Goal: Information Seeking & Learning: Learn about a topic

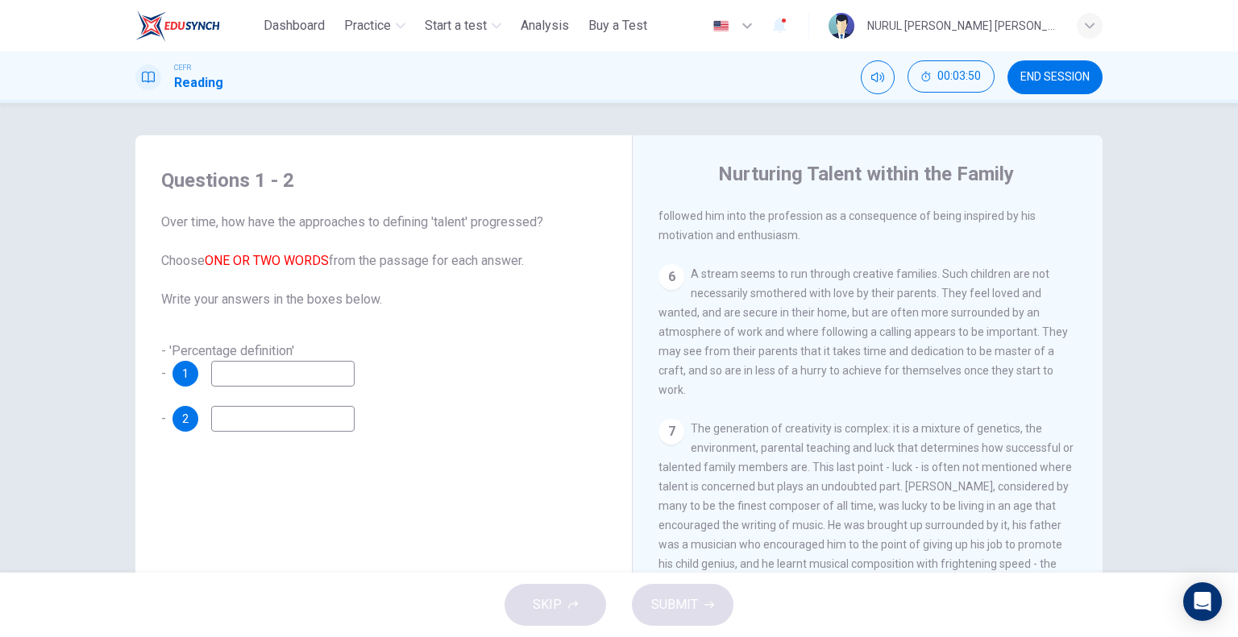
scroll to position [1450, 0]
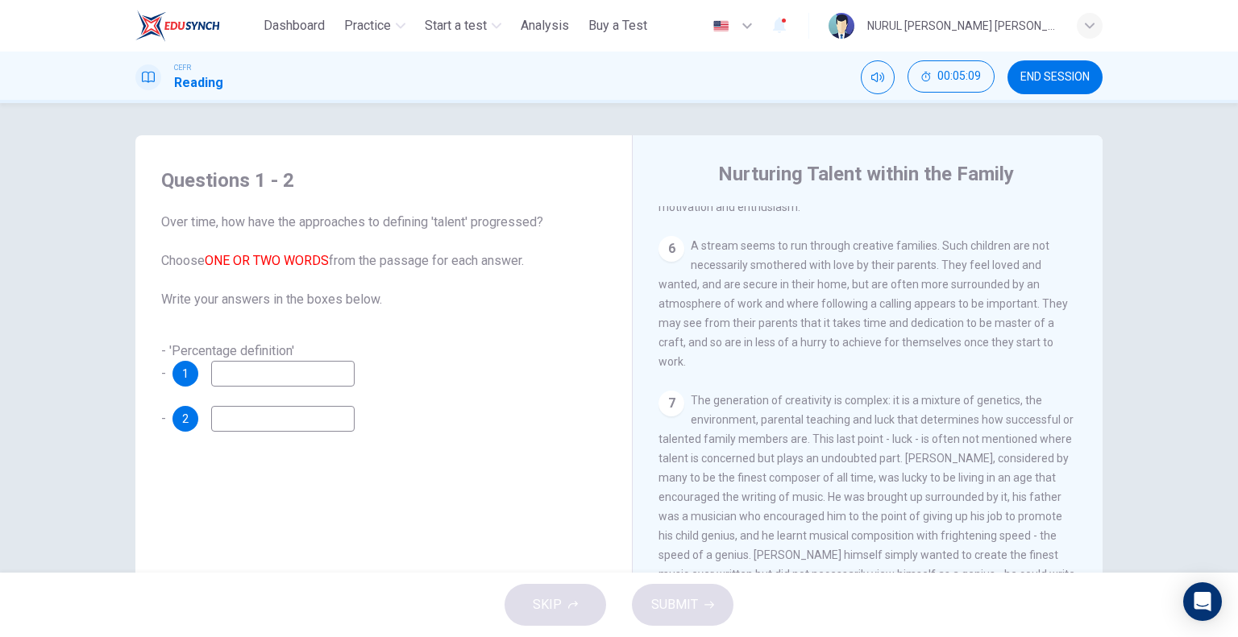
drag, startPoint x: 841, startPoint y: 301, endPoint x: 866, endPoint y: 299, distance: 25.0
click at [866, 299] on span "A stream seems to run through creative families. Such children are not necessar…" at bounding box center [862, 303] width 409 height 129
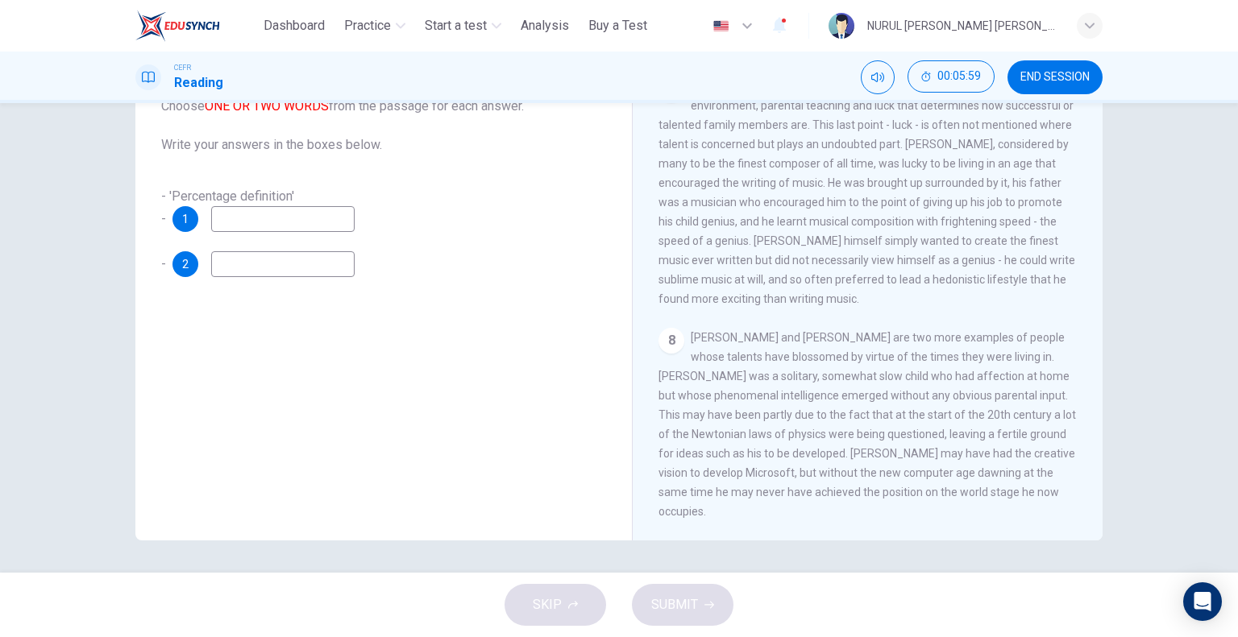
scroll to position [1623, 0]
click at [272, 267] on input at bounding box center [282, 264] width 143 height 26
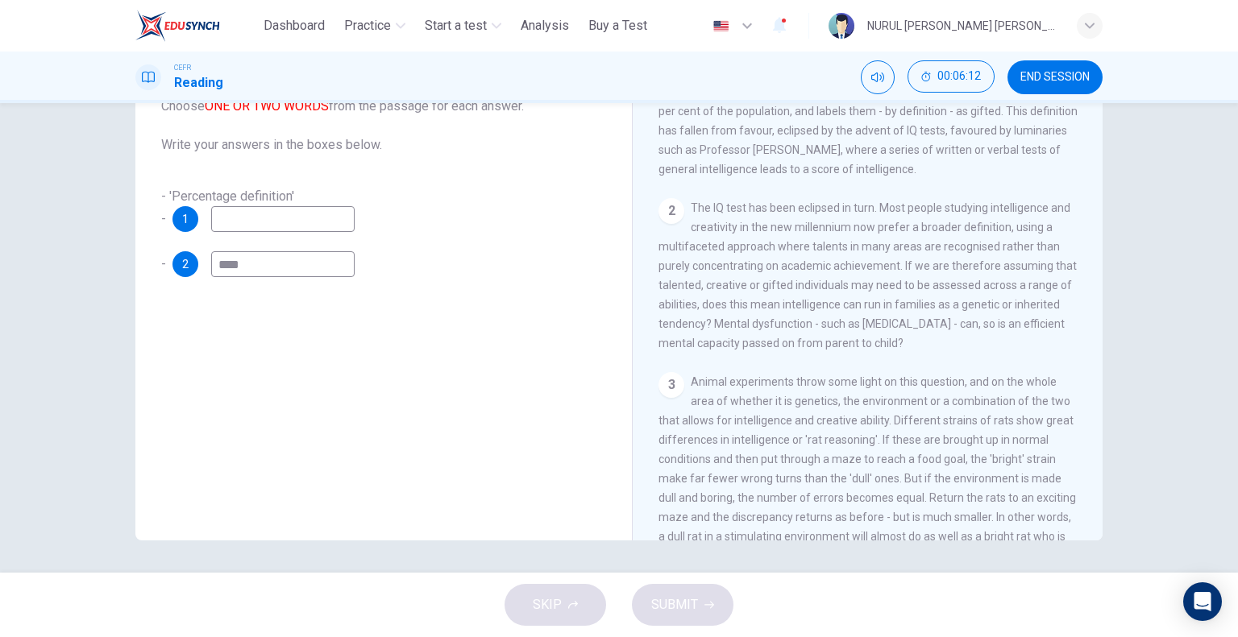
scroll to position [414, 0]
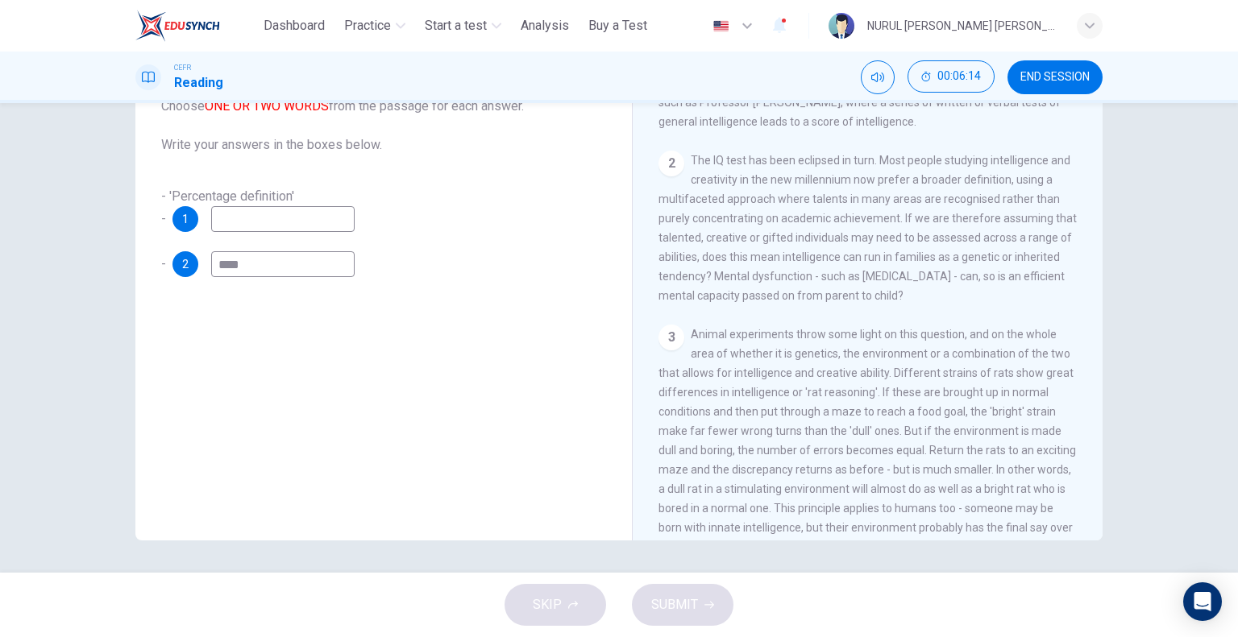
type input "****"
click at [262, 219] on input at bounding box center [282, 219] width 143 height 26
type input "**********"
click at [667, 602] on span "SUBMIT" at bounding box center [674, 605] width 47 height 23
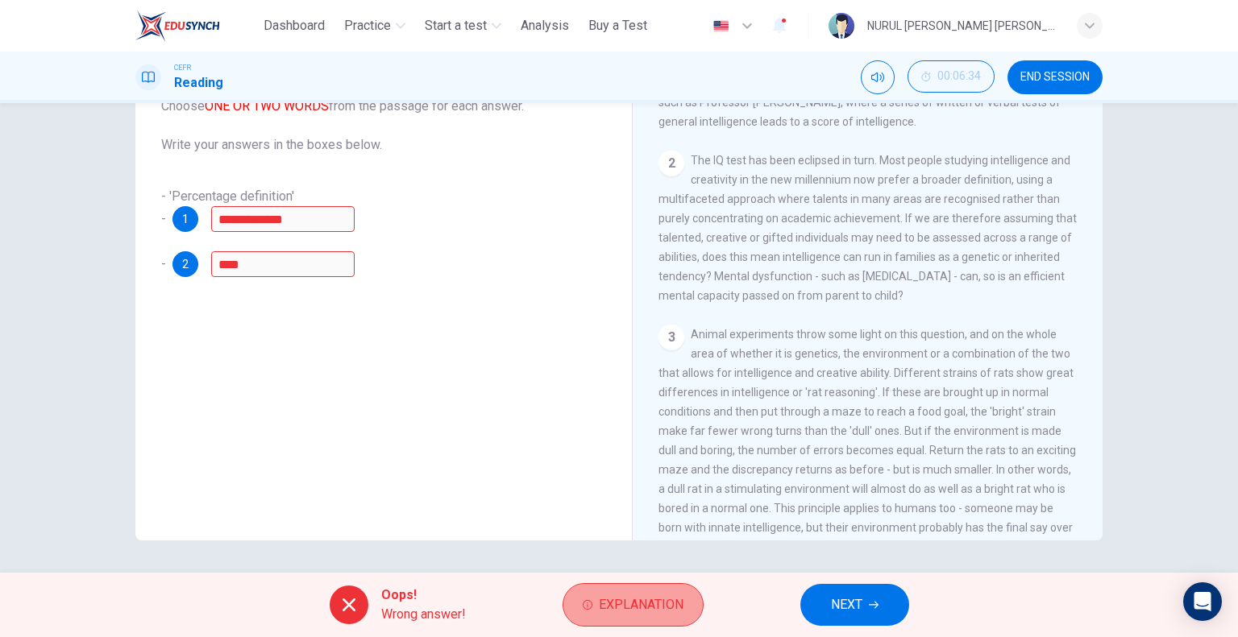
click at [620, 597] on span "Explanation" at bounding box center [641, 605] width 85 height 23
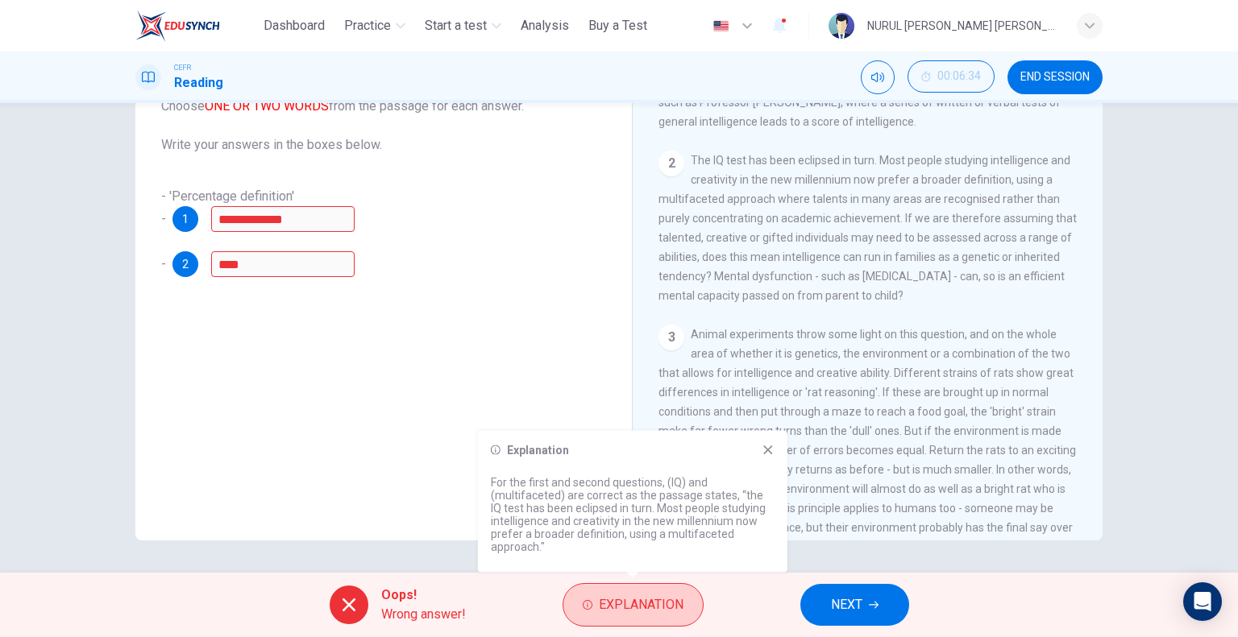
click at [674, 608] on span "Explanation" at bounding box center [641, 605] width 85 height 23
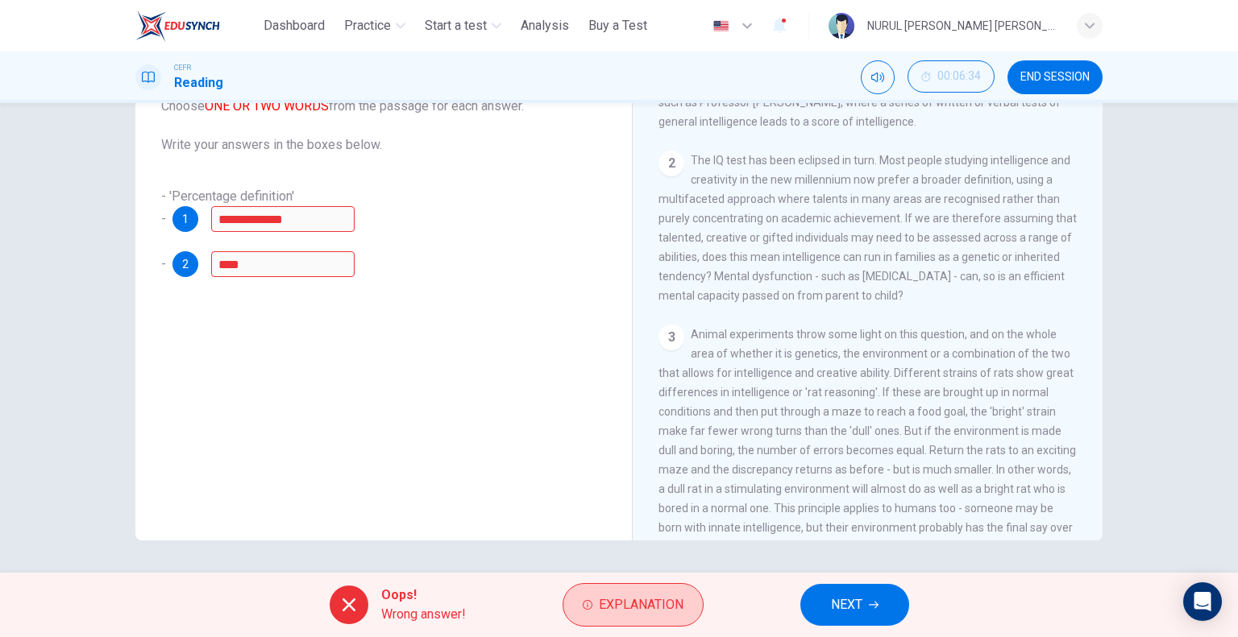
click at [674, 606] on span "Explanation" at bounding box center [641, 605] width 85 height 23
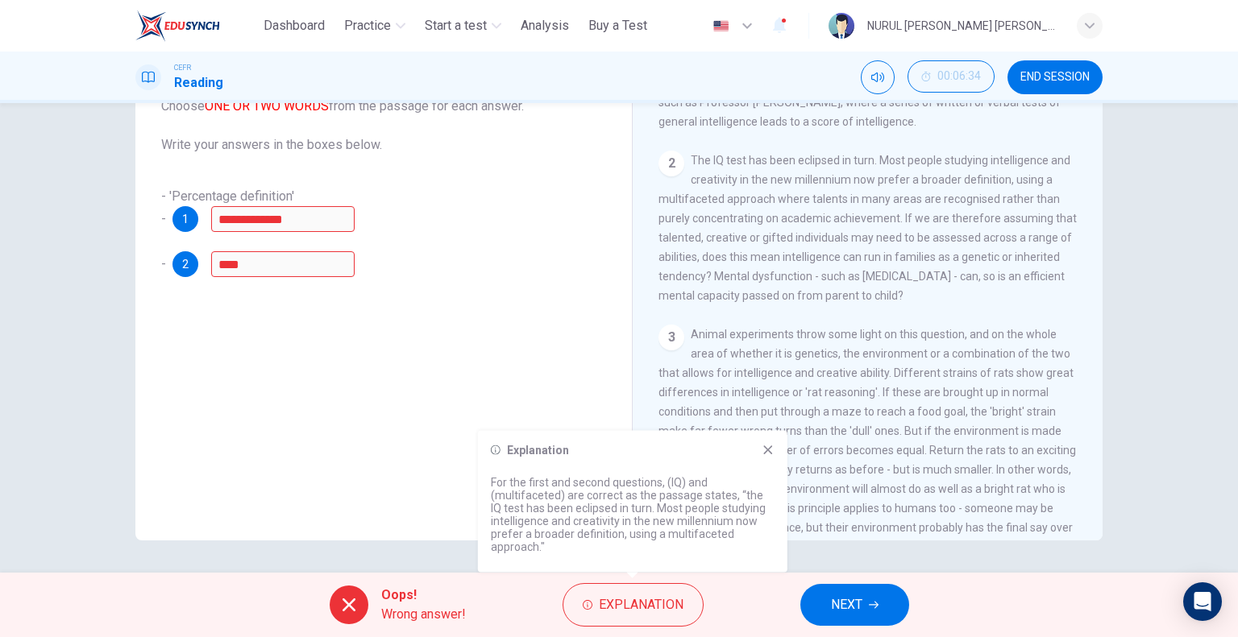
click at [740, 486] on p "For the first and second questions, (IQ) and (multifaceted) are correct as the …" at bounding box center [633, 514] width 284 height 77
click at [767, 445] on icon at bounding box center [767, 450] width 13 height 13
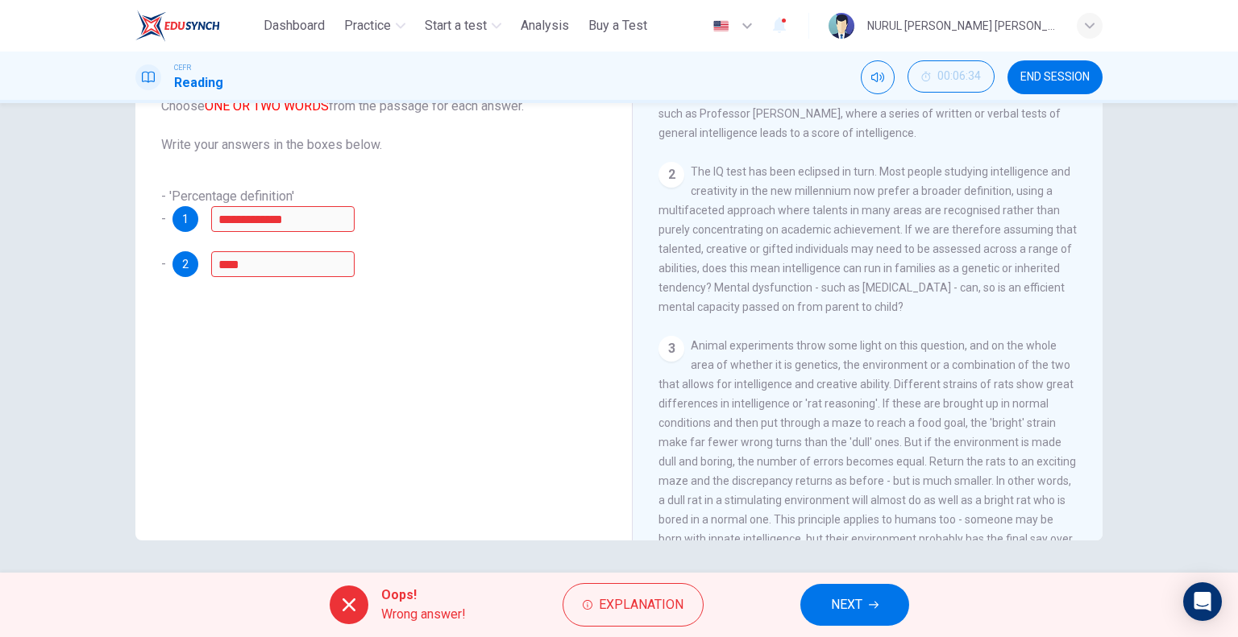
scroll to position [334, 0]
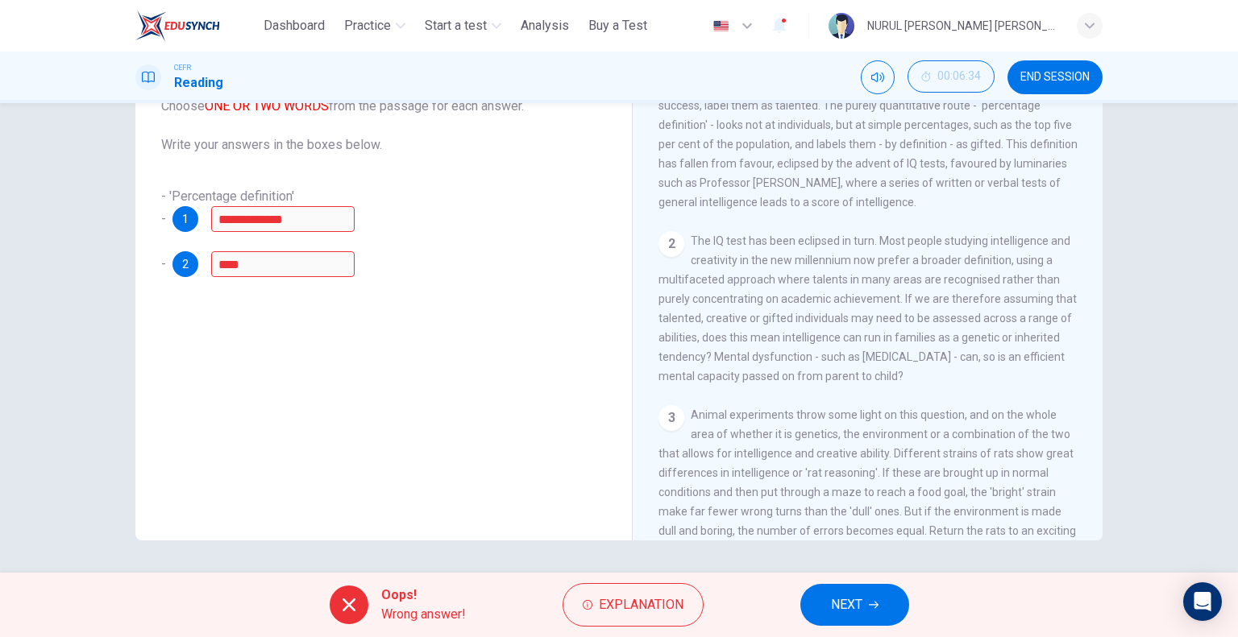
click at [870, 615] on button "NEXT" at bounding box center [854, 605] width 109 height 42
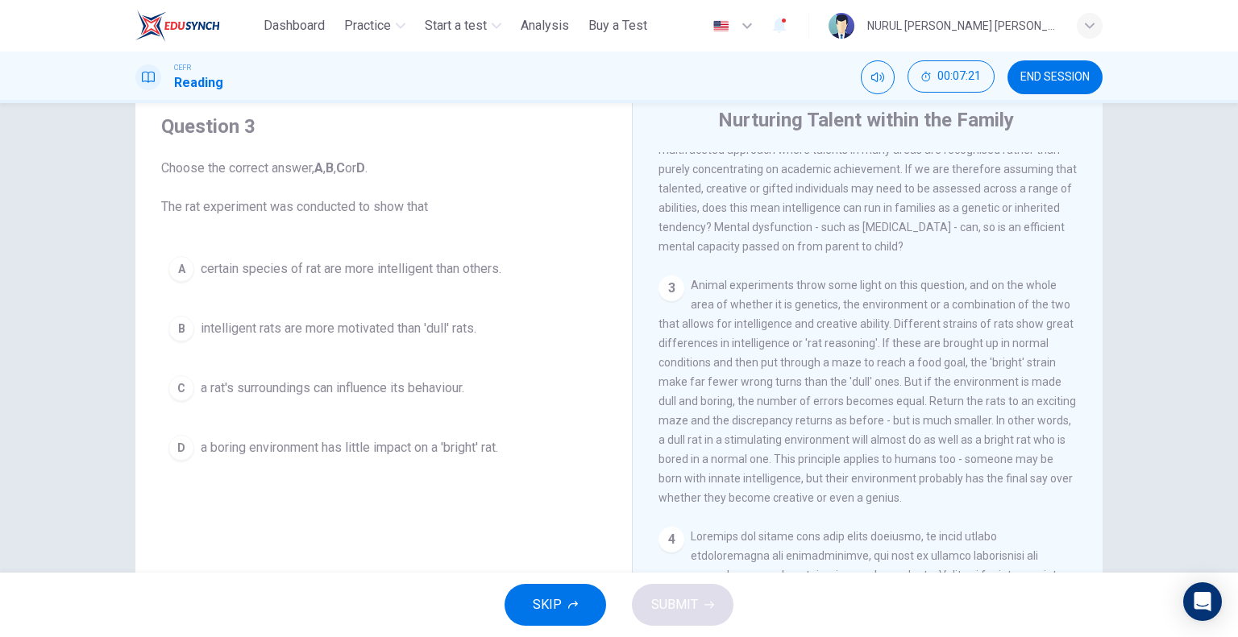
scroll to position [81, 0]
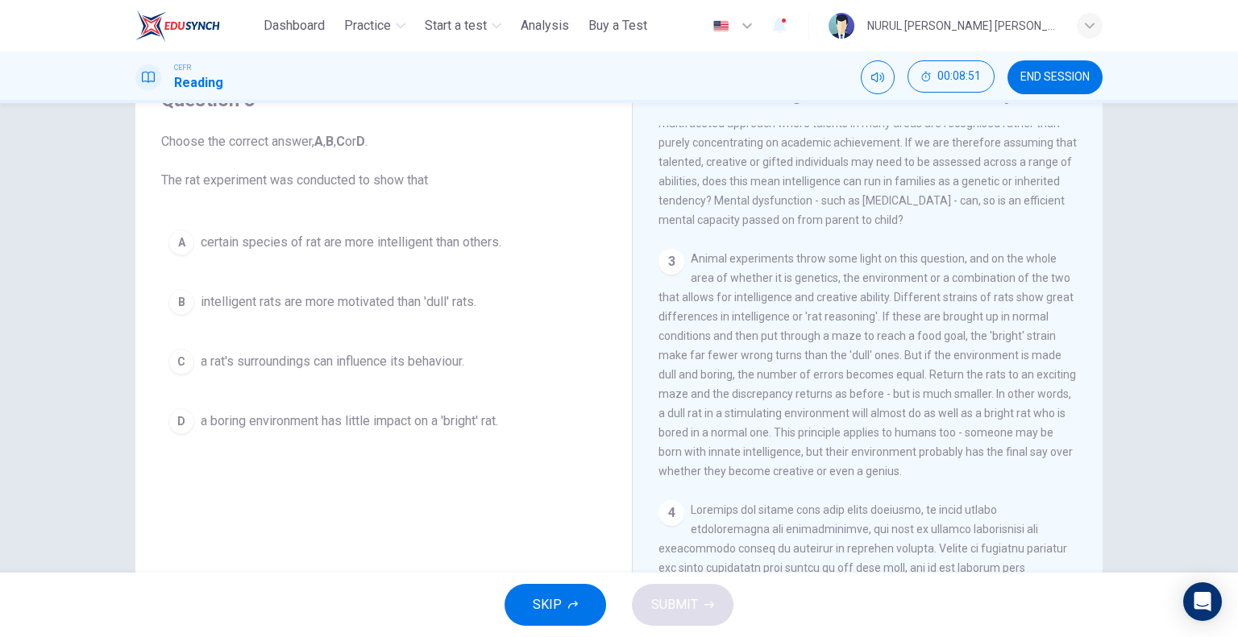
click at [361, 363] on span "a rat's surroundings can influence its behaviour." at bounding box center [332, 361] width 263 height 19
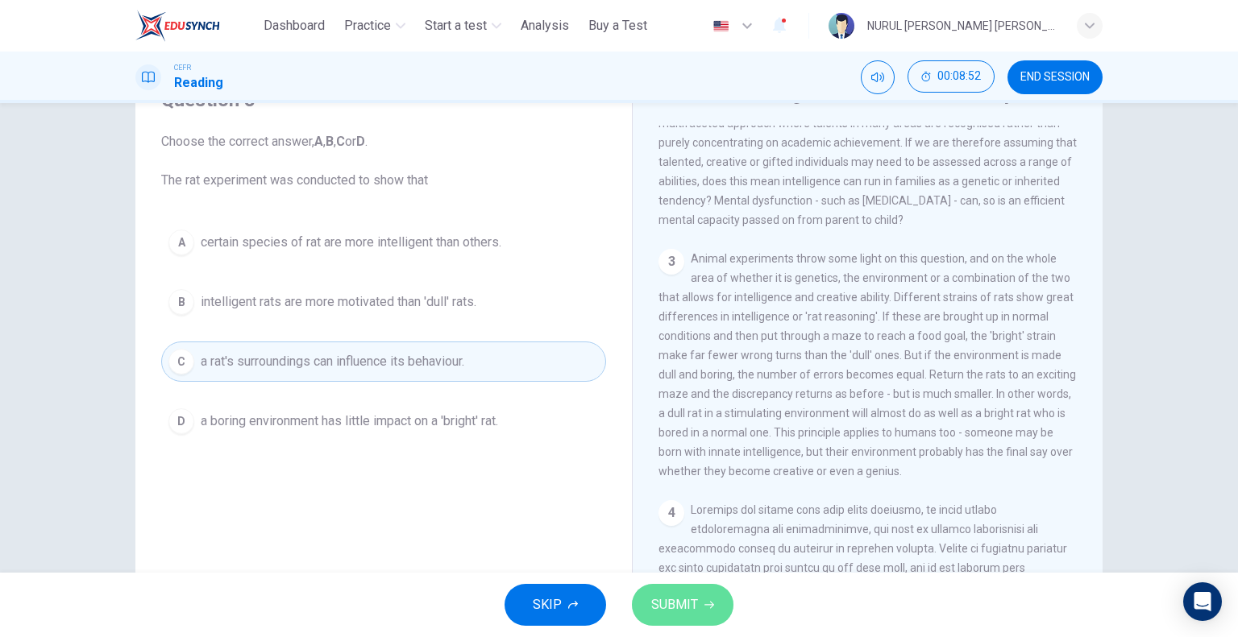
click at [660, 615] on span "SUBMIT" at bounding box center [674, 605] width 47 height 23
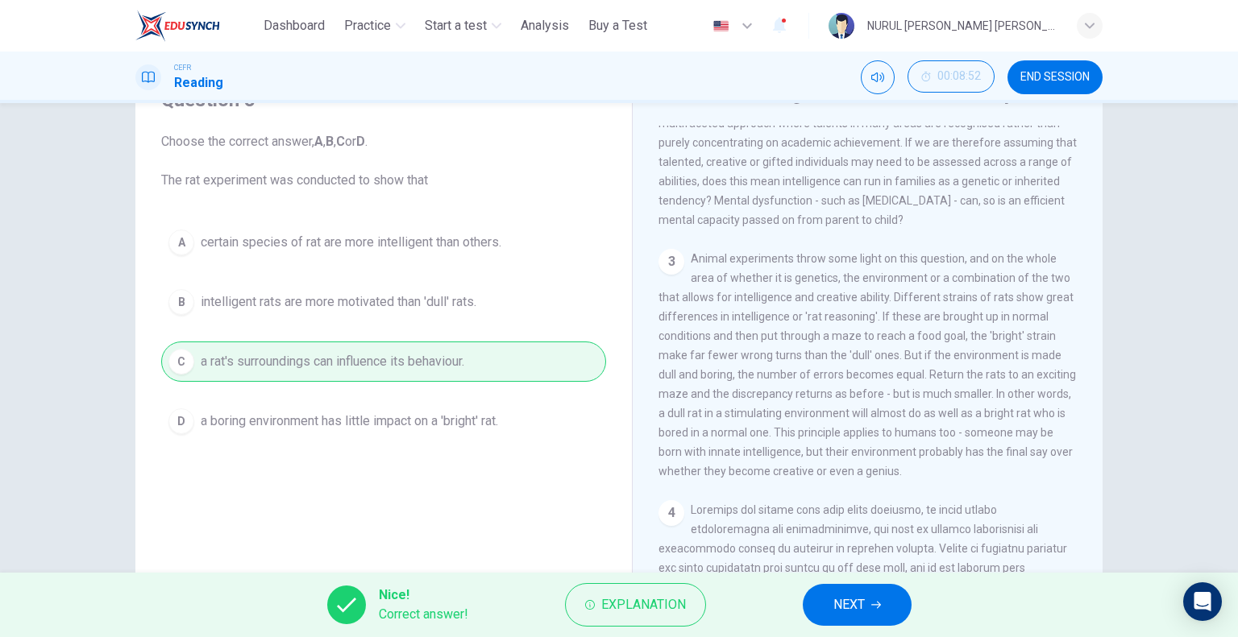
click at [838, 603] on span "NEXT" at bounding box center [848, 605] width 31 height 23
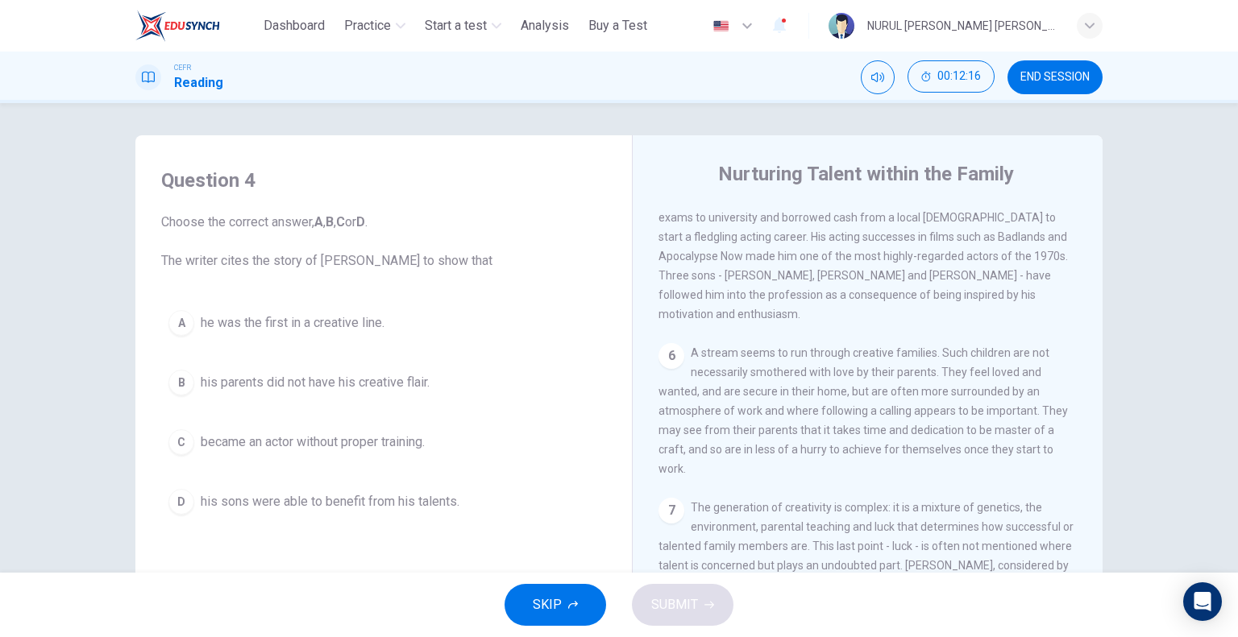
scroll to position [1370, 0]
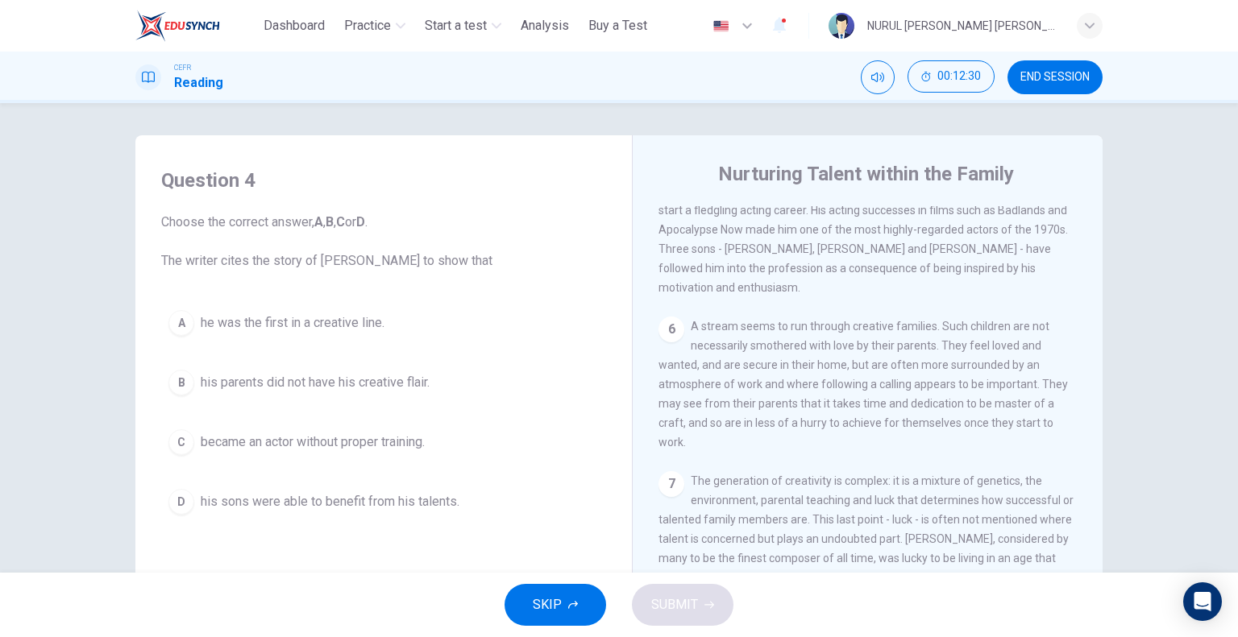
click at [426, 502] on span "his sons were able to benefit from his talents." at bounding box center [330, 501] width 259 height 19
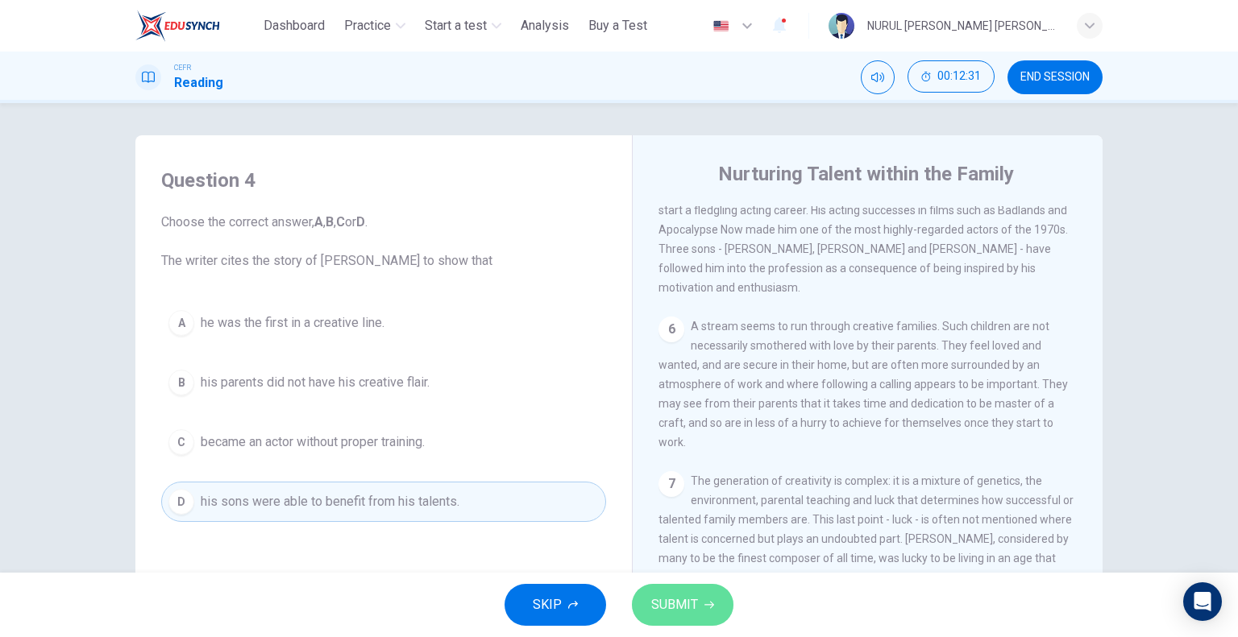
click at [670, 599] on span "SUBMIT" at bounding box center [674, 605] width 47 height 23
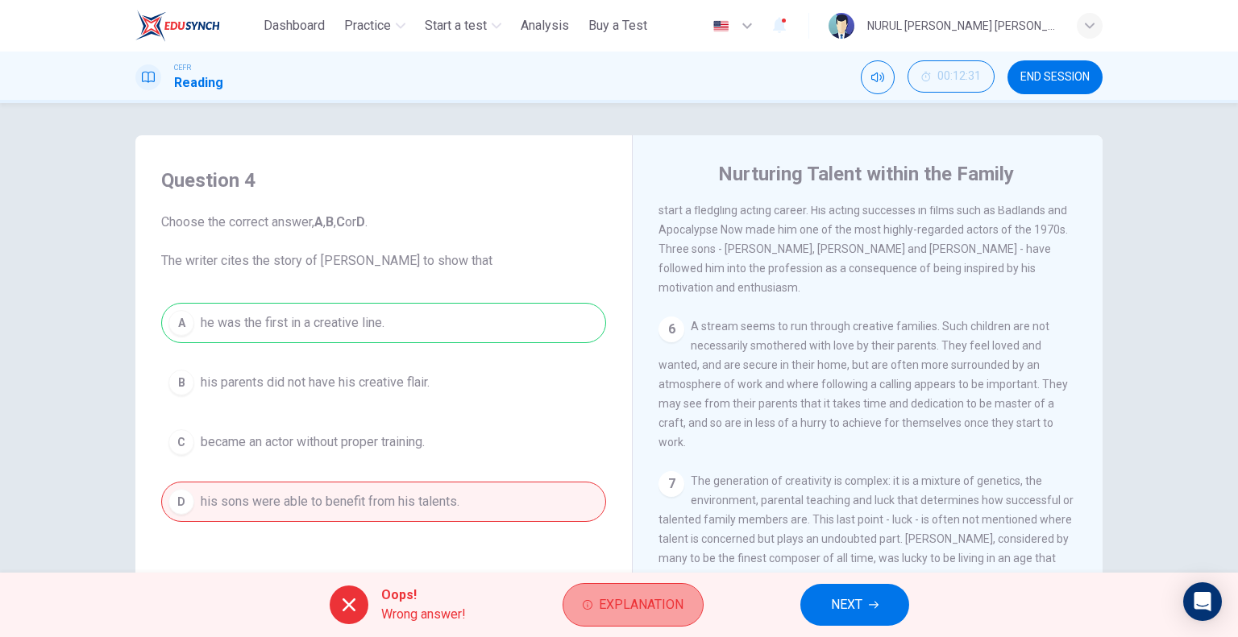
click at [613, 615] on span "Explanation" at bounding box center [641, 605] width 85 height 23
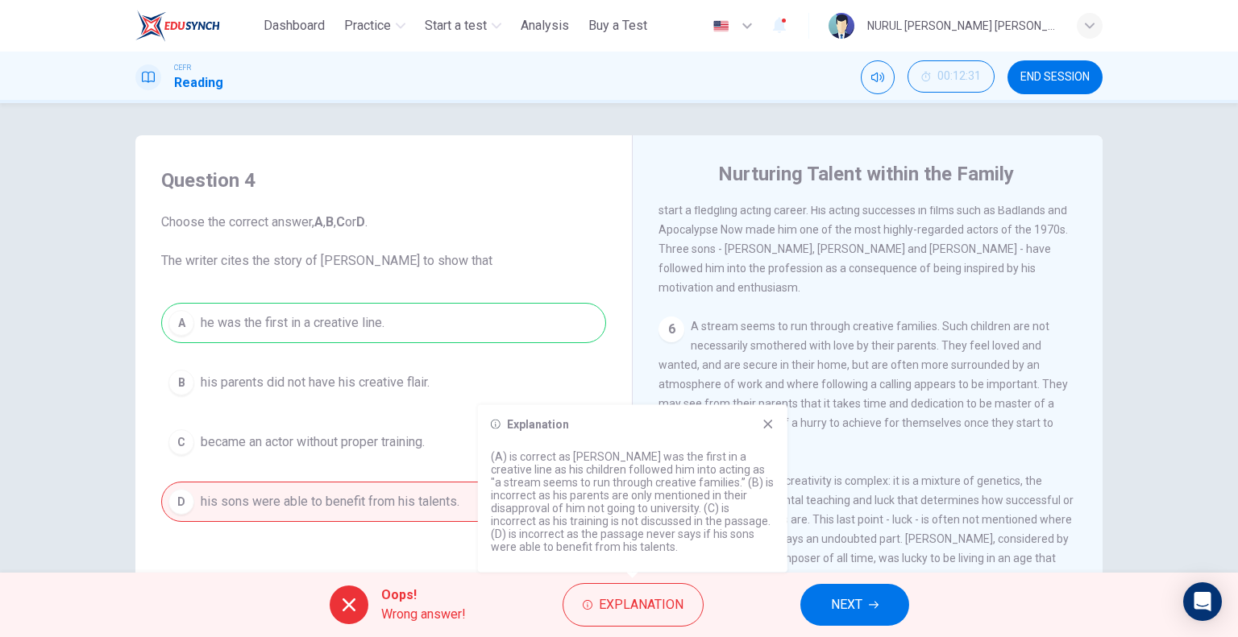
click at [769, 429] on icon at bounding box center [767, 424] width 13 height 13
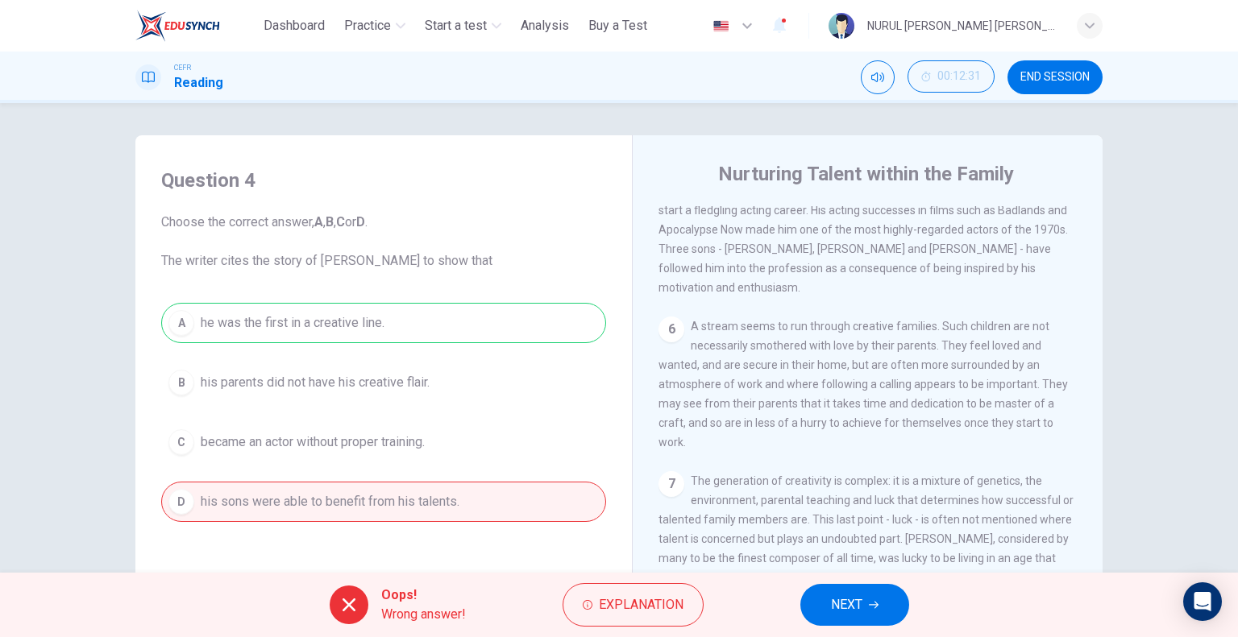
click at [880, 607] on button "NEXT" at bounding box center [854, 605] width 109 height 42
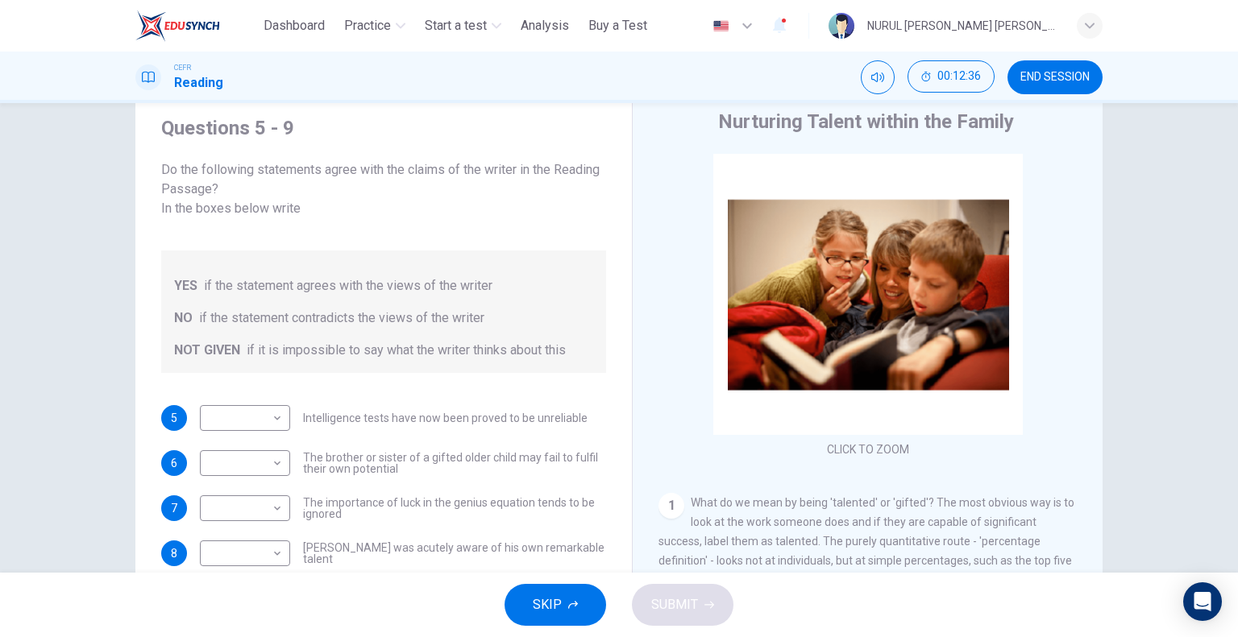
scroll to position [81, 0]
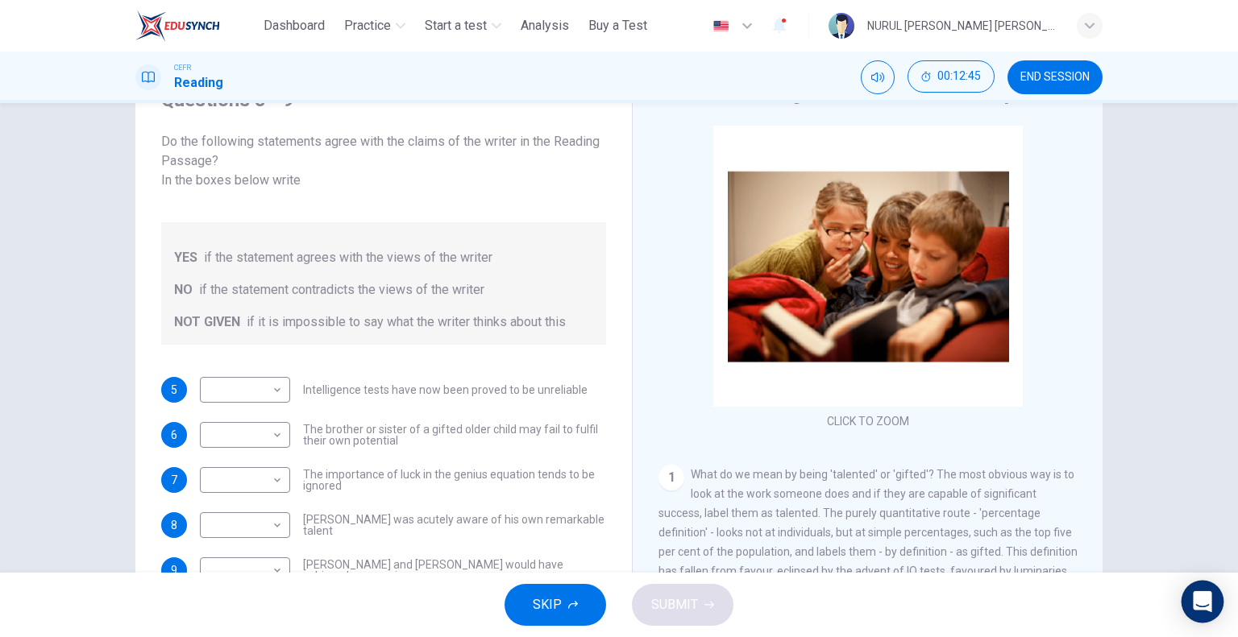
click at [1195, 604] on icon "Open Intercom Messenger" at bounding box center [1202, 601] width 19 height 21
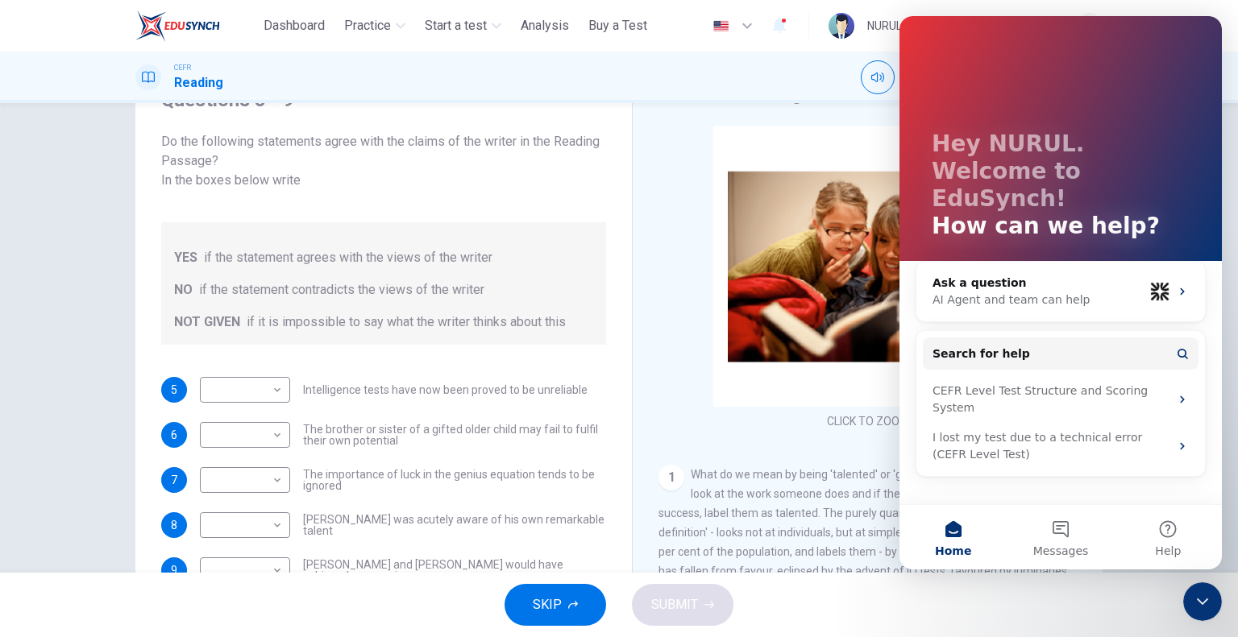
scroll to position [0, 0]
click at [643, 251] on div "Nurturing Talent within the Family CLICK TO ZOOM Click to Zoom 1 What do we mea…" at bounding box center [867, 348] width 471 height 586
click at [1202, 607] on icon "Close Intercom Messenger" at bounding box center [1202, 601] width 19 height 19
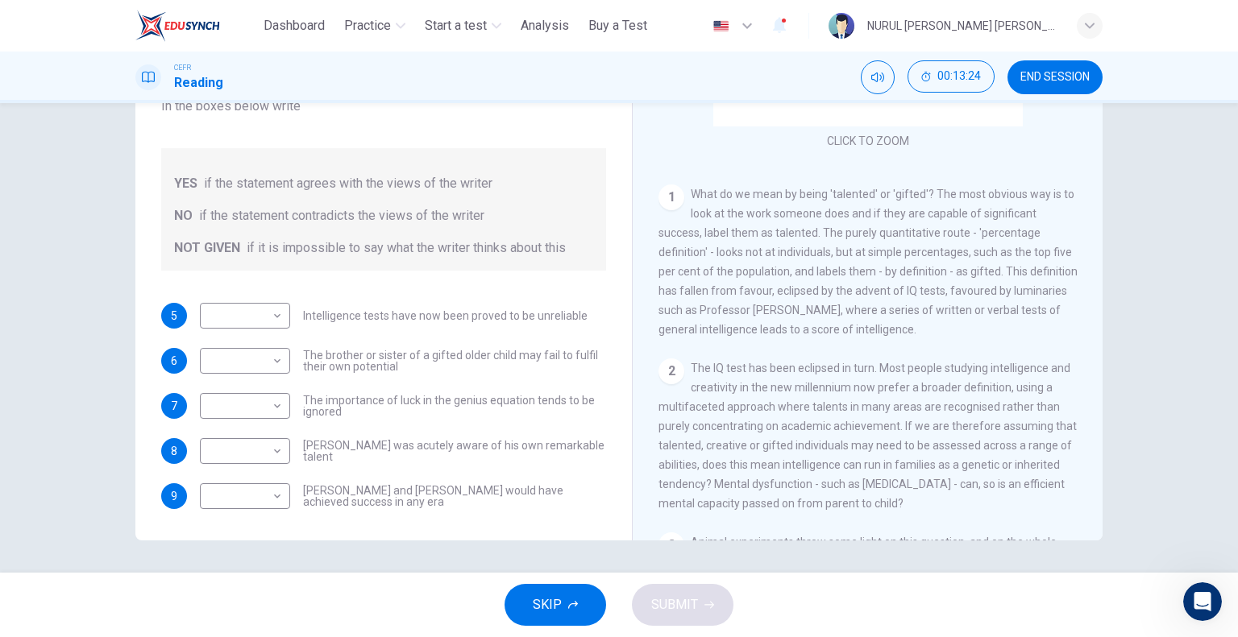
scroll to position [242, 0]
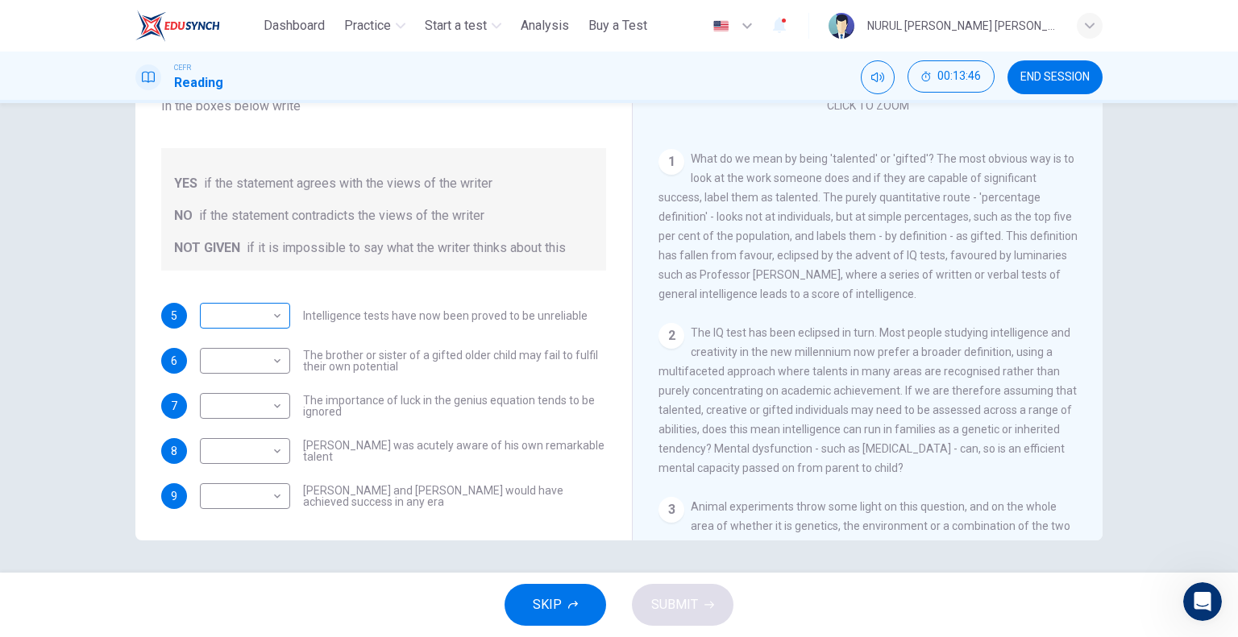
click at [268, 298] on body "This site uses cookies, as explained in our Privacy Policy . If you agree to th…" at bounding box center [619, 318] width 1238 height 637
click at [255, 376] on li "NOT GIVEN" at bounding box center [241, 374] width 90 height 26
type input "*********"
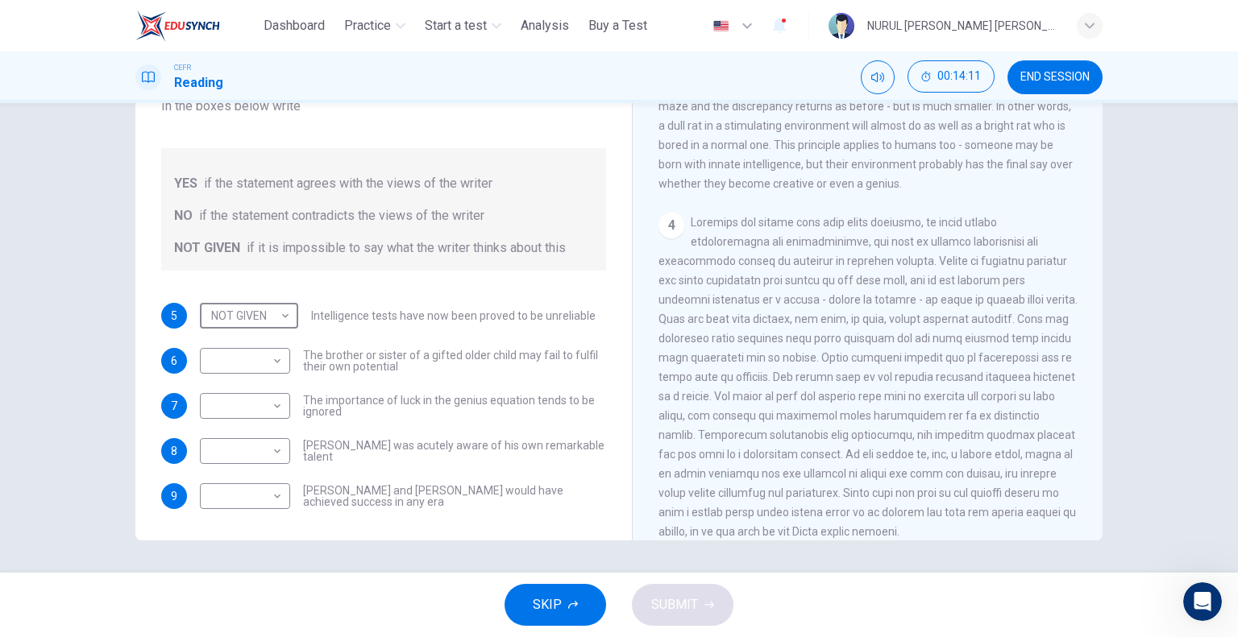
scroll to position [806, 0]
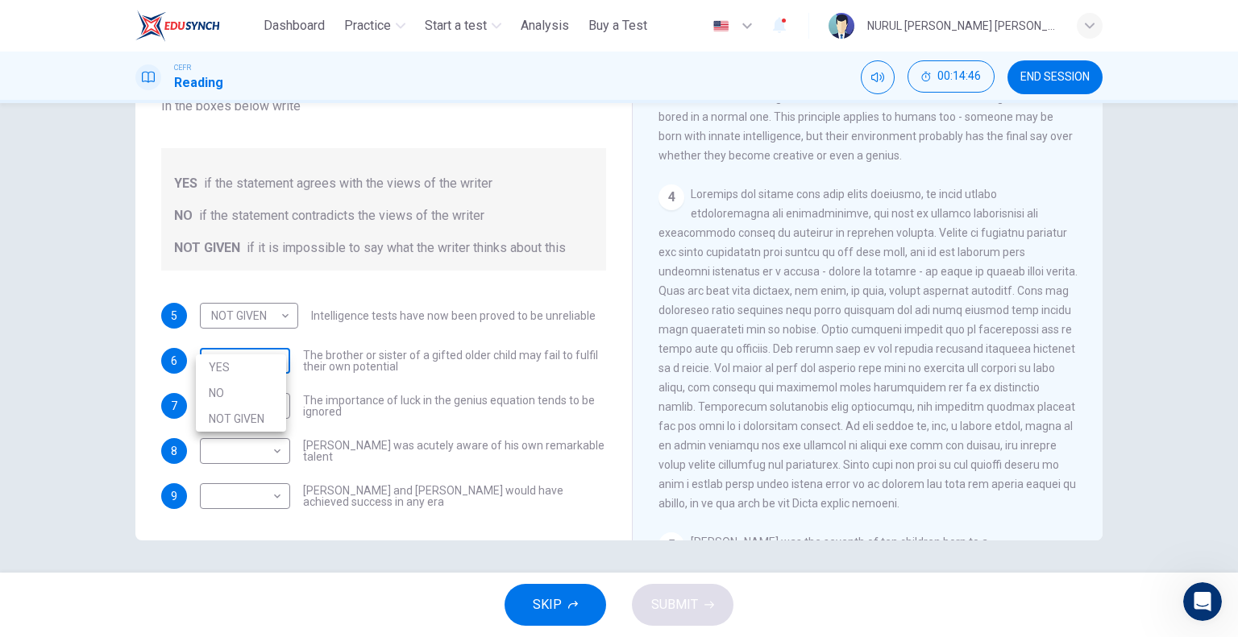
click at [261, 339] on body "This site uses cookies, as explained in our Privacy Policy . If you agree to th…" at bounding box center [619, 318] width 1238 height 637
click at [246, 371] on li "YES" at bounding box center [241, 368] width 90 height 26
type input "***"
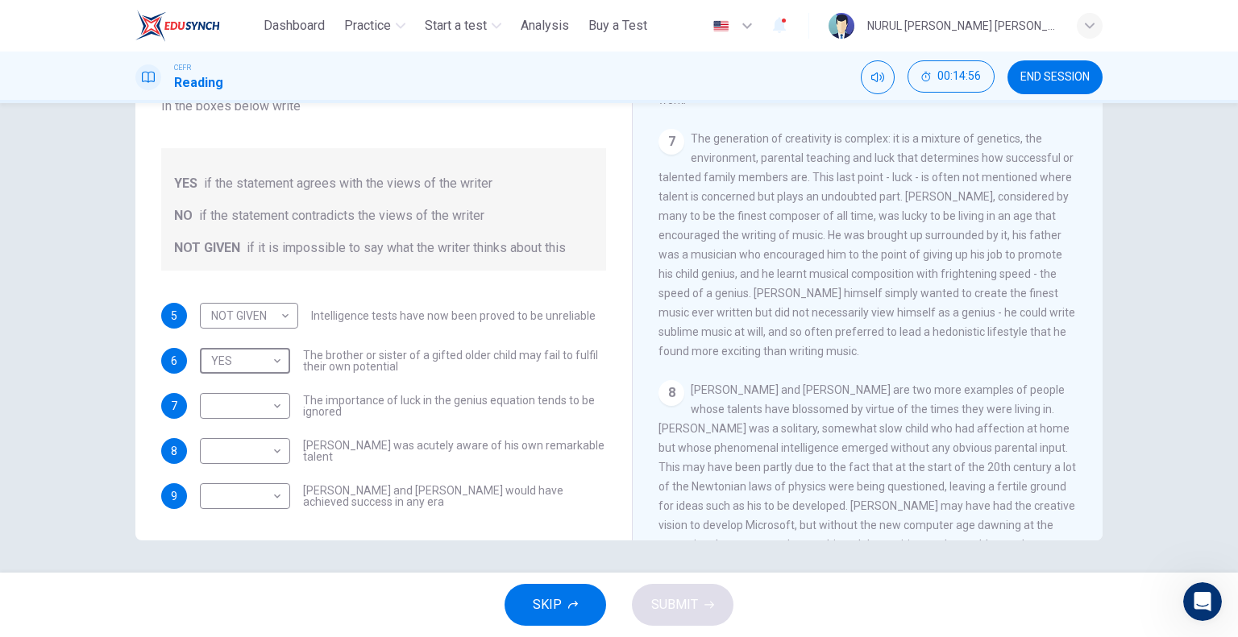
scroll to position [1531, 0]
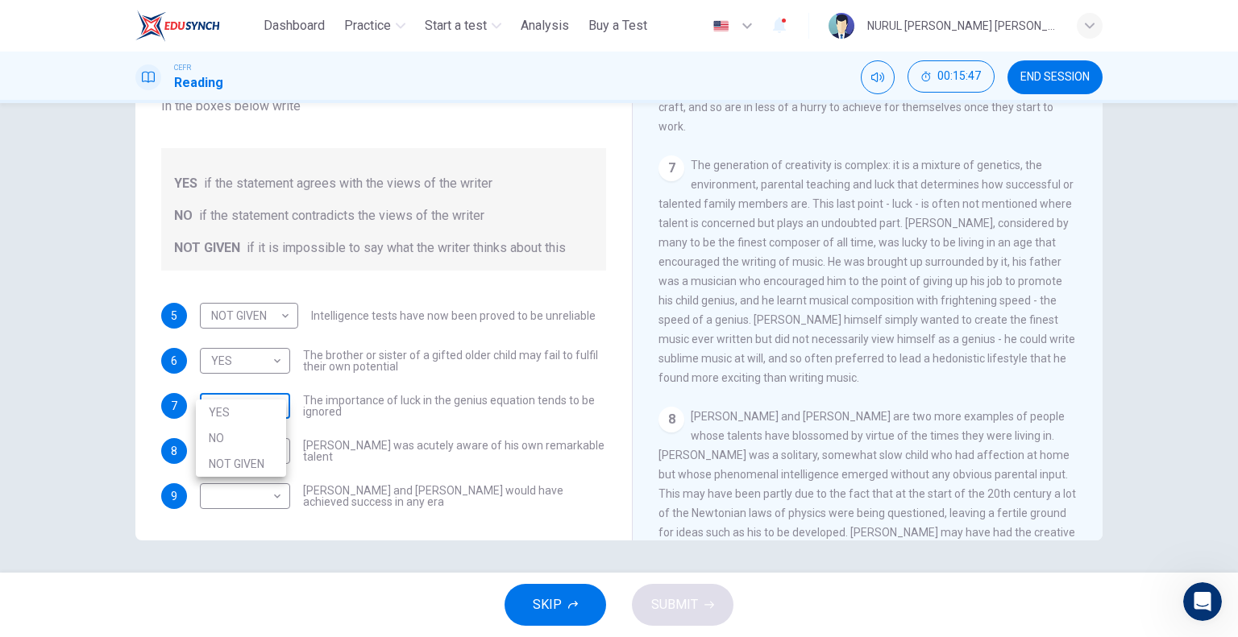
click at [268, 380] on body "This site uses cookies, as explained in our Privacy Policy . If you agree to th…" at bounding box center [619, 318] width 1238 height 637
click at [258, 415] on li "YES" at bounding box center [241, 413] width 90 height 26
type input "***"
click at [289, 444] on div "​ ​ [PERSON_NAME] was acutely aware of his own remarkable talent" at bounding box center [403, 451] width 406 height 26
click at [255, 426] on body "This site uses cookies, as explained in our Privacy Policy . If you agree to th…" at bounding box center [619, 318] width 1238 height 637
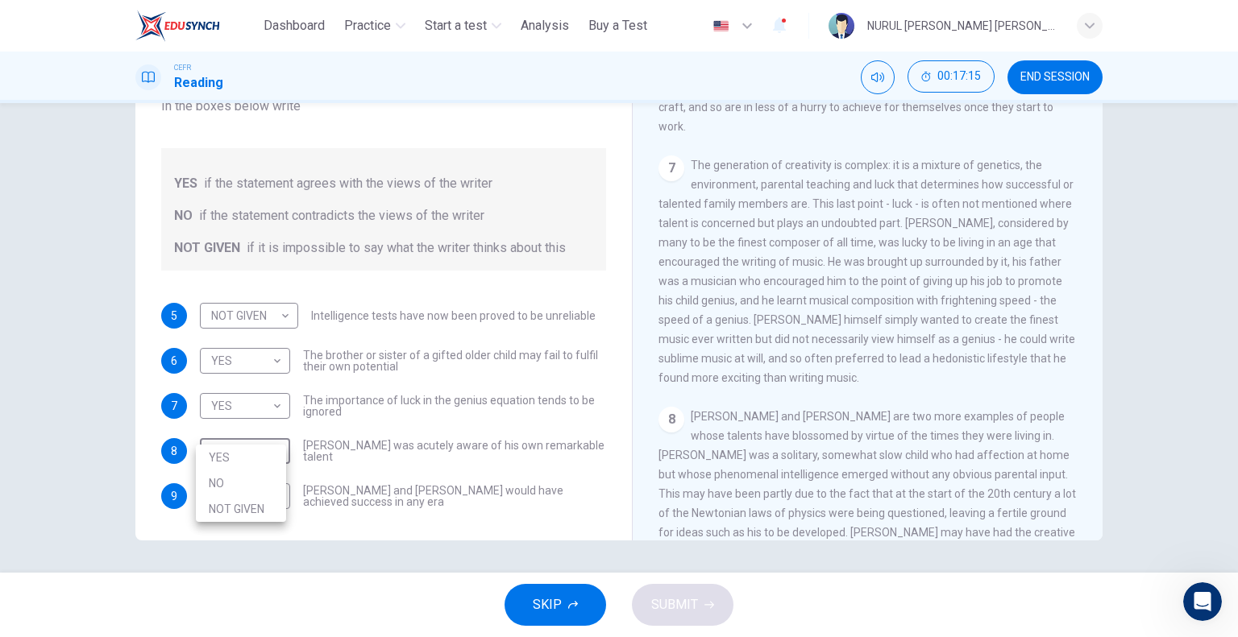
click at [242, 480] on li "NO" at bounding box center [241, 484] width 90 height 26
type input "**"
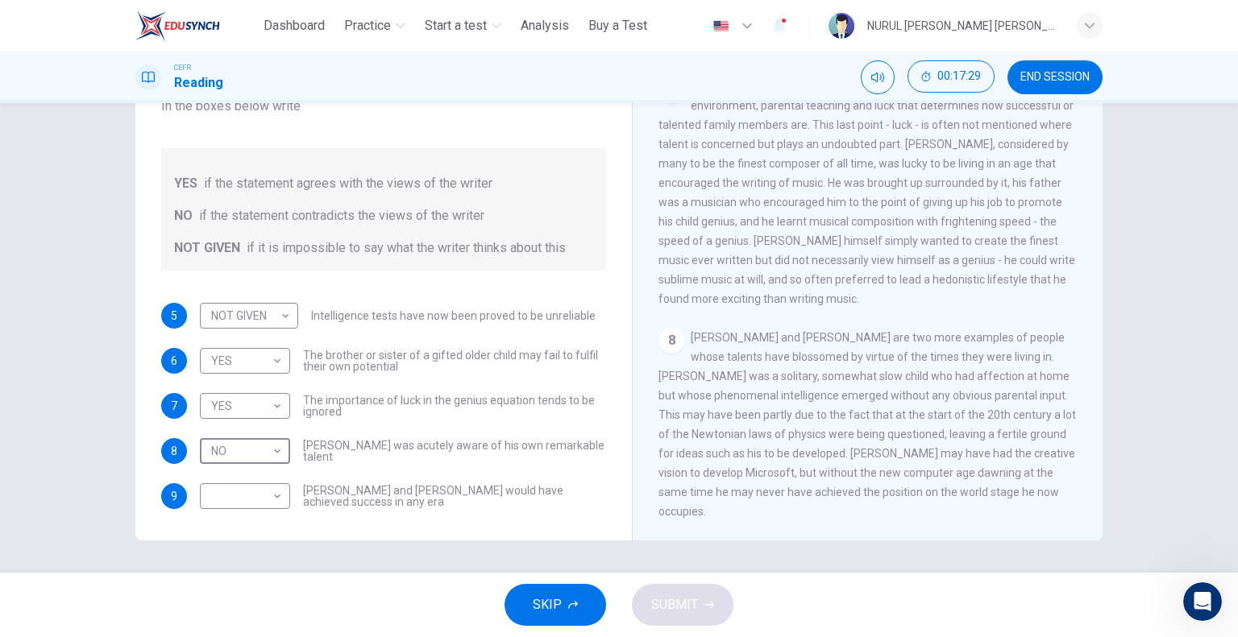
scroll to position [1623, 0]
click at [269, 467] on body "This site uses cookies, as explained in our Privacy Policy . If you agree to th…" at bounding box center [619, 318] width 1238 height 637
click at [258, 523] on li "NO" at bounding box center [241, 529] width 90 height 26
type input "**"
click at [687, 608] on span "SUBMIT" at bounding box center [674, 605] width 47 height 23
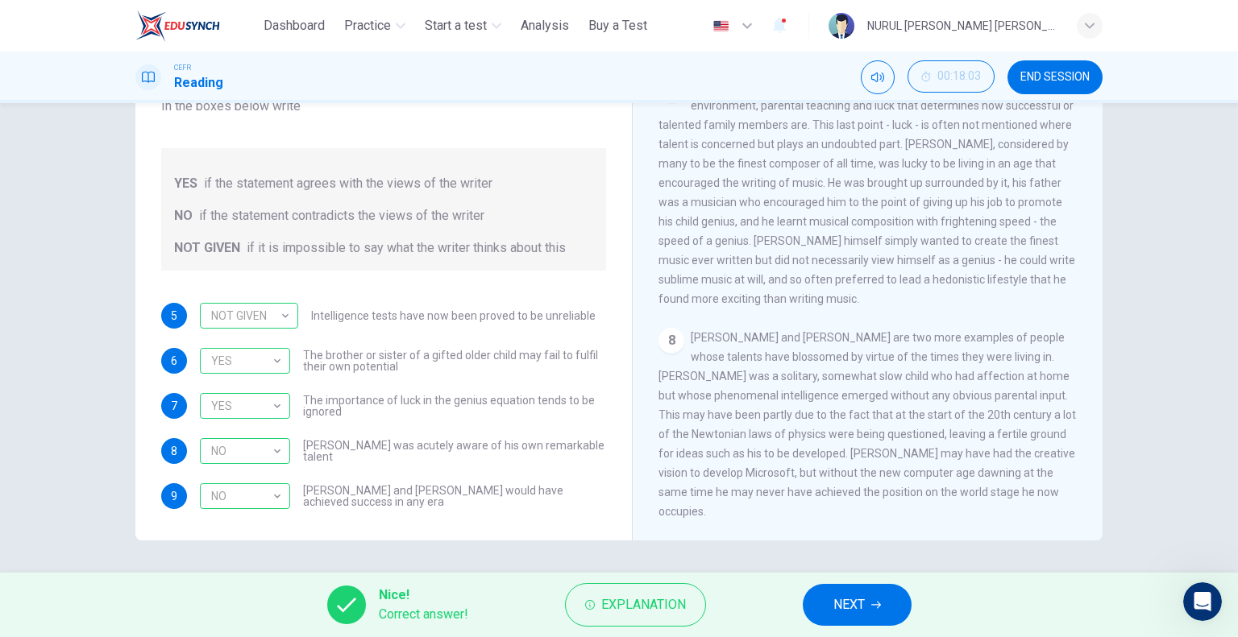
click at [861, 606] on span "NEXT" at bounding box center [848, 605] width 31 height 23
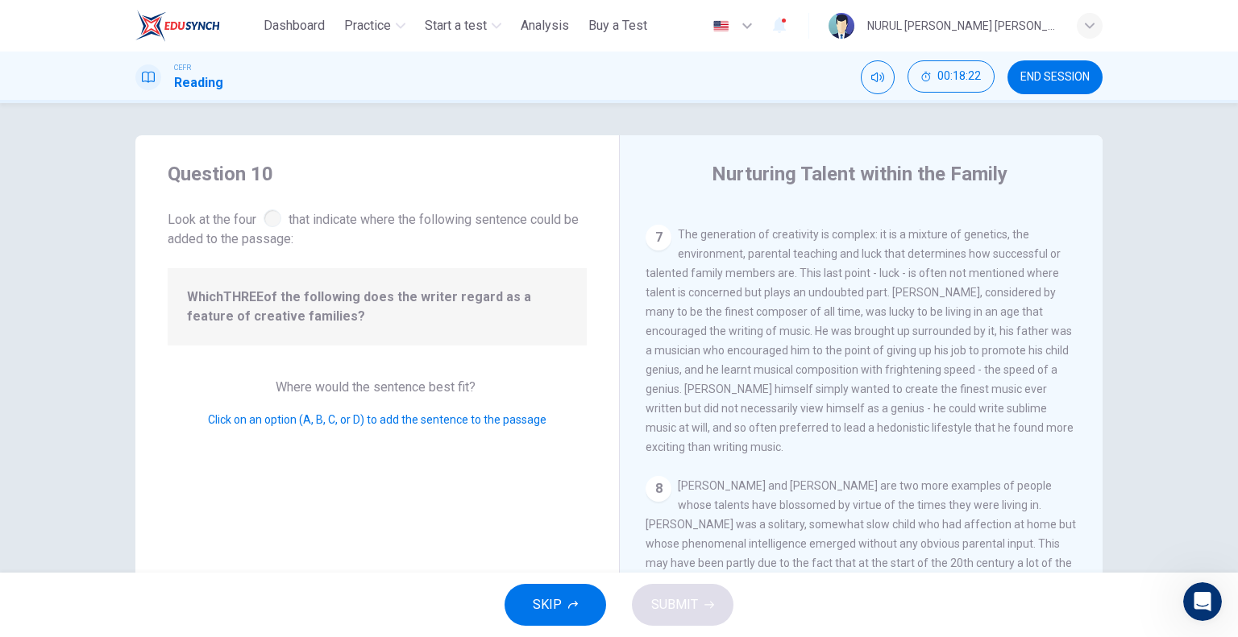
scroll to position [1289, 0]
click at [353, 416] on span "Click on an option (A, B, C, or D) to add the sentence to the passage" at bounding box center [377, 419] width 338 height 13
click at [235, 304] on b "THREE" at bounding box center [243, 296] width 40 height 15
click at [659, 229] on div "7" at bounding box center [658, 238] width 26 height 26
click at [373, 390] on span "Where would the sentence best fit?" at bounding box center [377, 387] width 203 height 15
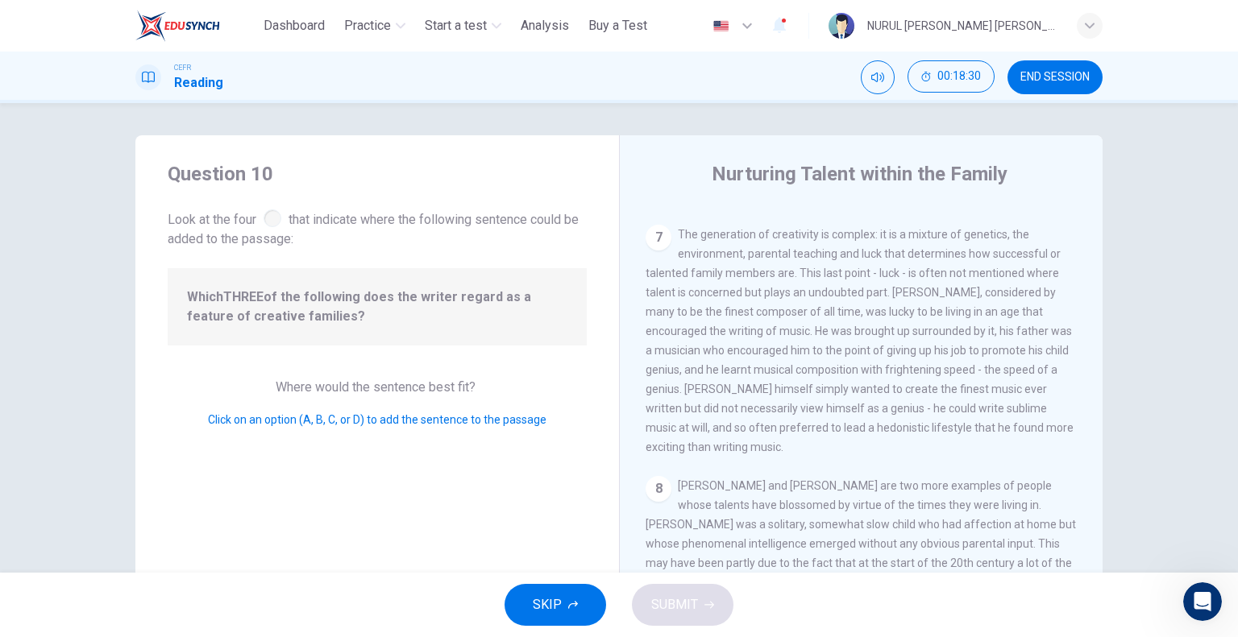
click at [264, 312] on span "Which THREE of the following does the writer regard as a feature of creative fa…" at bounding box center [377, 307] width 380 height 39
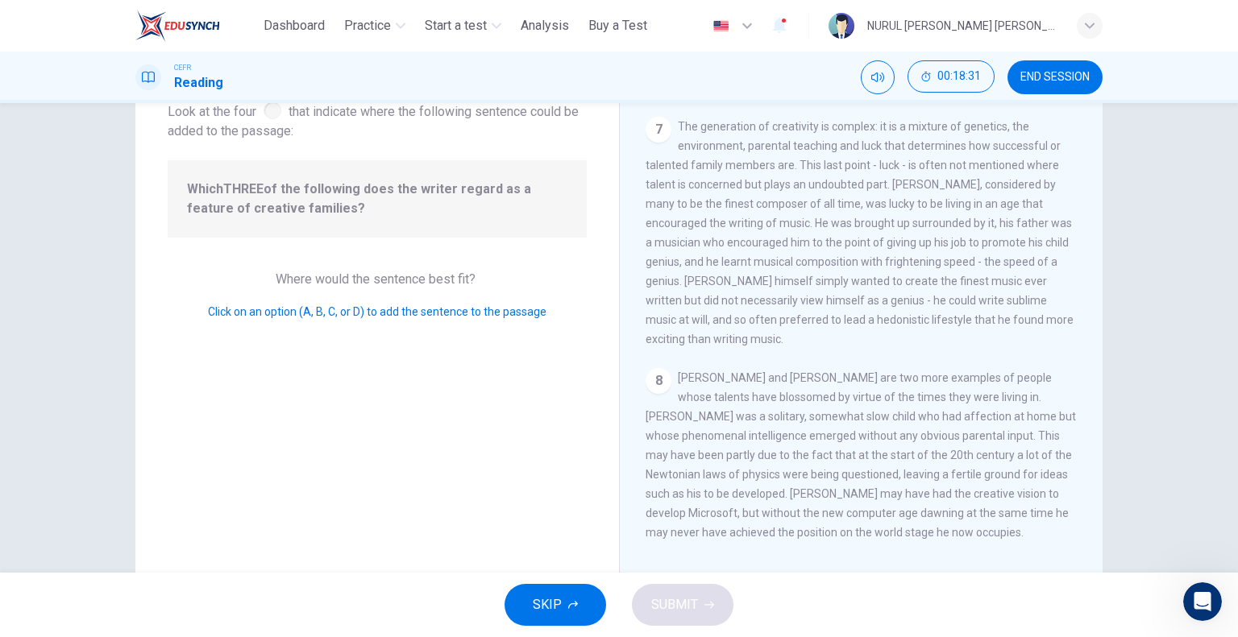
scroll to position [155, 0]
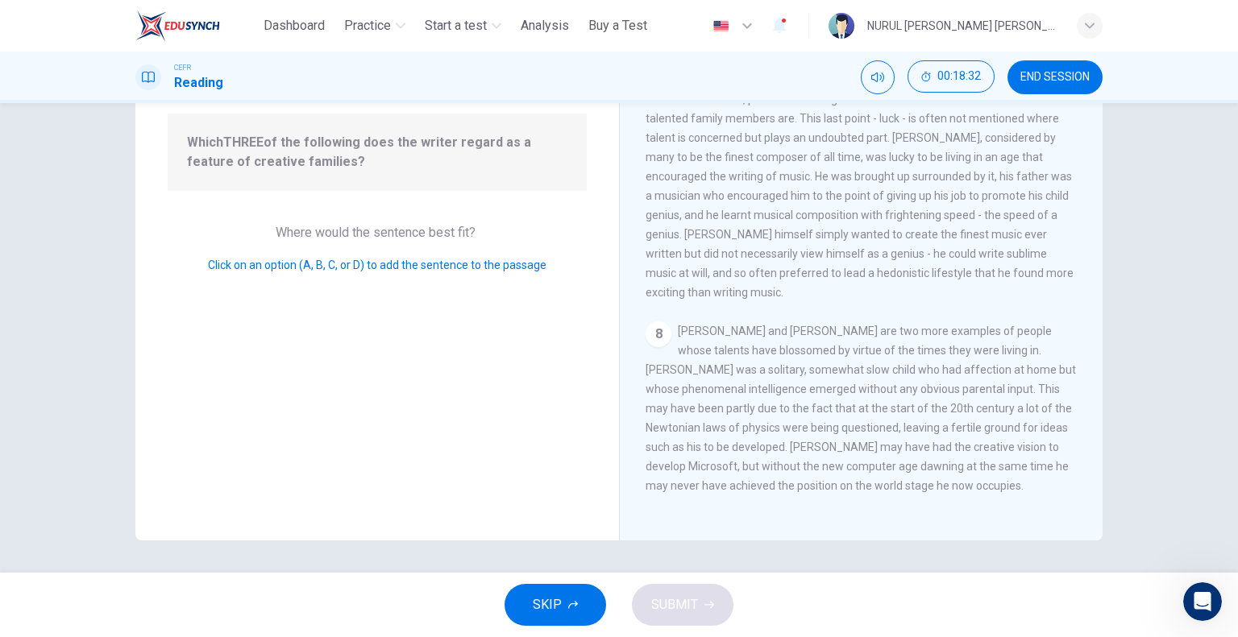
click at [407, 343] on div "Question 10 Look at the four that indicate where the following sentence could b…" at bounding box center [376, 261] width 483 height 560
click at [380, 234] on span "Where would the sentence best fit?" at bounding box center [377, 232] width 203 height 15
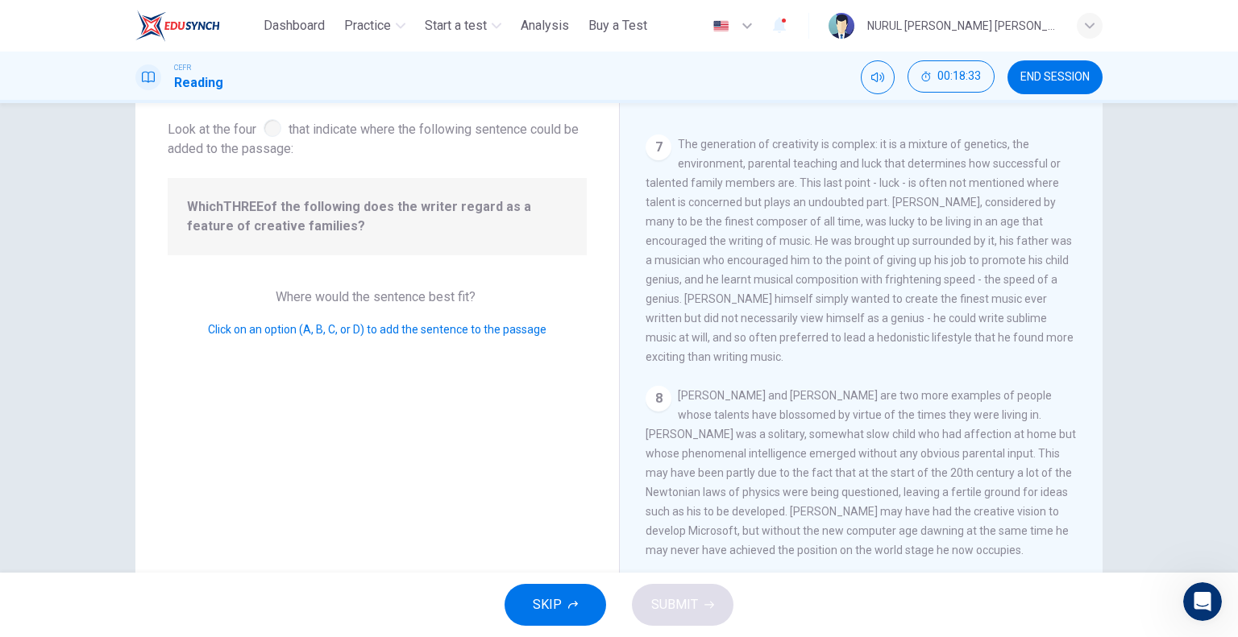
scroll to position [0, 0]
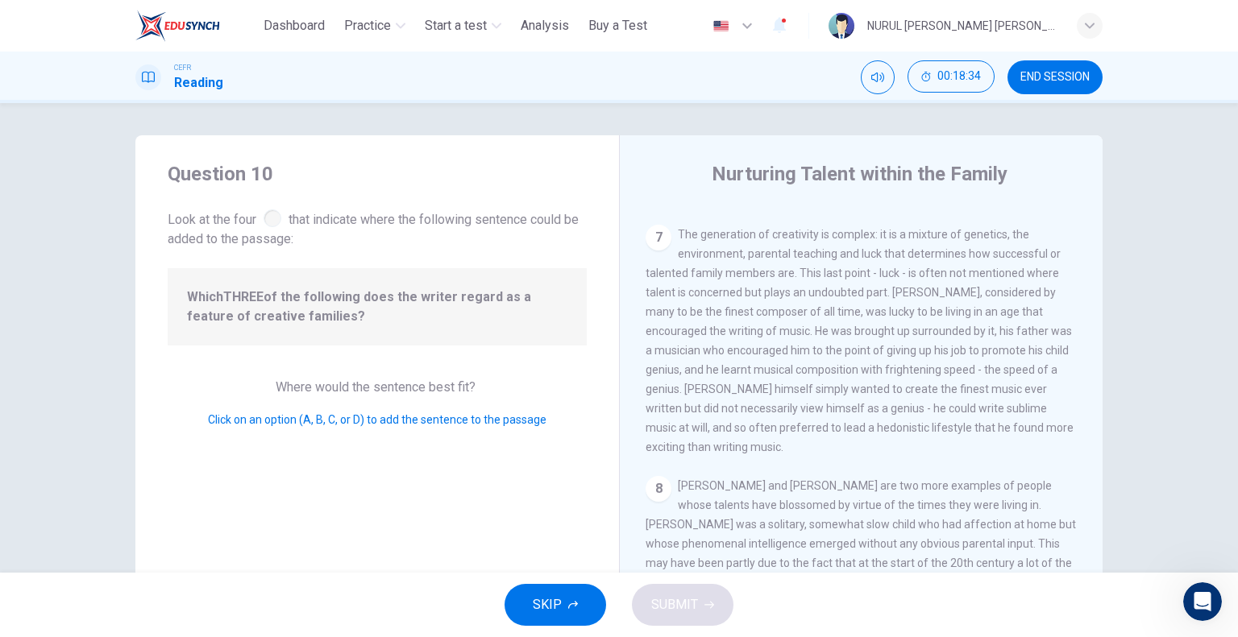
click at [319, 298] on span "Which THREE of the following does the writer regard as a feature of creative fa…" at bounding box center [377, 307] width 380 height 39
click at [309, 311] on span "Which THREE of the following does the writer regard as a feature of creative fa…" at bounding box center [377, 307] width 380 height 39
click at [274, 216] on div at bounding box center [272, 218] width 18 height 18
click at [247, 244] on span "Look at the four that indicate where the following sentence could be added to t…" at bounding box center [377, 227] width 419 height 43
click at [202, 221] on span "Look at the four that indicate where the following sentence could be added to t…" at bounding box center [377, 227] width 419 height 43
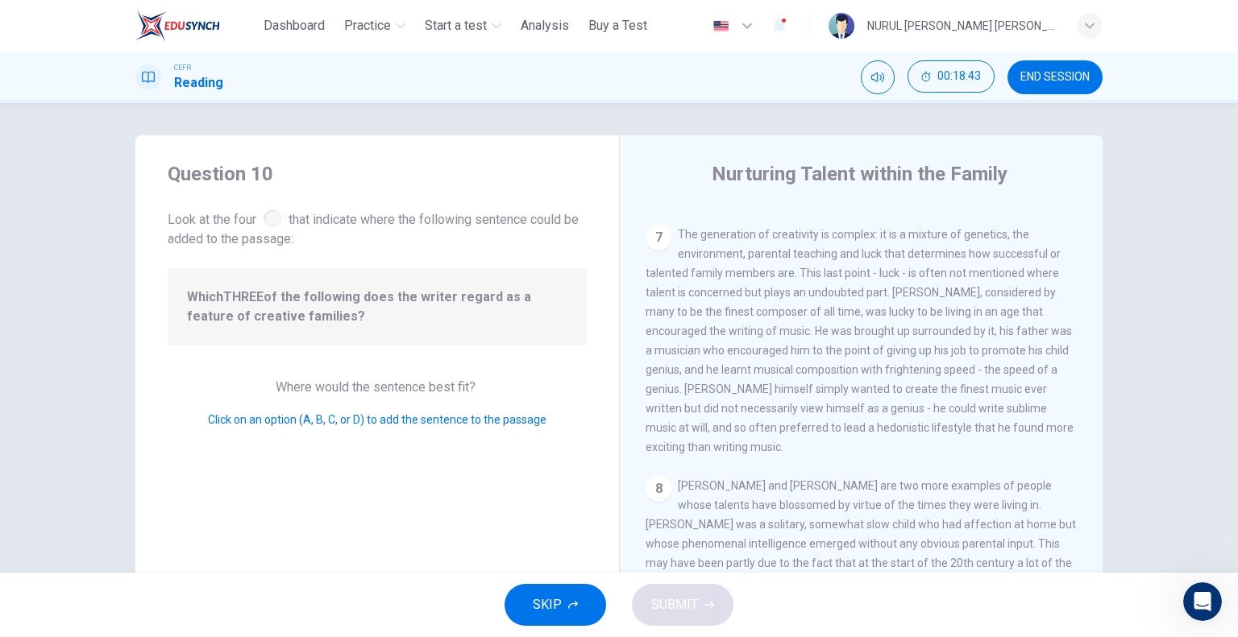
click at [560, 609] on span "SKIP" at bounding box center [547, 605] width 29 height 23
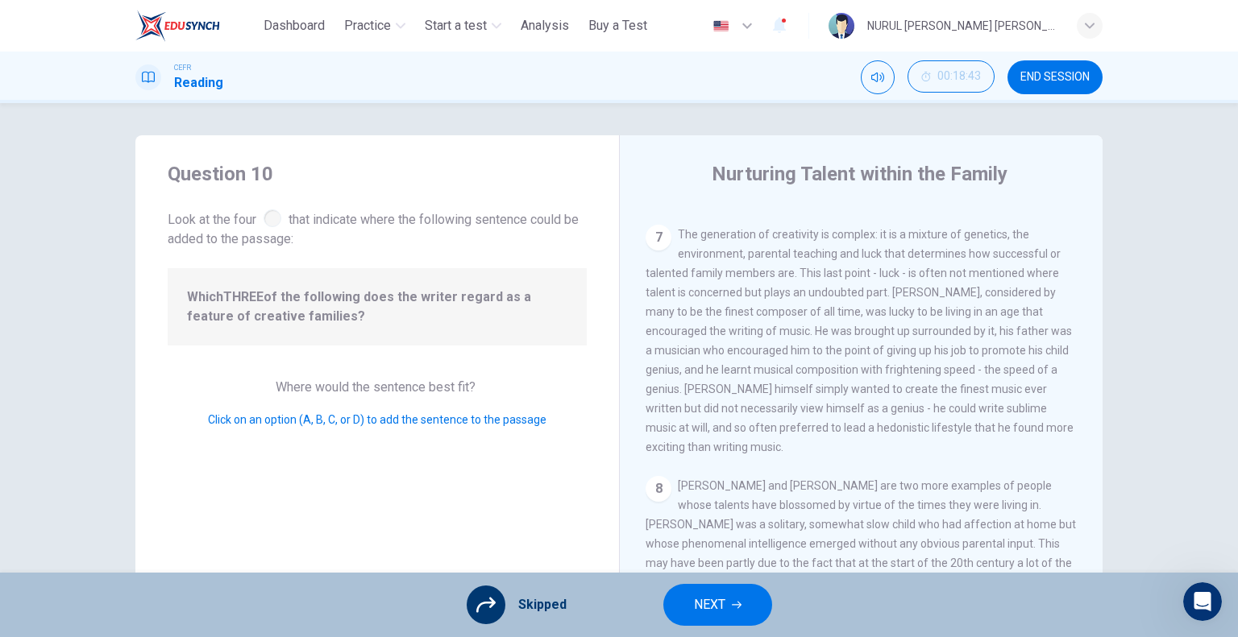
click at [657, 225] on div "7" at bounding box center [658, 238] width 26 height 26
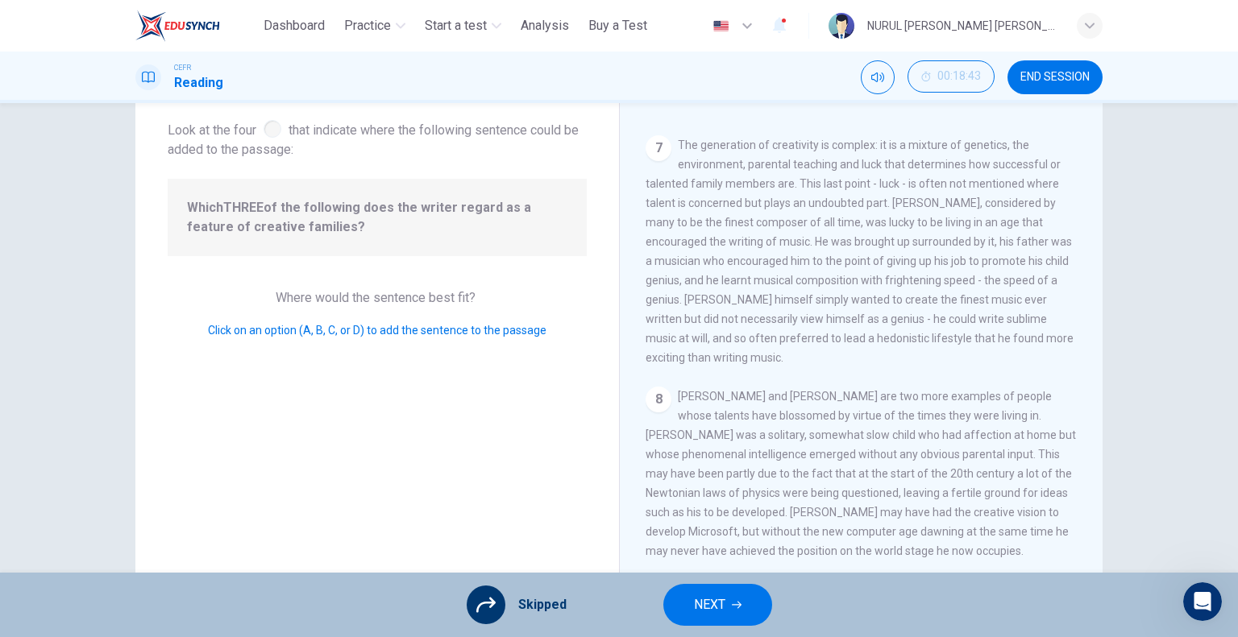
scroll to position [155, 0]
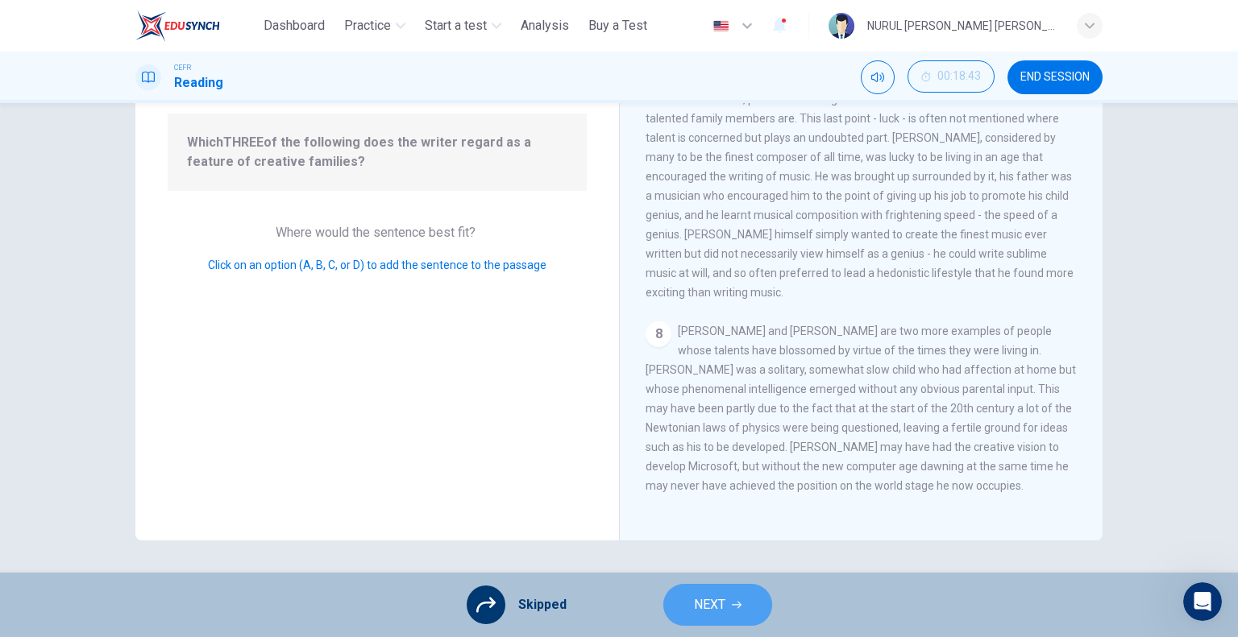
click at [739, 608] on icon "button" at bounding box center [737, 605] width 10 height 10
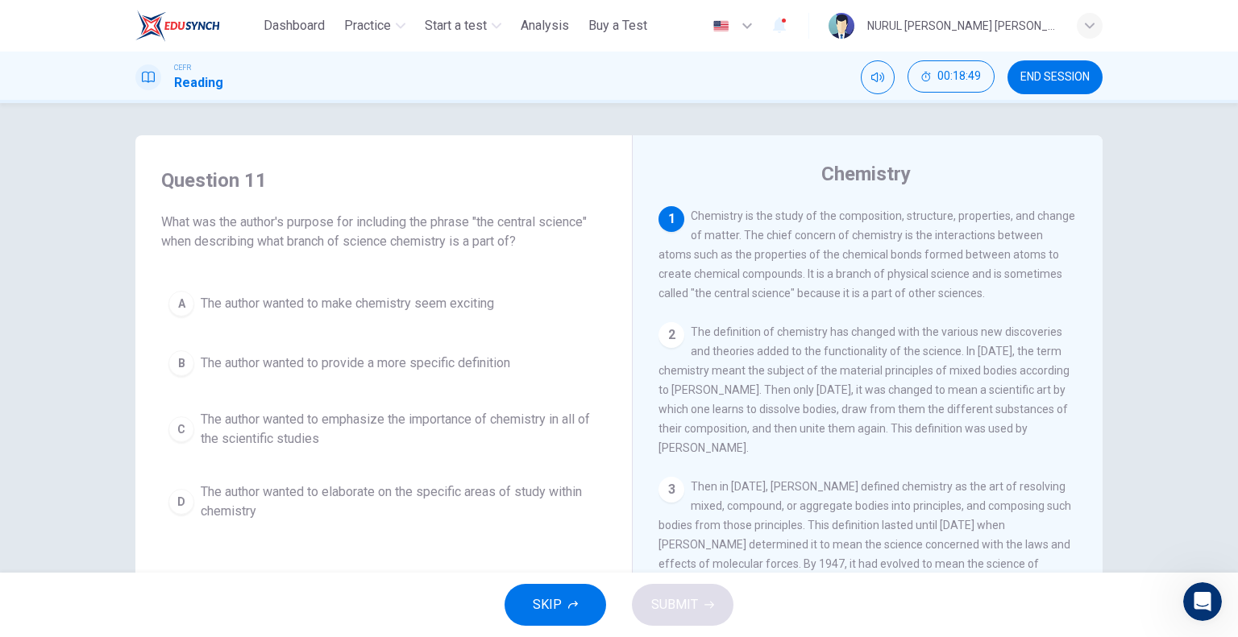
click at [670, 338] on div "2" at bounding box center [671, 335] width 26 height 26
click at [475, 421] on span "The author wanted to emphasize the importance of chemistry in all of the scient…" at bounding box center [400, 429] width 398 height 39
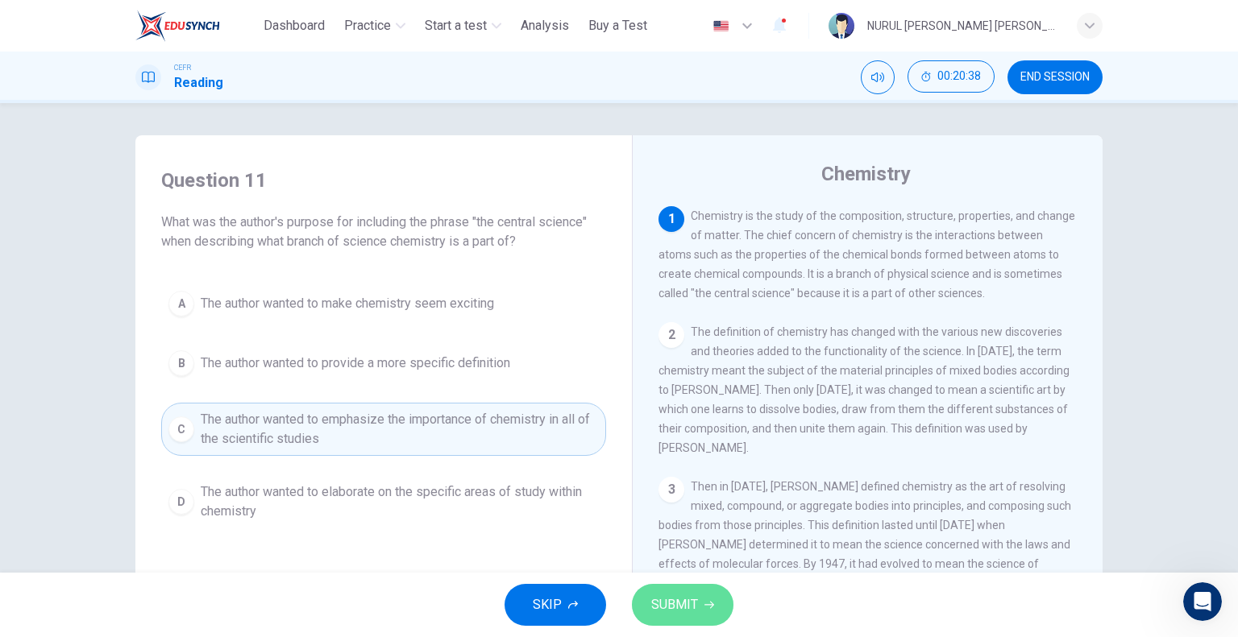
click at [661, 598] on span "SUBMIT" at bounding box center [674, 605] width 47 height 23
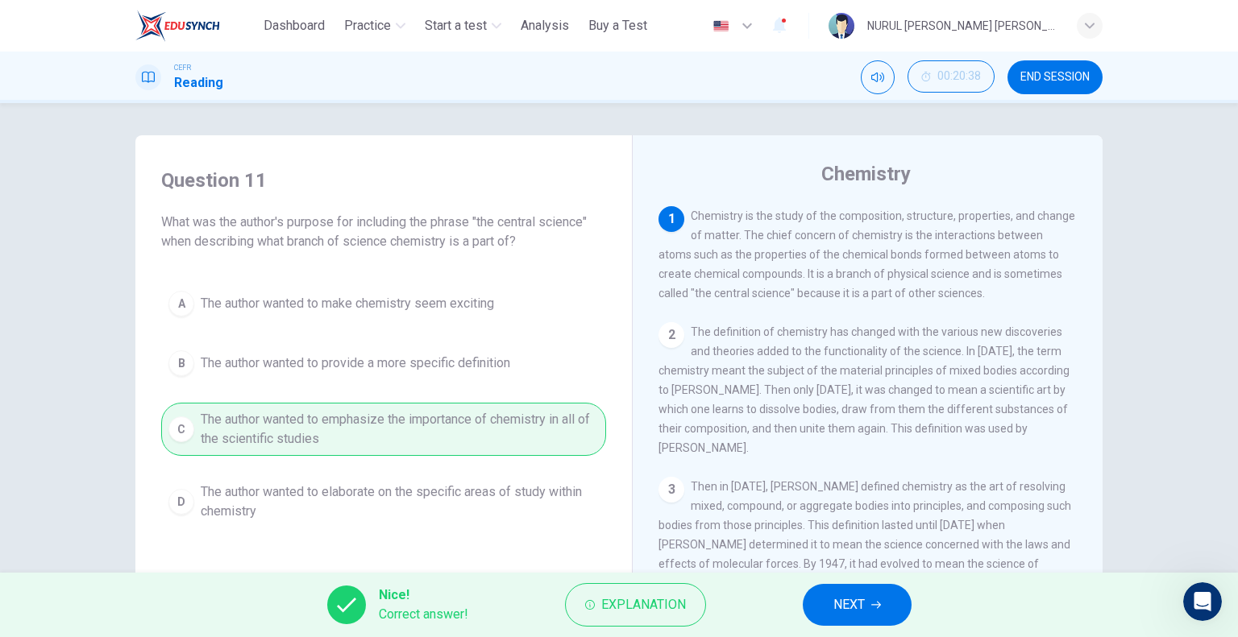
click at [828, 609] on button "NEXT" at bounding box center [857, 605] width 109 height 42
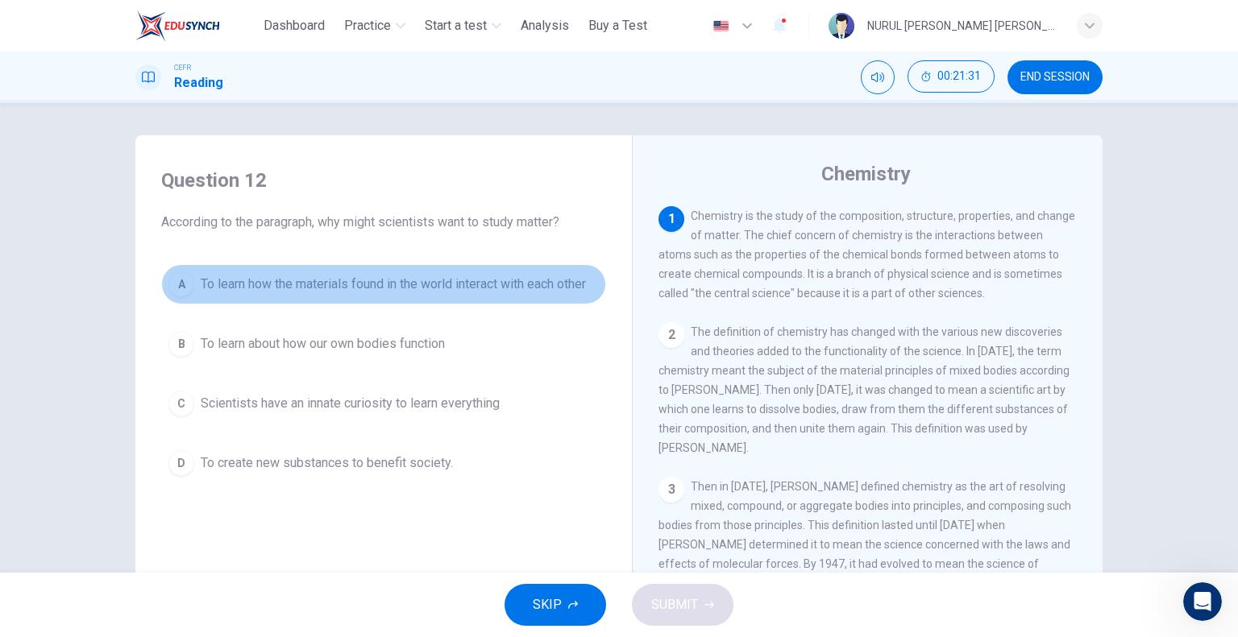
click at [528, 283] on span "To learn how the materials found in the world interact with each other" at bounding box center [393, 284] width 385 height 19
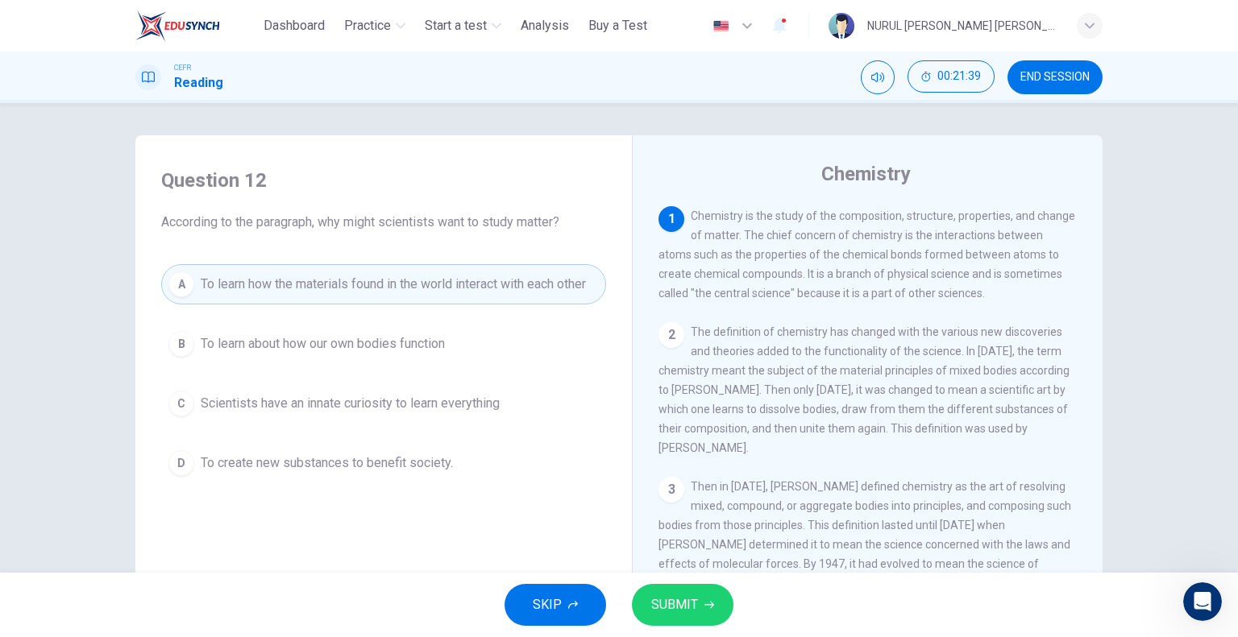
click at [676, 595] on span "SUBMIT" at bounding box center [674, 605] width 47 height 23
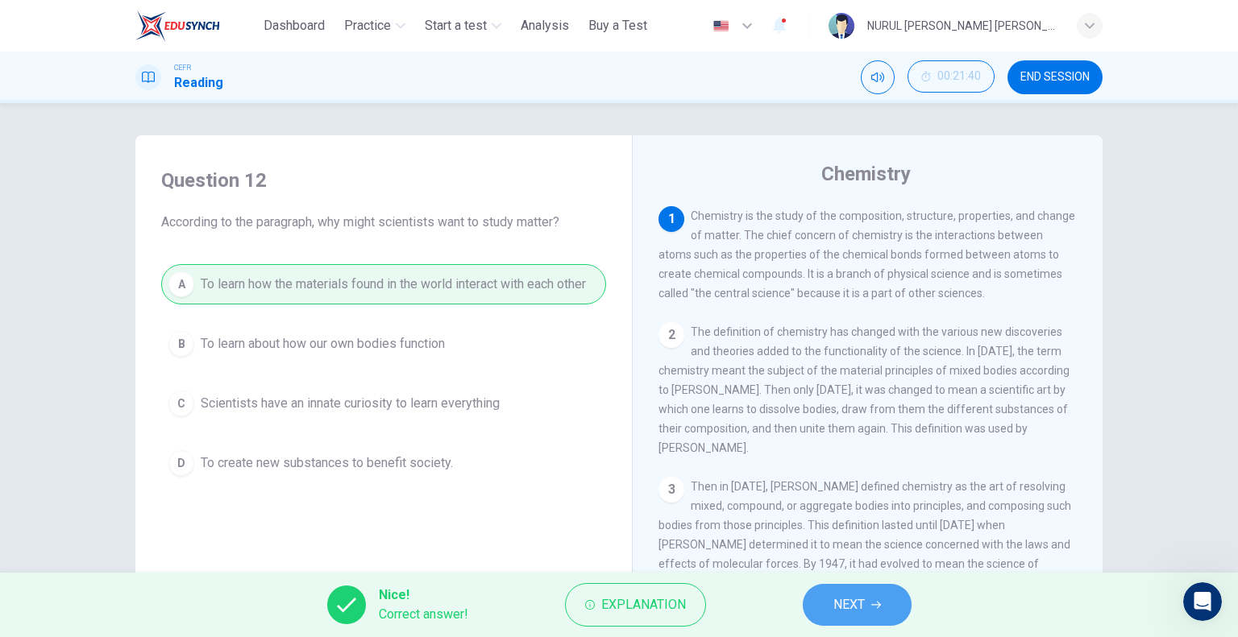
click at [835, 607] on span "NEXT" at bounding box center [848, 605] width 31 height 23
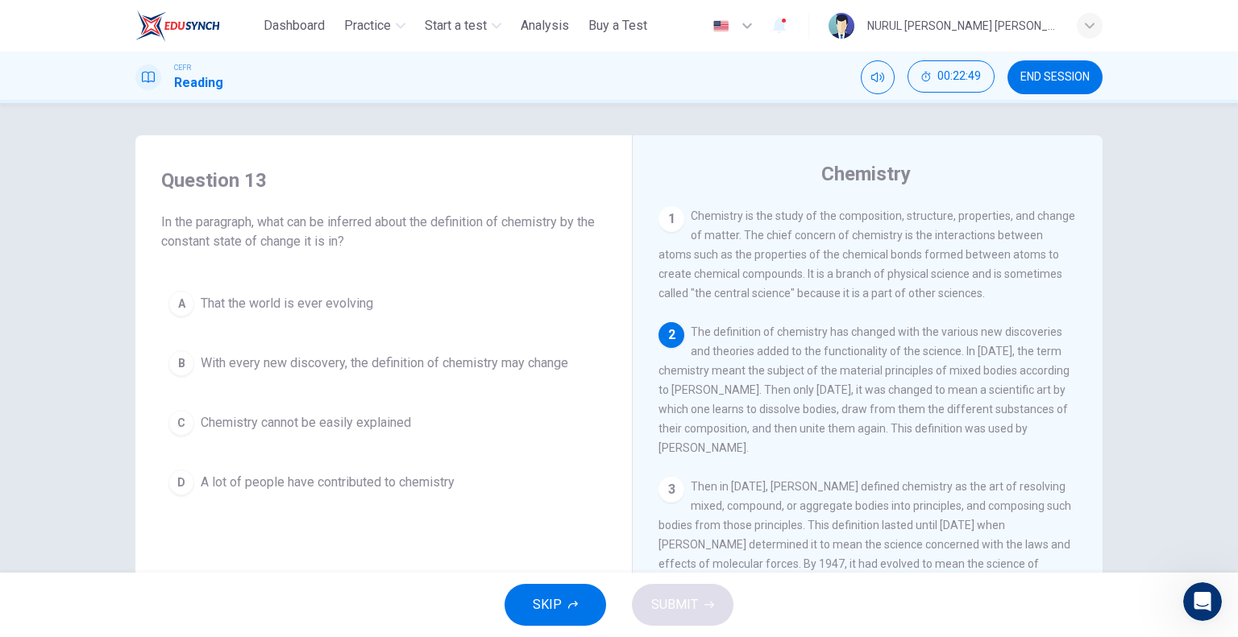
click at [404, 358] on span "With every new discovery, the definition of chemistry may change" at bounding box center [384, 363] width 367 height 19
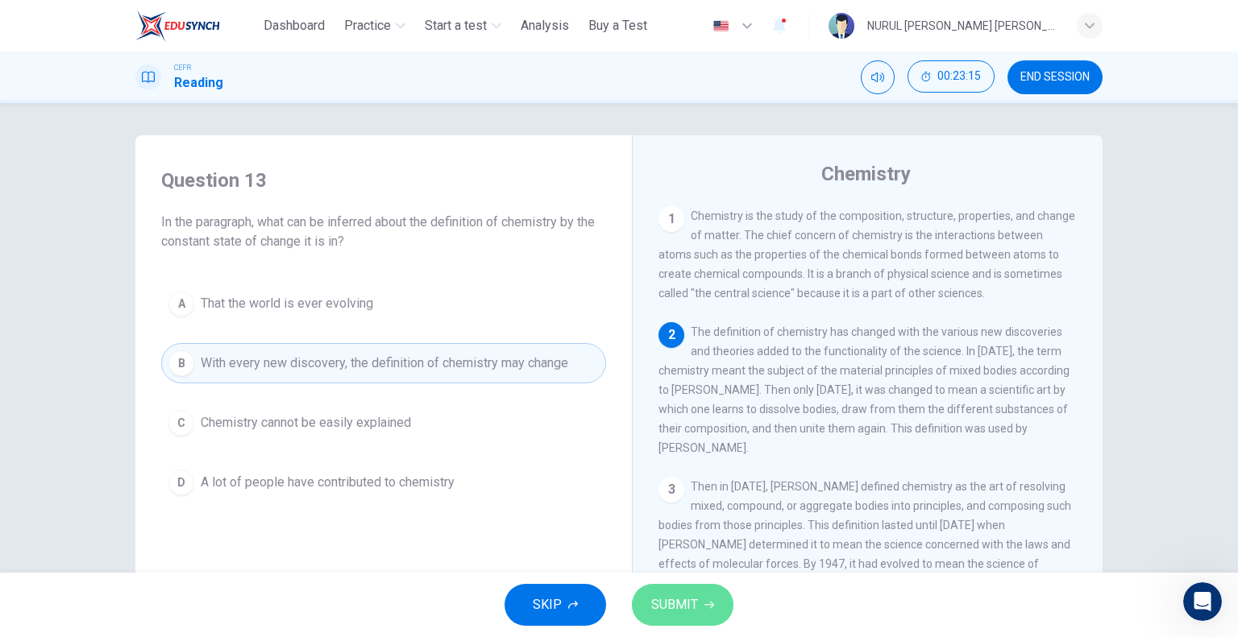
click at [678, 606] on span "SUBMIT" at bounding box center [674, 605] width 47 height 23
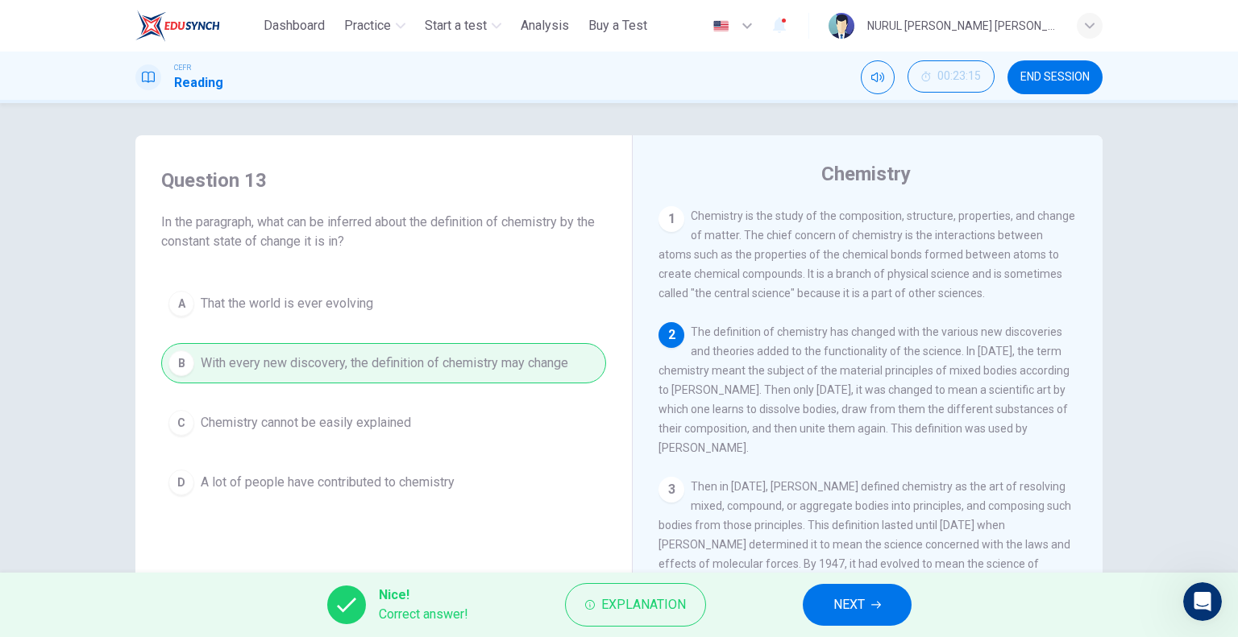
click at [868, 606] on button "NEXT" at bounding box center [857, 605] width 109 height 42
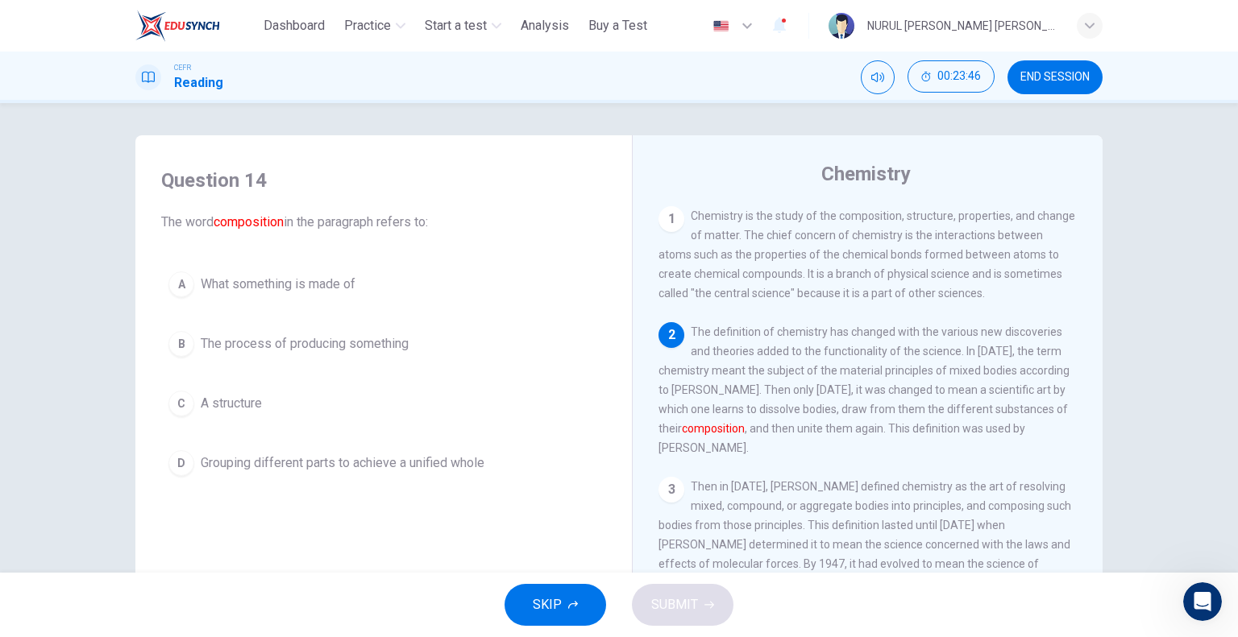
click at [247, 398] on span "A structure" at bounding box center [231, 403] width 61 height 19
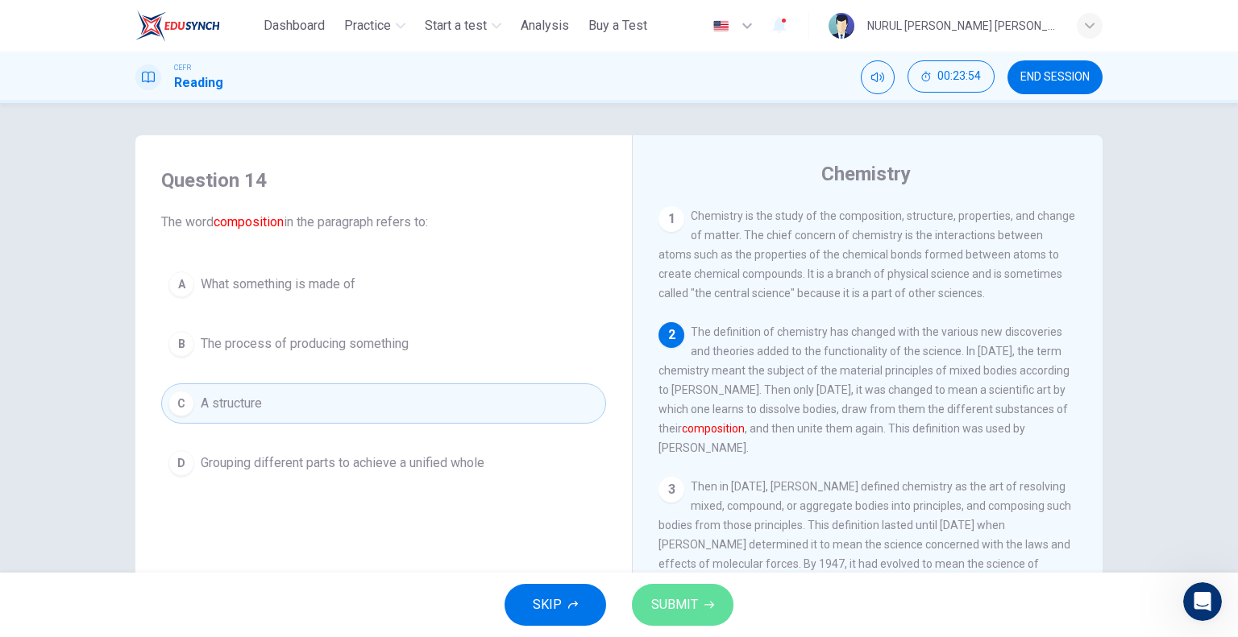
click at [674, 596] on span "SUBMIT" at bounding box center [674, 605] width 47 height 23
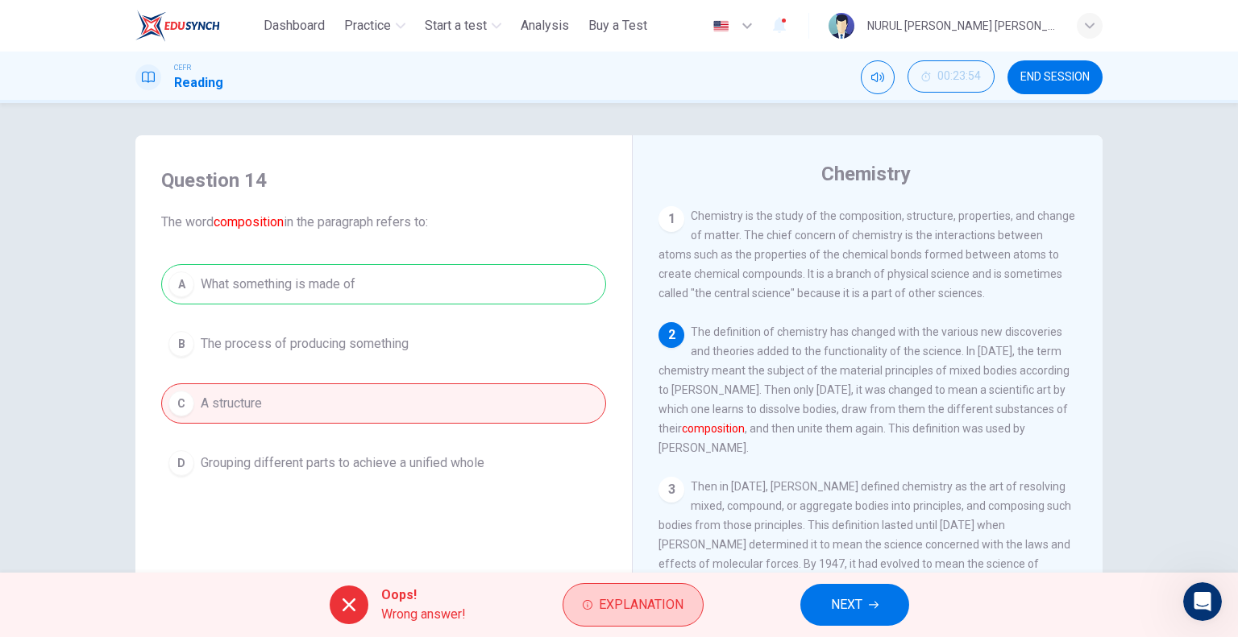
click at [612, 605] on span "Explanation" at bounding box center [641, 605] width 85 height 23
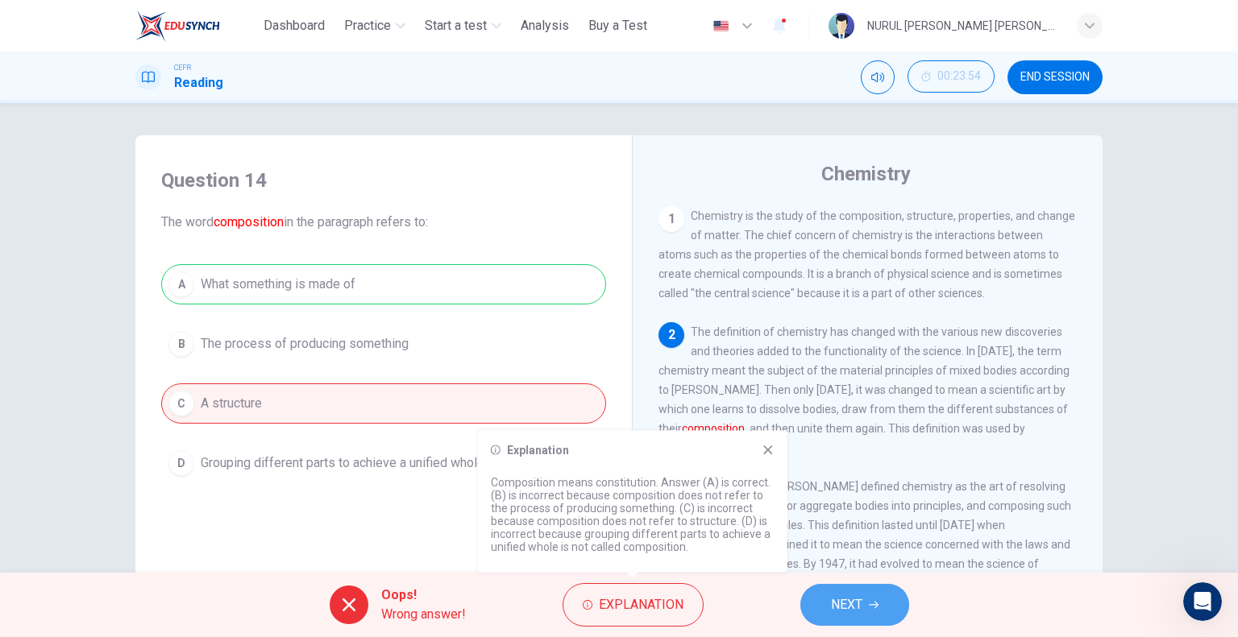
click at [868, 612] on button "NEXT" at bounding box center [854, 605] width 109 height 42
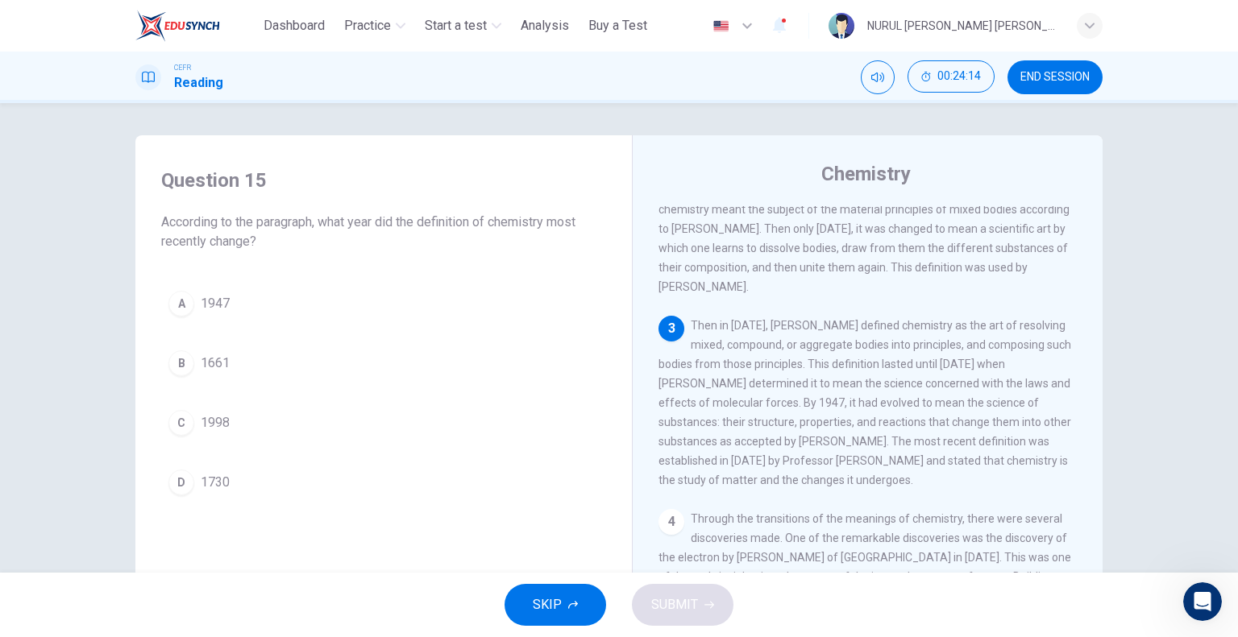
scroll to position [242, 0]
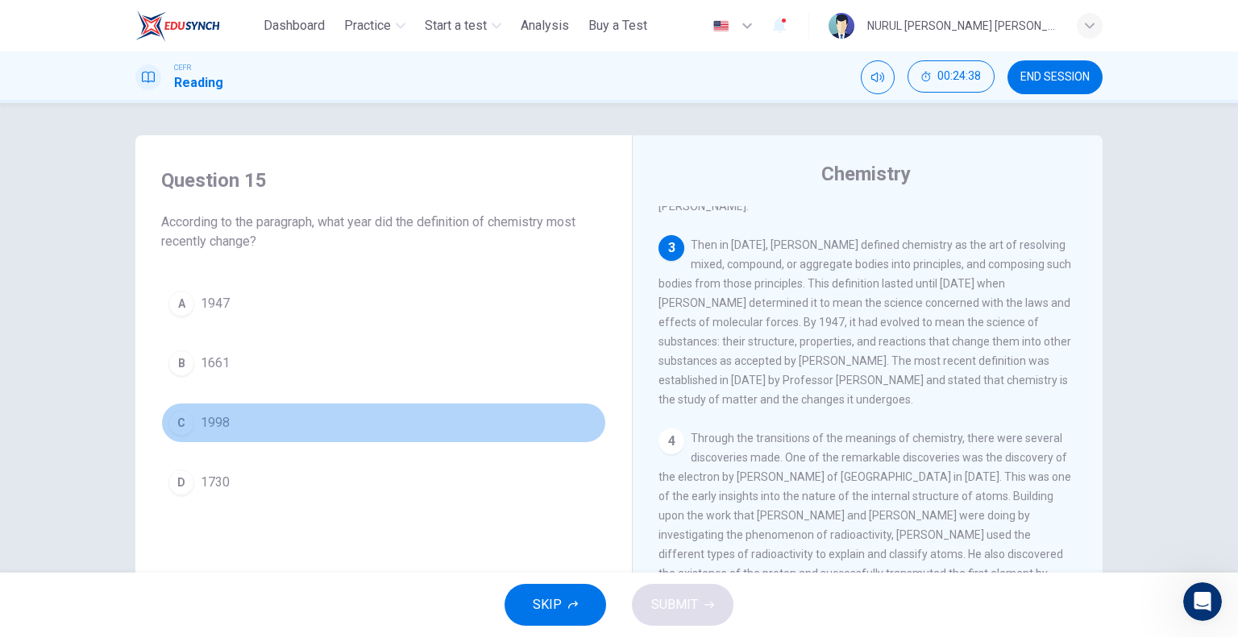
click at [216, 430] on span "1998" at bounding box center [215, 422] width 29 height 19
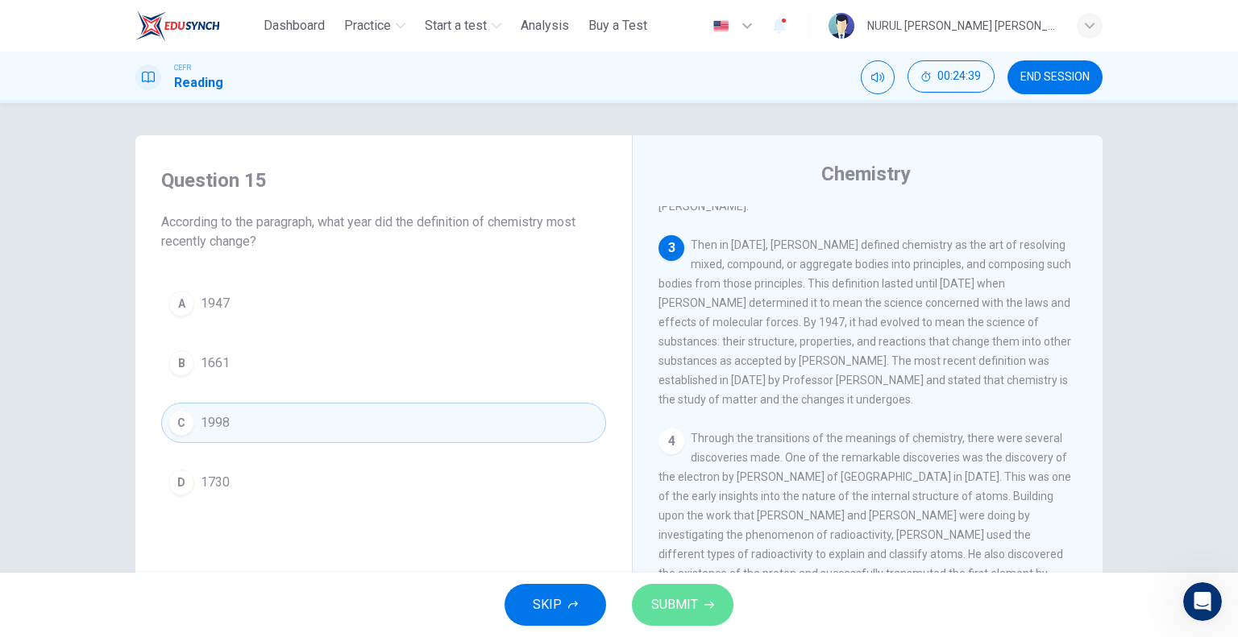
click at [695, 613] on span "SUBMIT" at bounding box center [674, 605] width 47 height 23
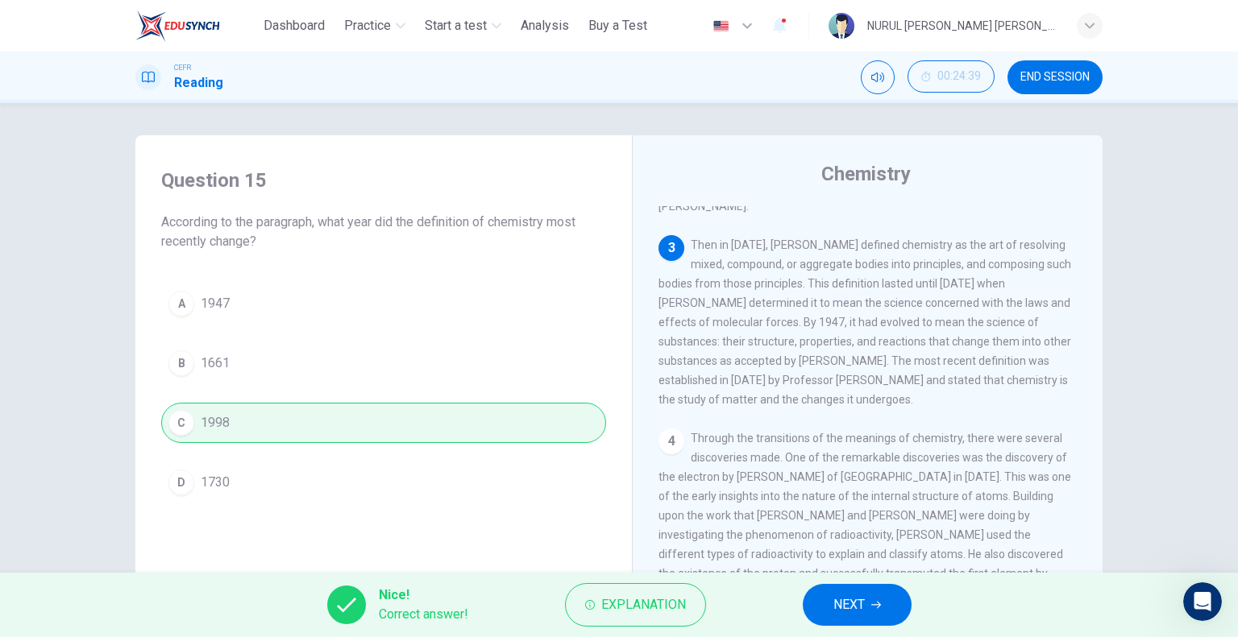
click at [851, 604] on span "NEXT" at bounding box center [848, 605] width 31 height 23
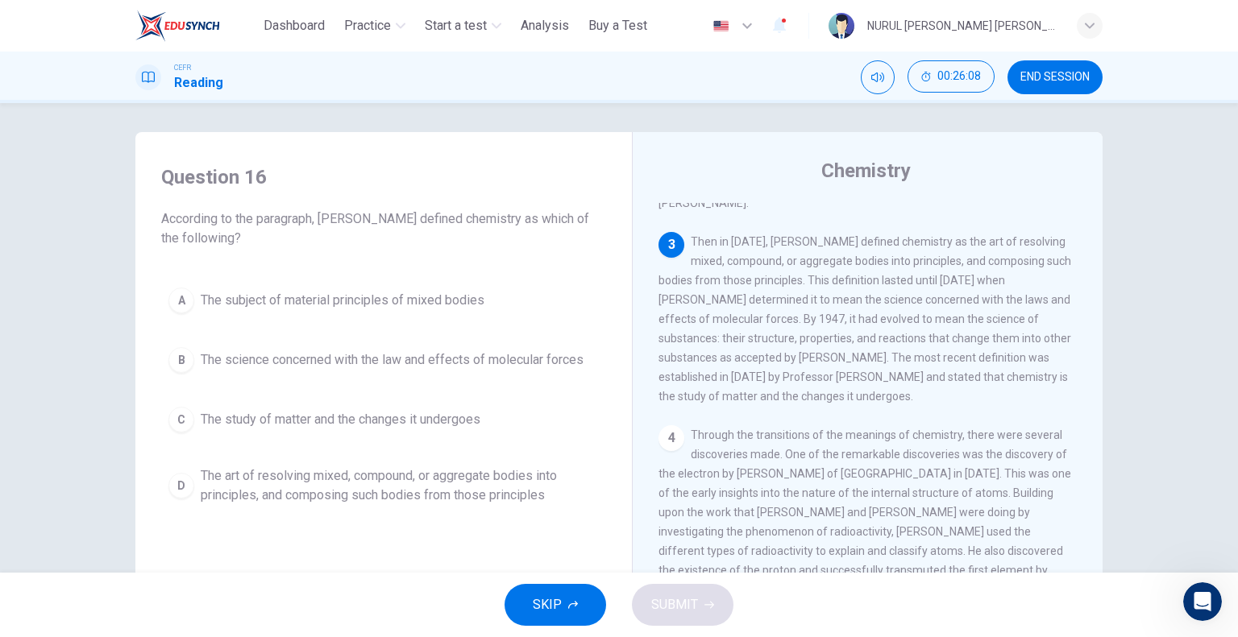
scroll to position [0, 0]
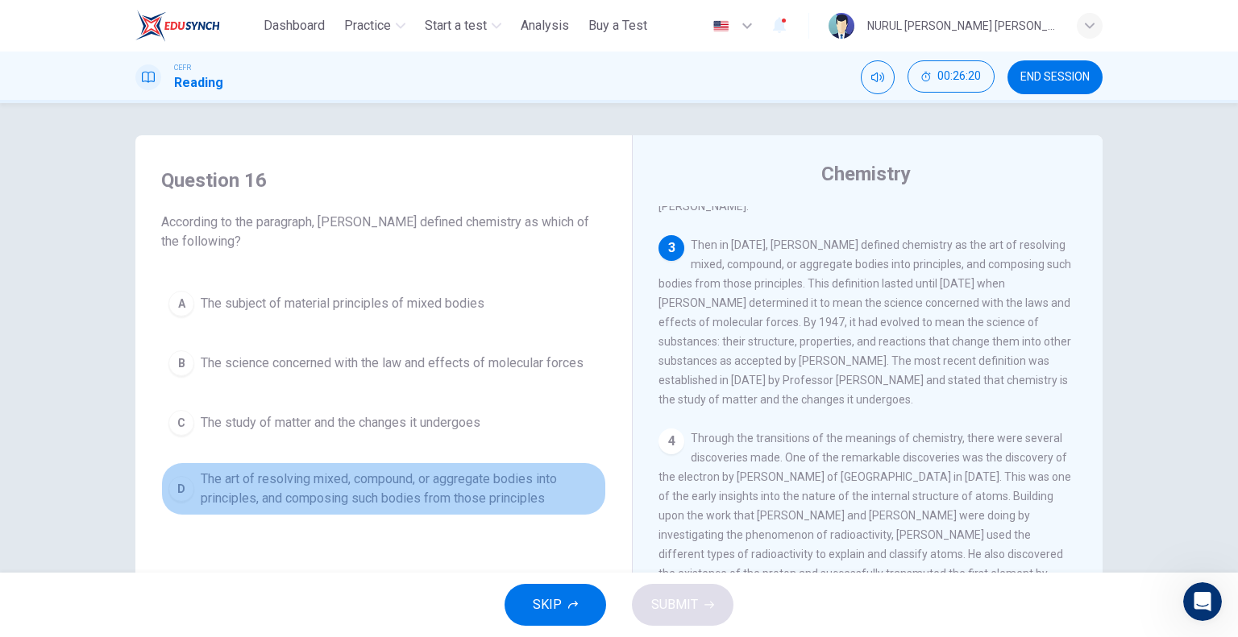
click at [332, 487] on span "The art of resolving mixed, compound, or aggregate bodies into principles, and …" at bounding box center [400, 489] width 398 height 39
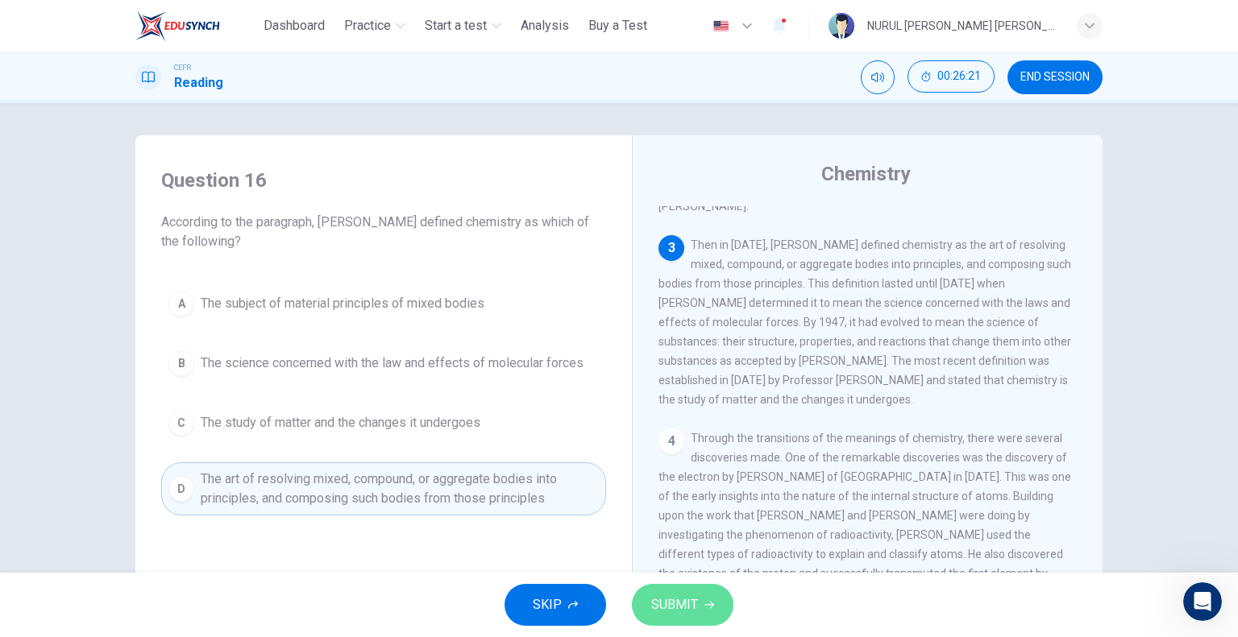
click at [663, 599] on span "SUBMIT" at bounding box center [674, 605] width 47 height 23
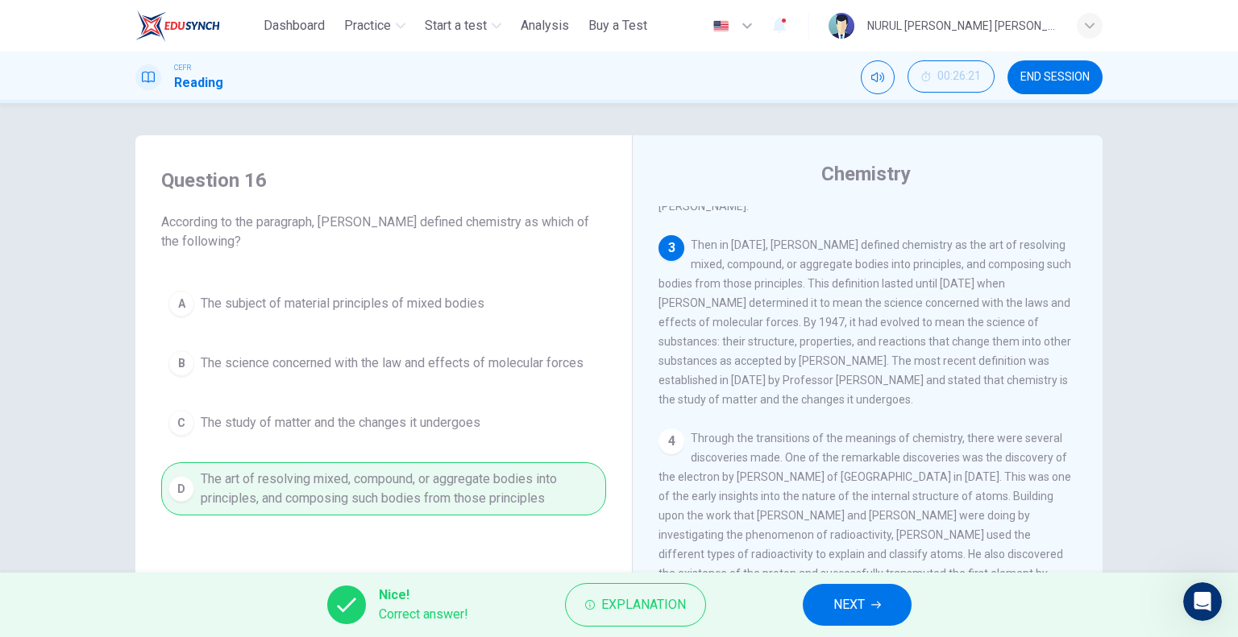
click at [828, 616] on button "NEXT" at bounding box center [857, 605] width 109 height 42
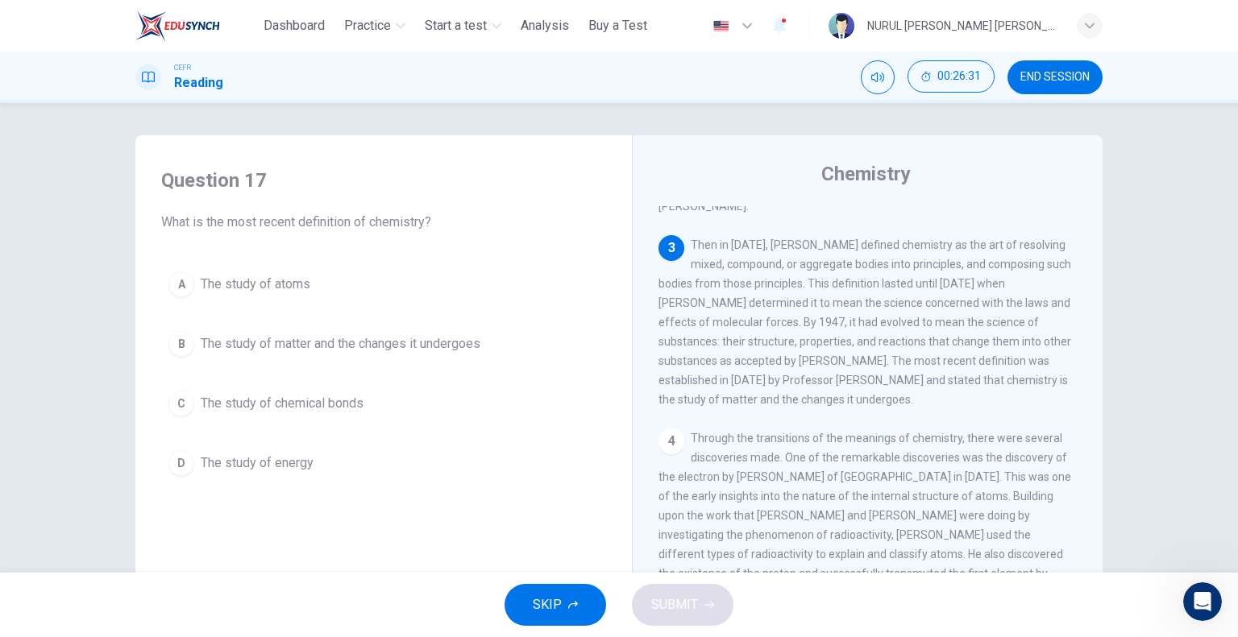
click at [303, 346] on span "The study of matter and the changes it undergoes" at bounding box center [341, 343] width 280 height 19
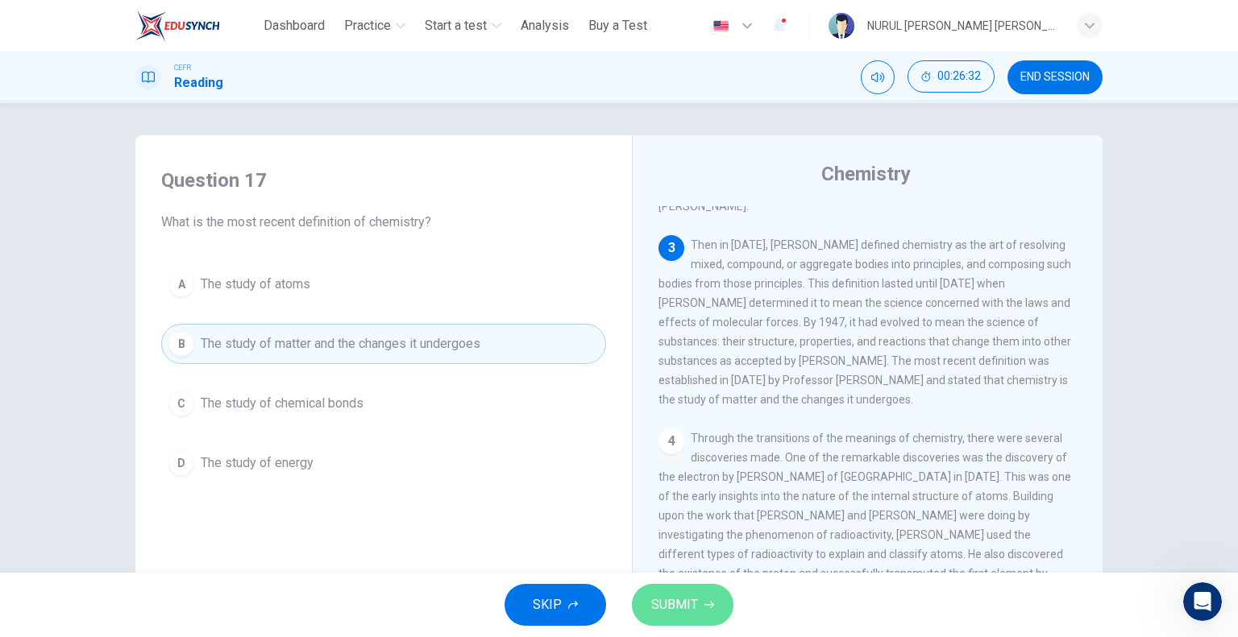
click at [660, 612] on span "SUBMIT" at bounding box center [674, 605] width 47 height 23
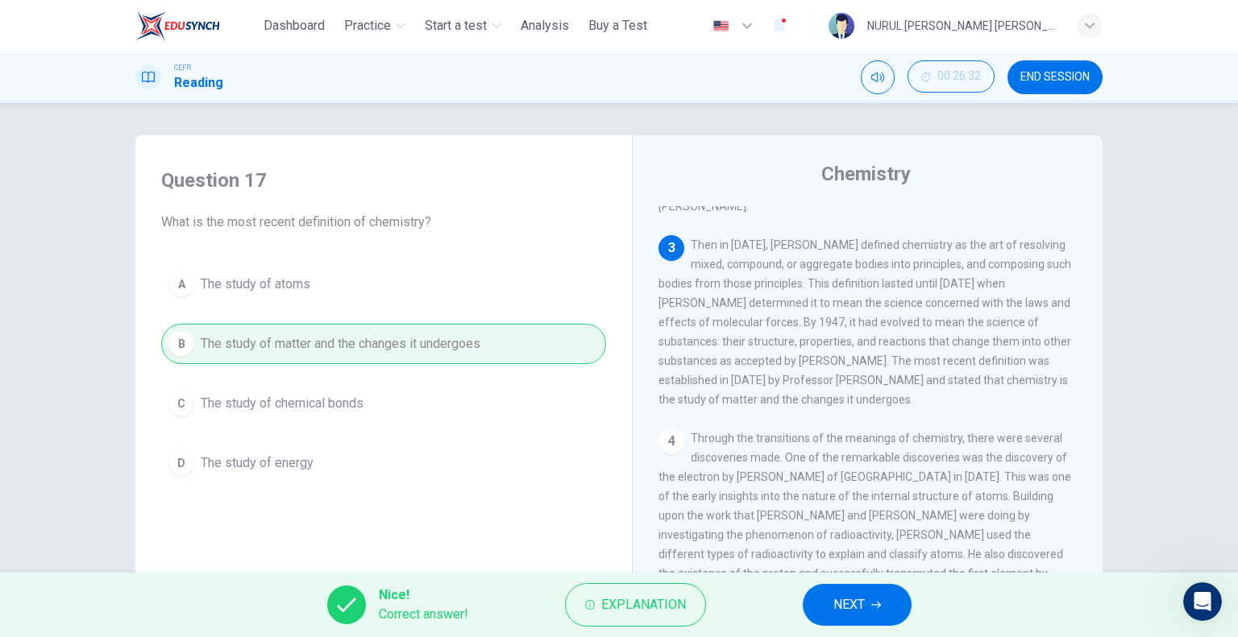
click at [846, 618] on button "NEXT" at bounding box center [857, 605] width 109 height 42
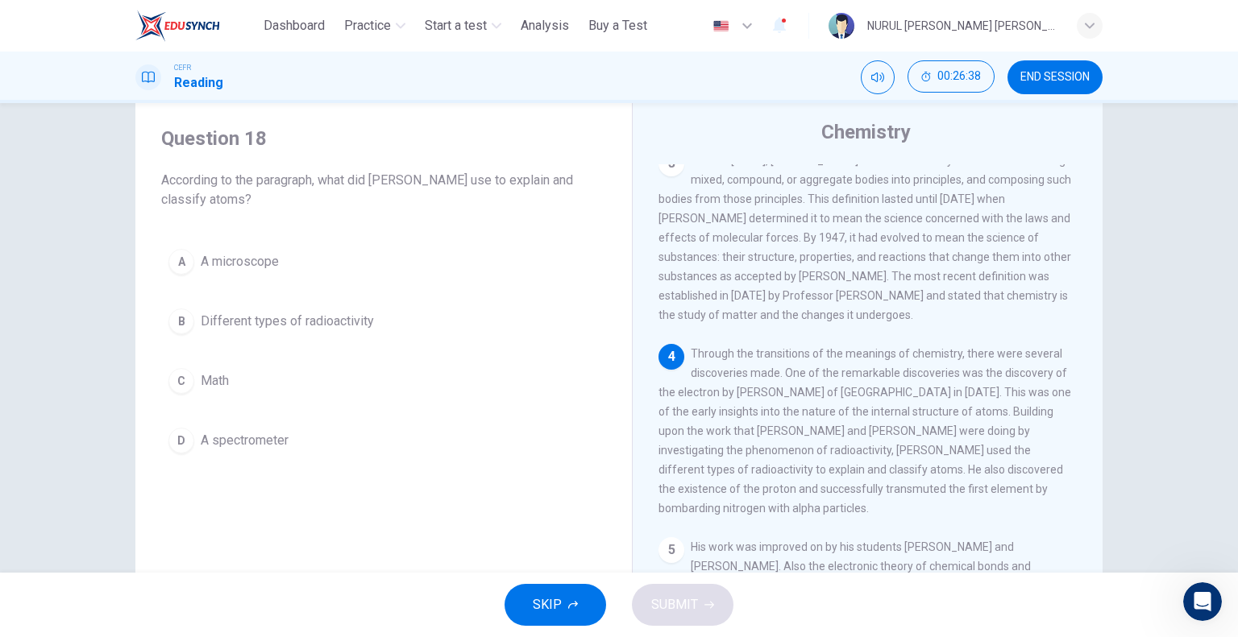
scroll to position [81, 0]
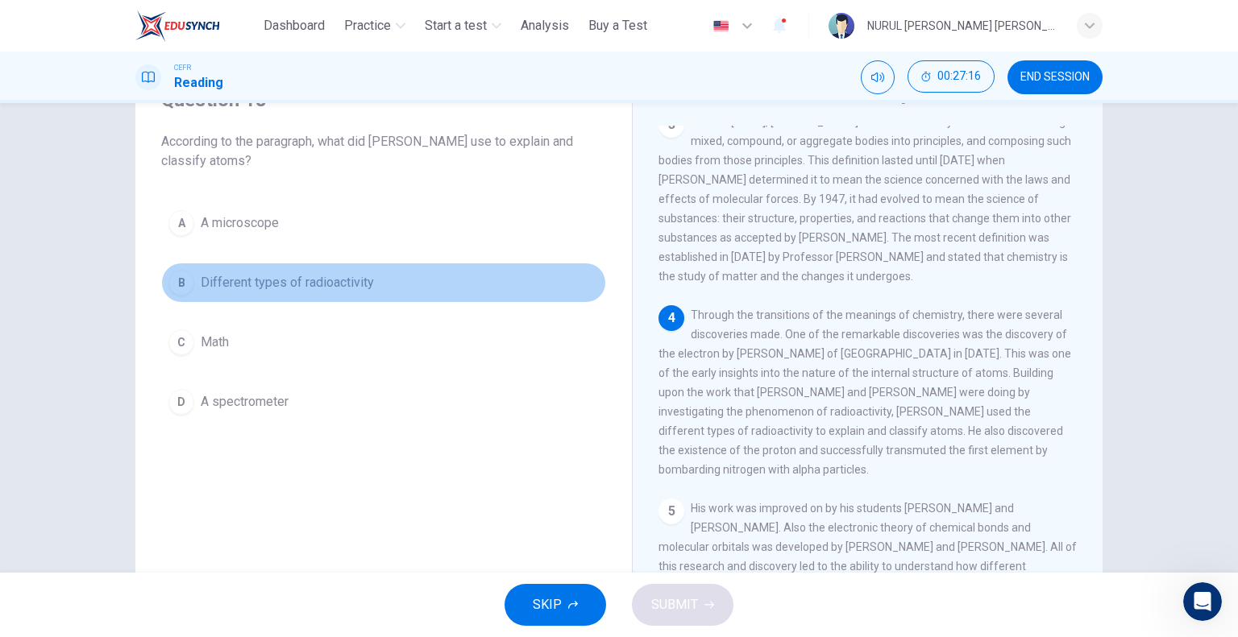
click at [275, 284] on span "Different types of radioactivity" at bounding box center [287, 282] width 173 height 19
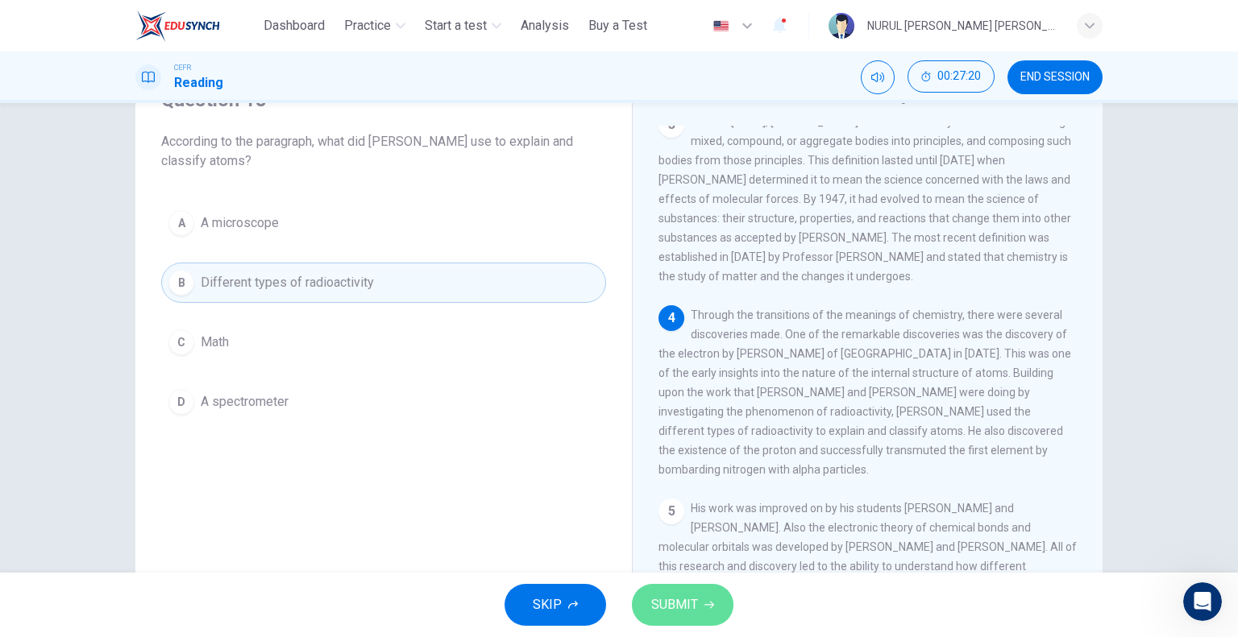
click at [703, 591] on button "SUBMIT" at bounding box center [683, 605] width 102 height 42
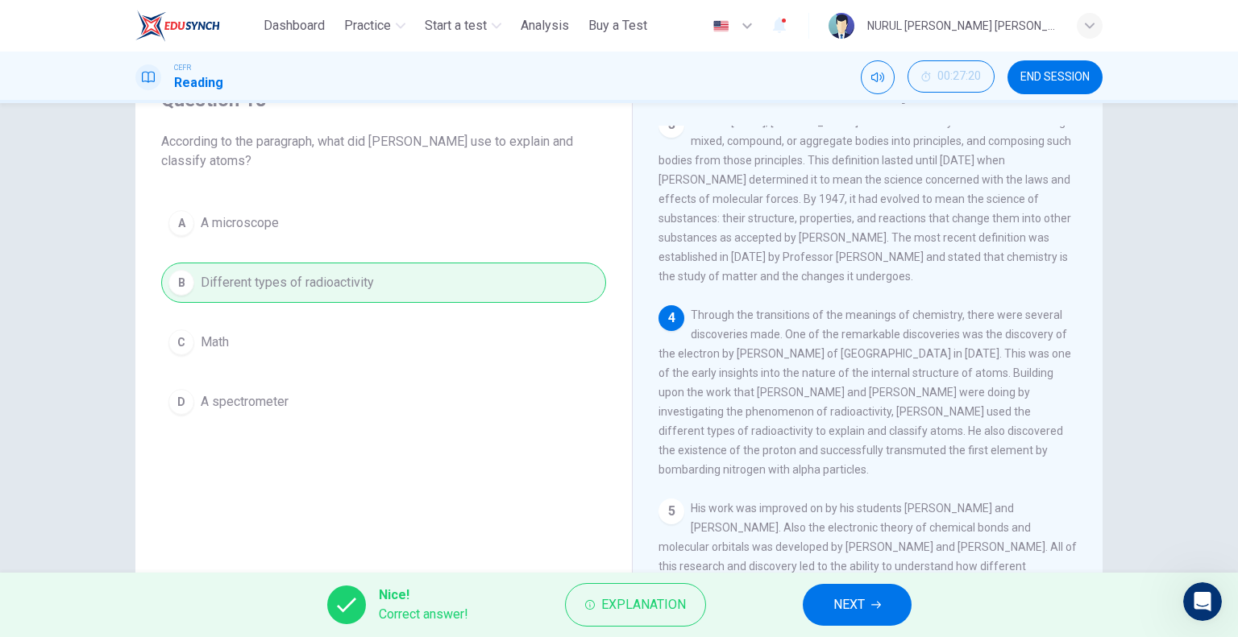
click at [847, 608] on span "NEXT" at bounding box center [848, 605] width 31 height 23
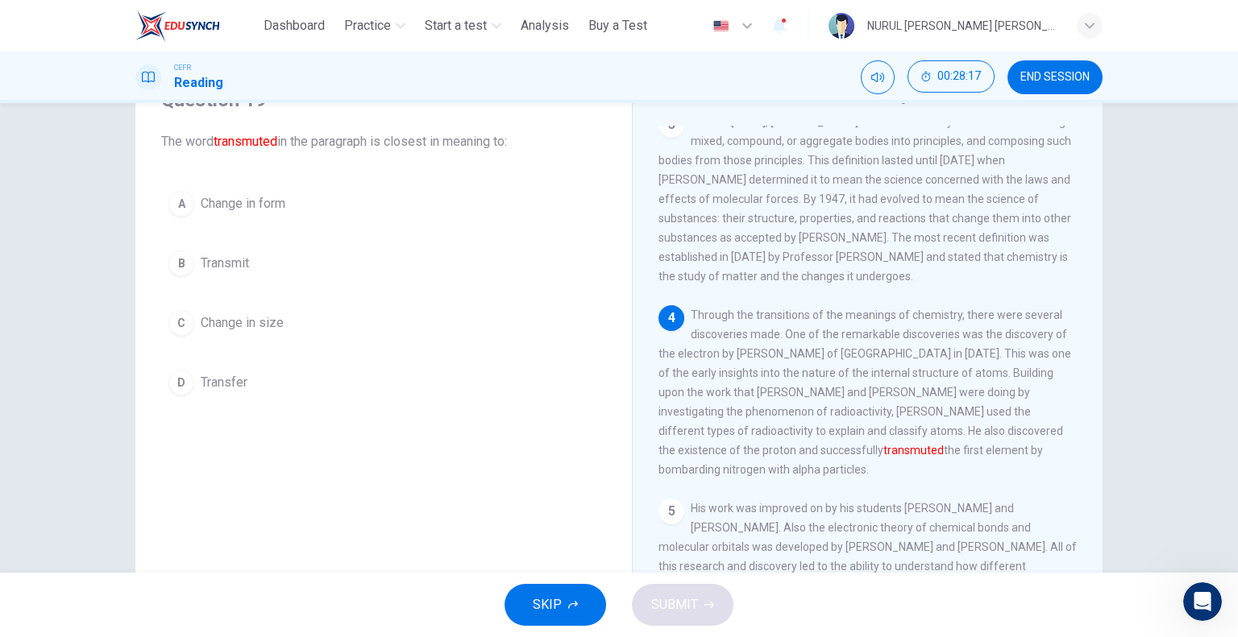
click at [225, 259] on span "Transmit" at bounding box center [225, 263] width 48 height 19
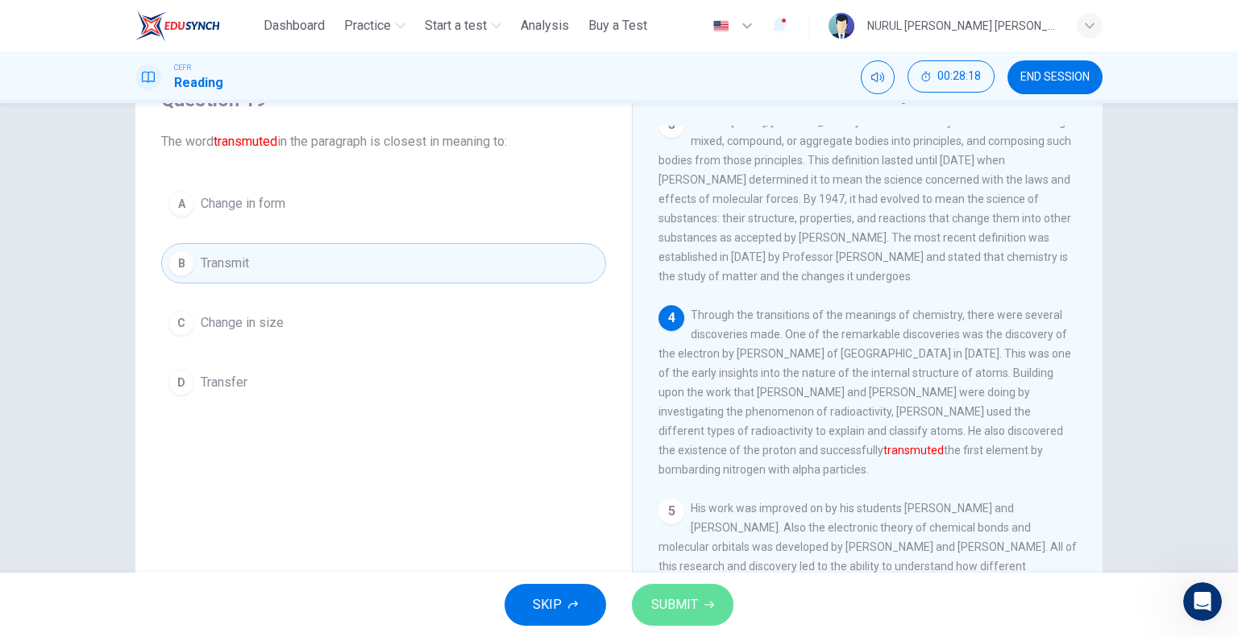
click at [689, 616] on span "SUBMIT" at bounding box center [674, 605] width 47 height 23
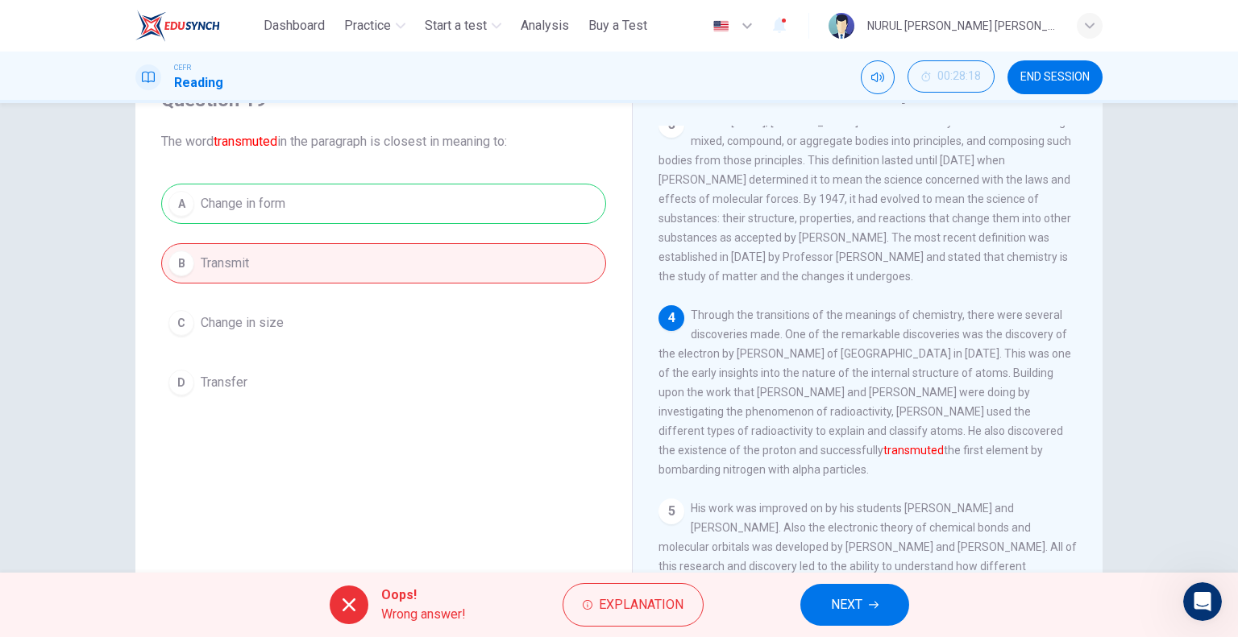
click at [835, 621] on button "NEXT" at bounding box center [854, 605] width 109 height 42
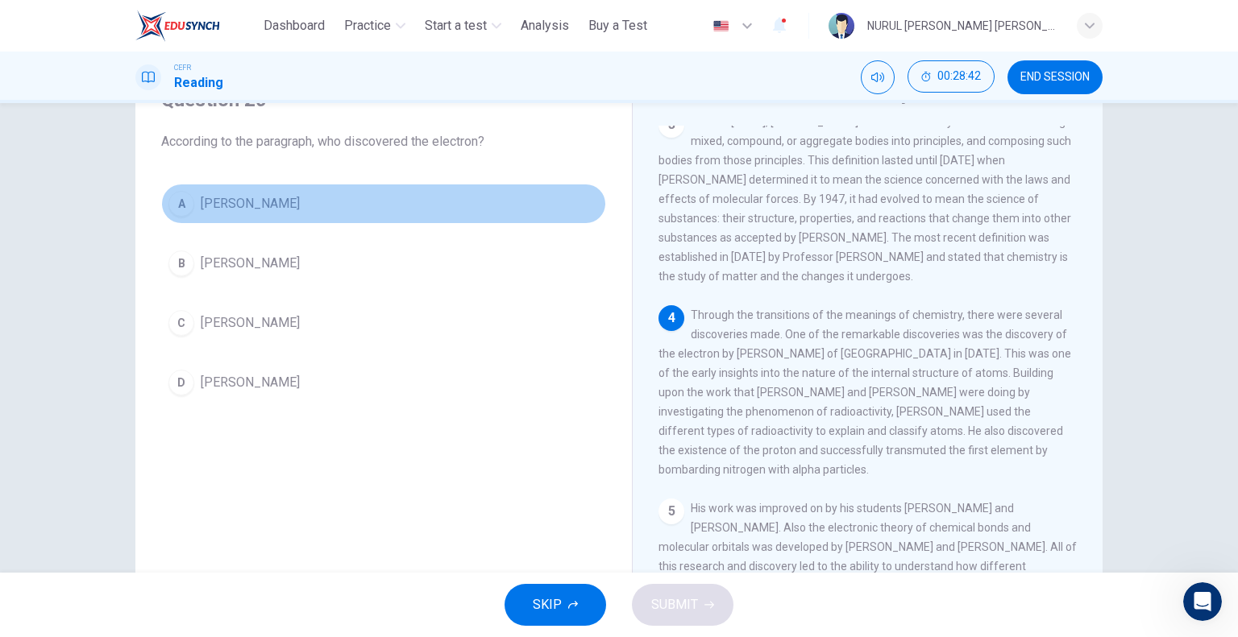
click at [268, 211] on button "A [PERSON_NAME]" at bounding box center [383, 204] width 445 height 40
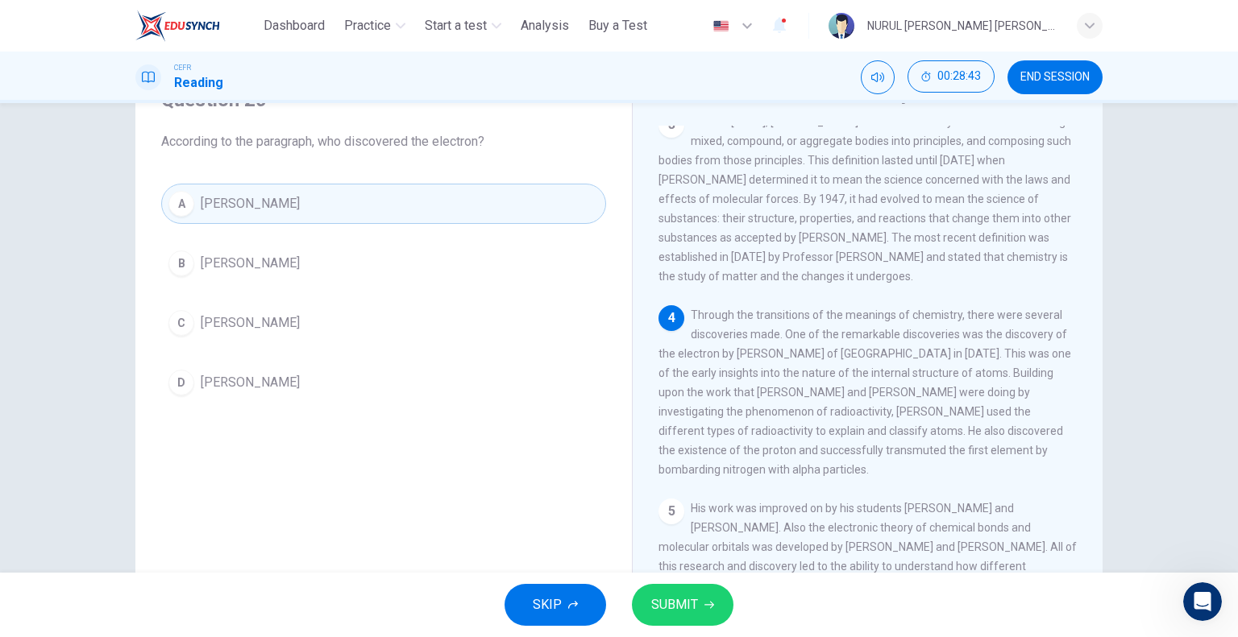
click at [728, 605] on button "SUBMIT" at bounding box center [683, 605] width 102 height 42
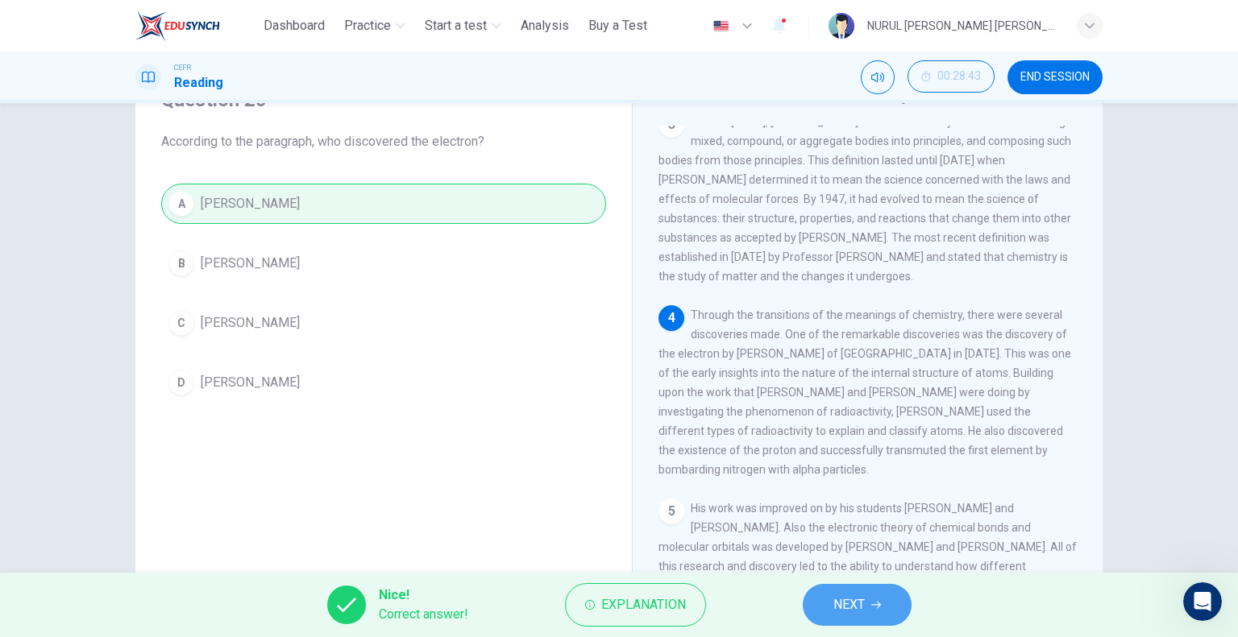
click at [844, 605] on span "NEXT" at bounding box center [848, 605] width 31 height 23
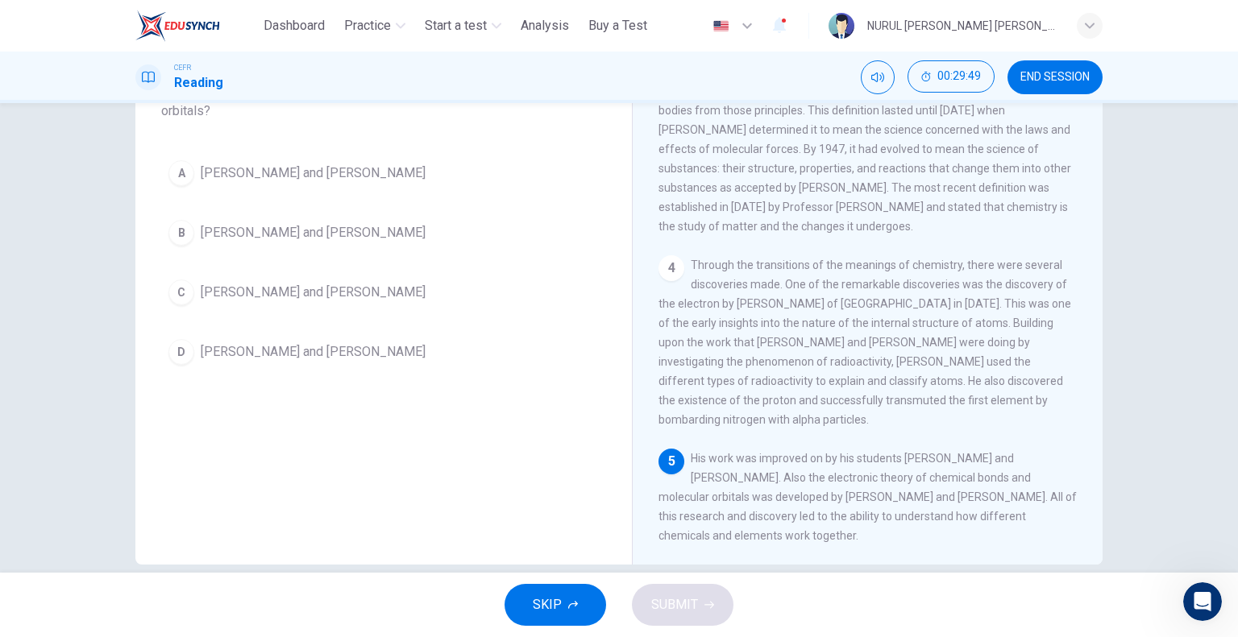
scroll to position [155, 0]
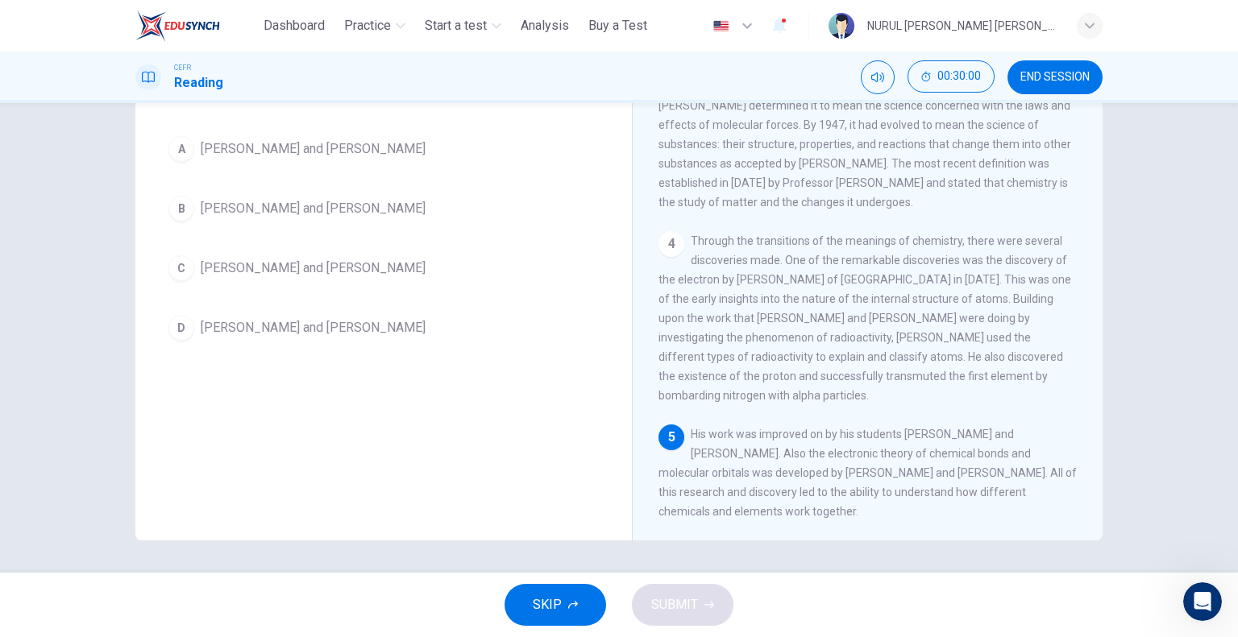
click at [297, 150] on span "[PERSON_NAME] and [PERSON_NAME]" at bounding box center [313, 148] width 225 height 19
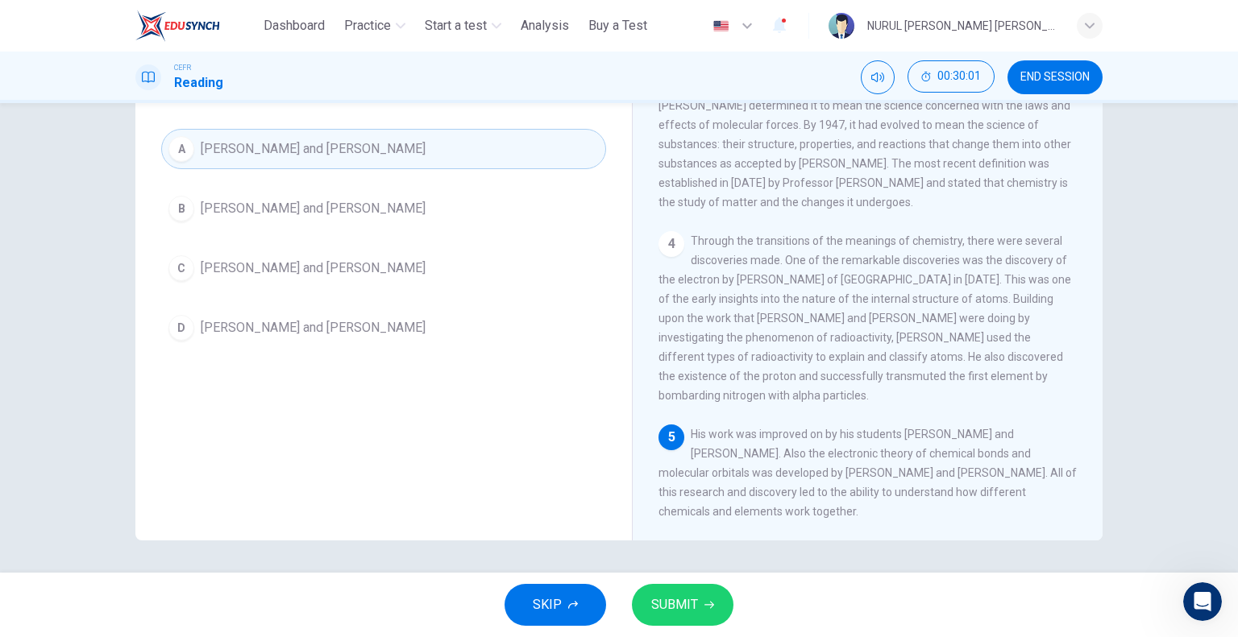
click at [684, 599] on span "SUBMIT" at bounding box center [674, 605] width 47 height 23
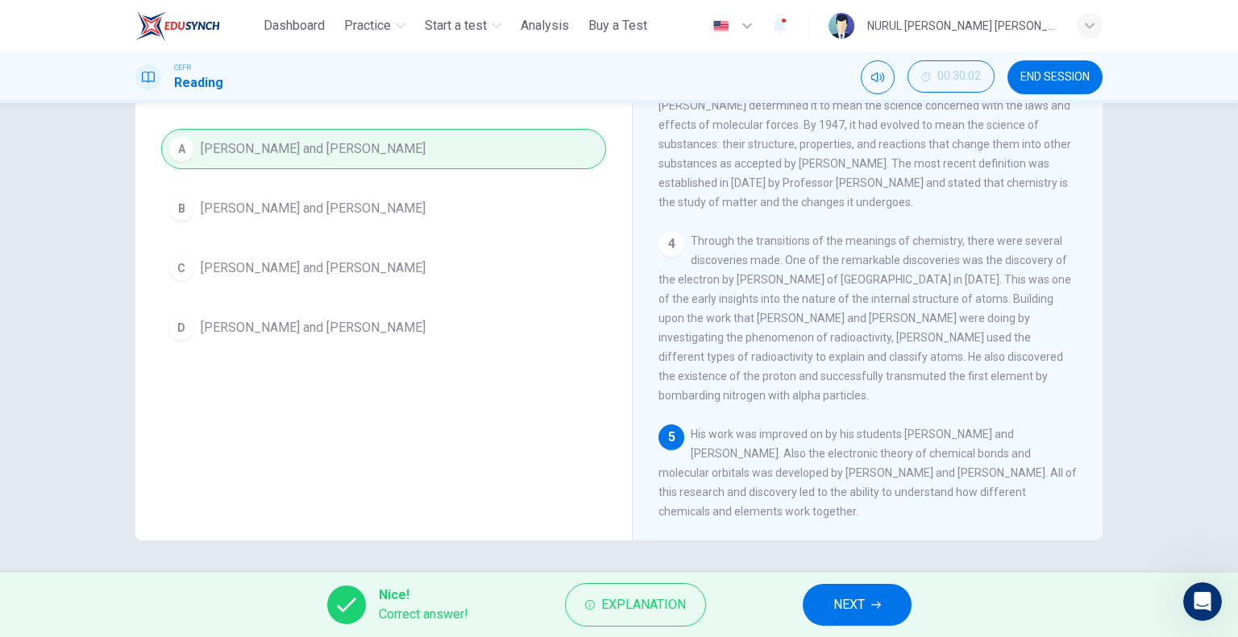
click at [827, 599] on button "NEXT" at bounding box center [857, 605] width 109 height 42
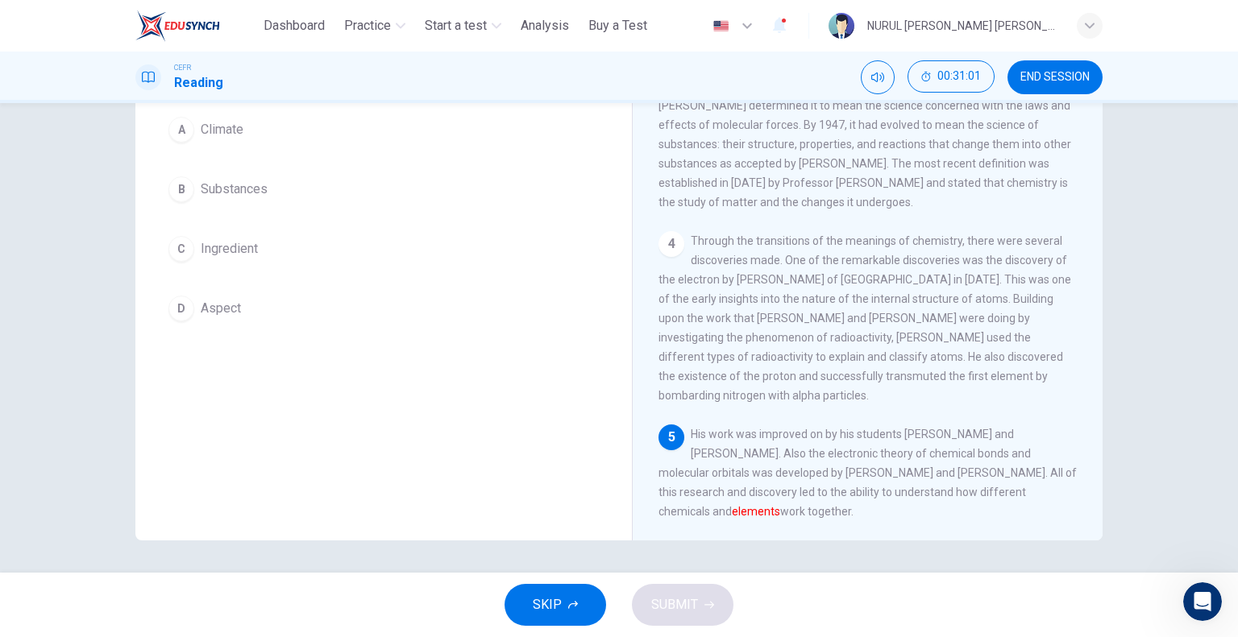
click at [255, 190] on span "Substances" at bounding box center [234, 189] width 67 height 19
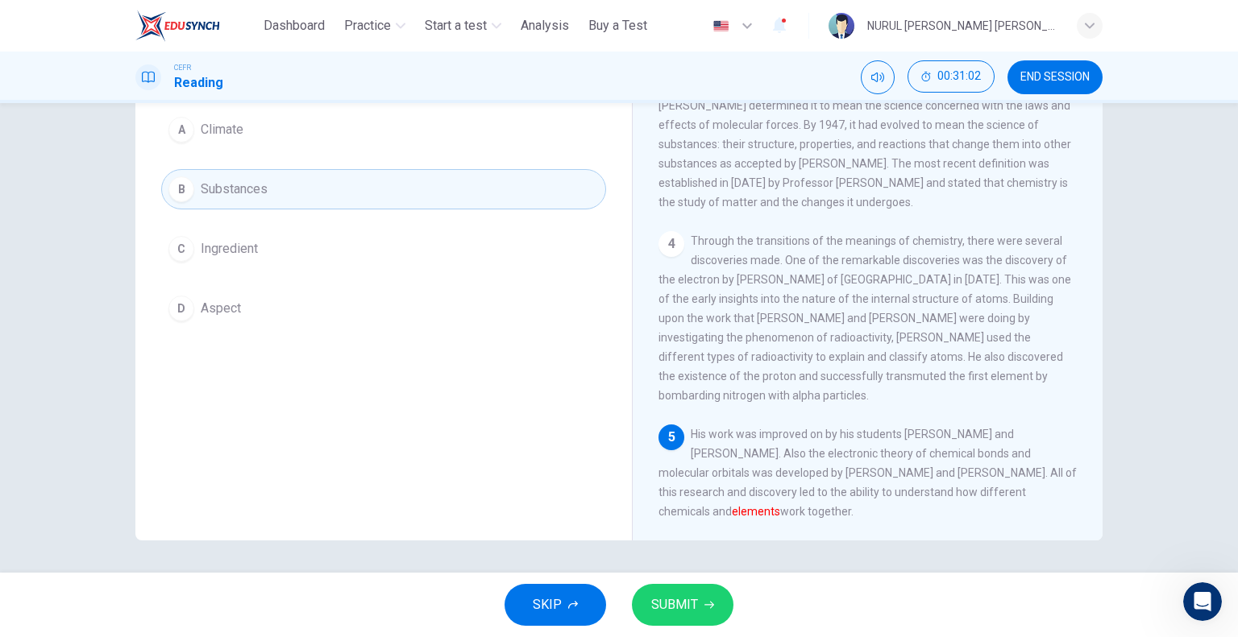
click at [699, 588] on button "SUBMIT" at bounding box center [683, 605] width 102 height 42
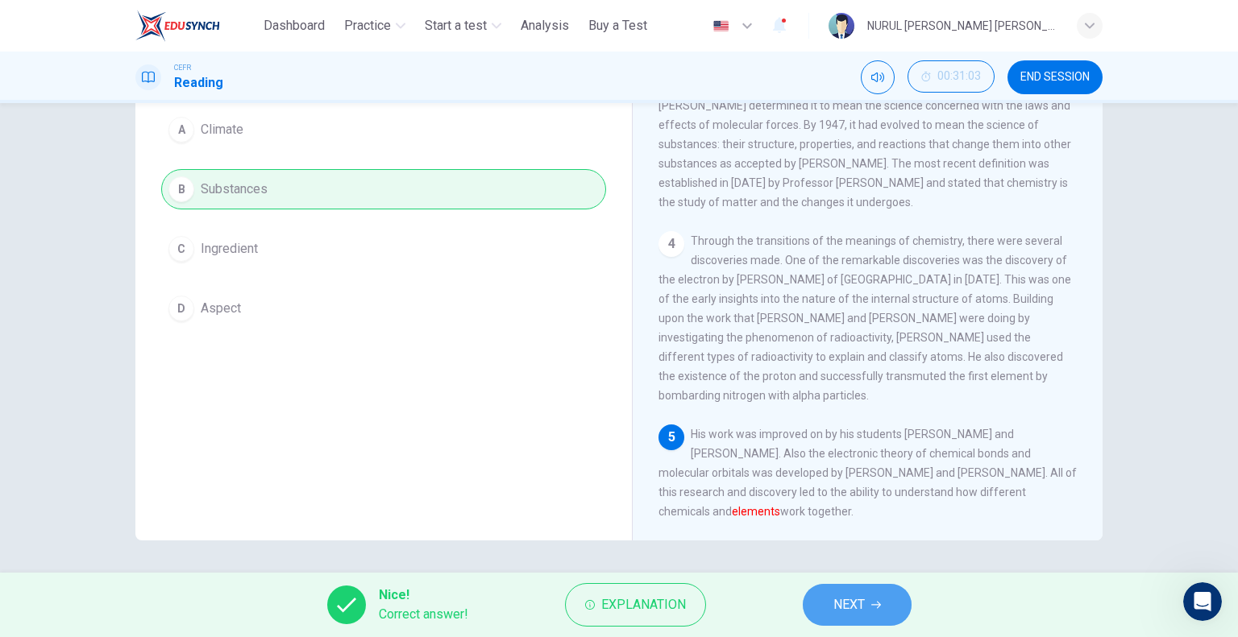
drag, startPoint x: 842, startPoint y: 615, endPoint x: 786, endPoint y: 578, distance: 67.5
click at [831, 608] on button "NEXT" at bounding box center [857, 605] width 109 height 42
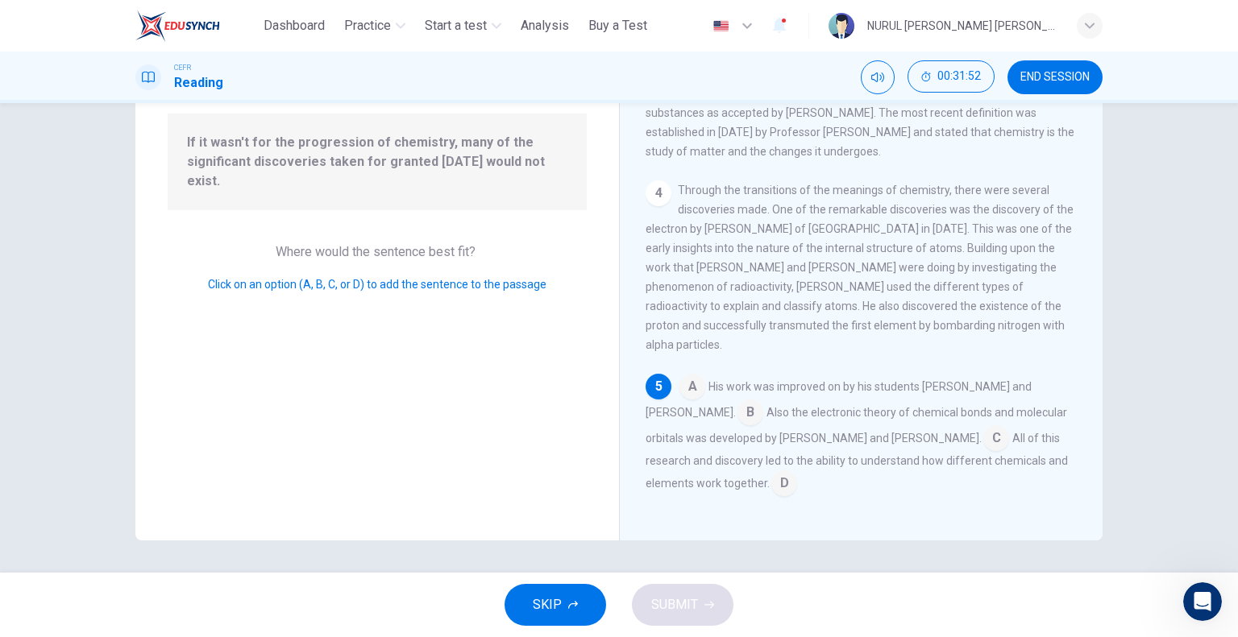
click at [771, 476] on input at bounding box center [784, 485] width 26 height 26
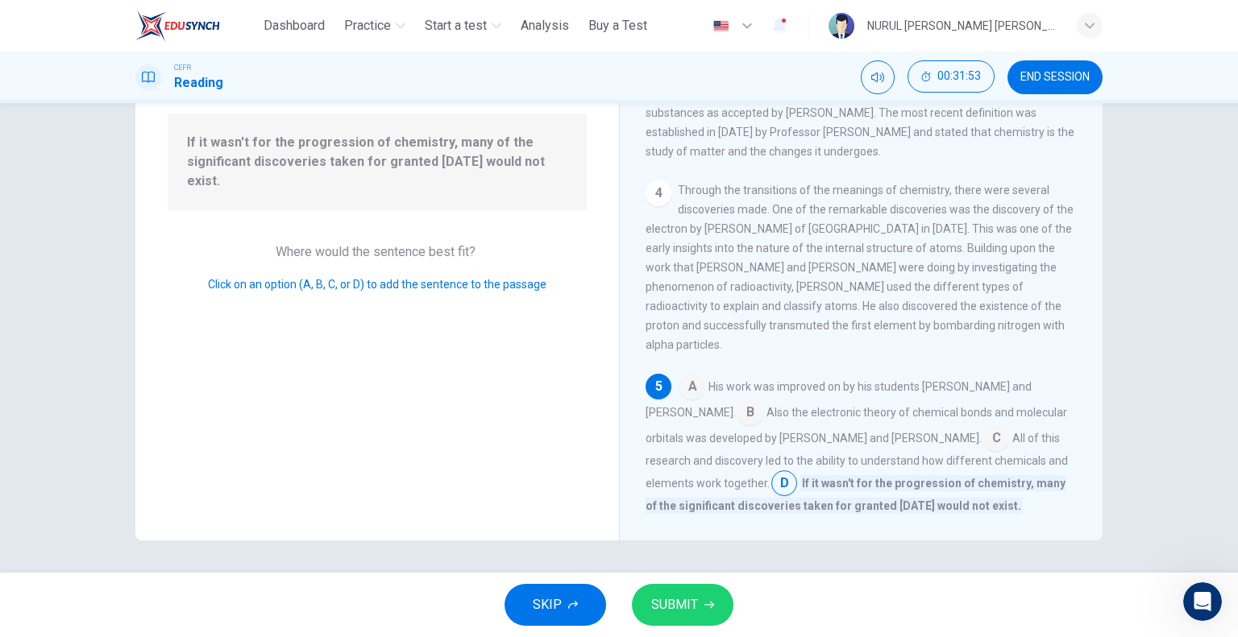
click at [689, 595] on span "SUBMIT" at bounding box center [674, 605] width 47 height 23
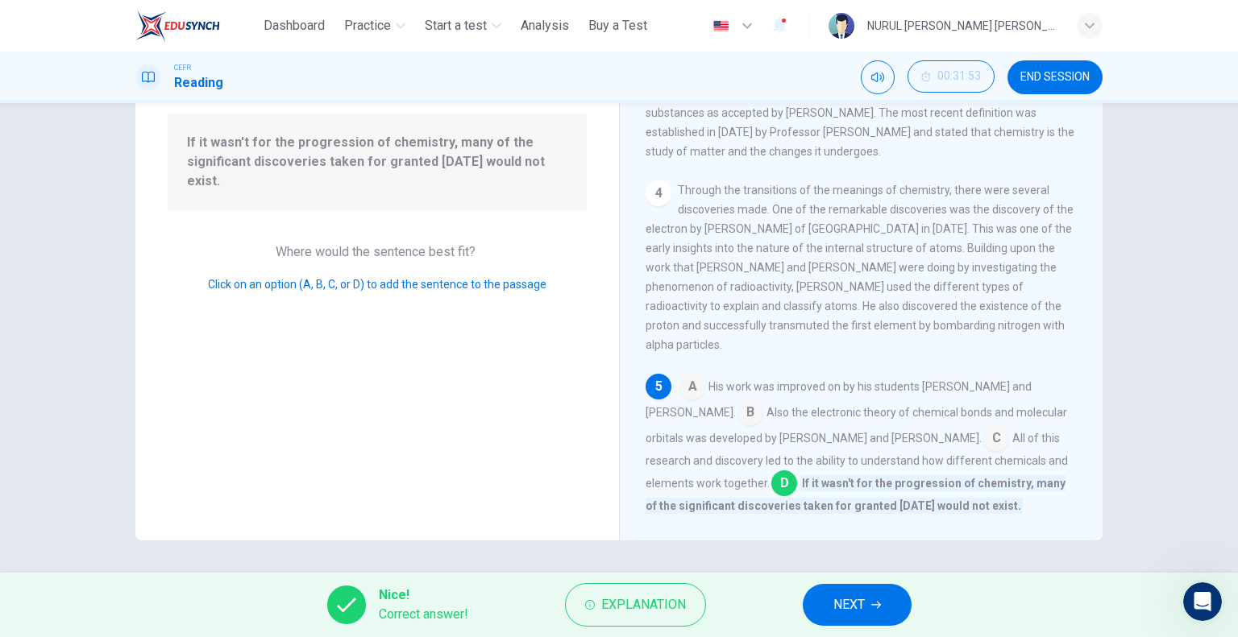
click at [855, 605] on span "NEXT" at bounding box center [848, 605] width 31 height 23
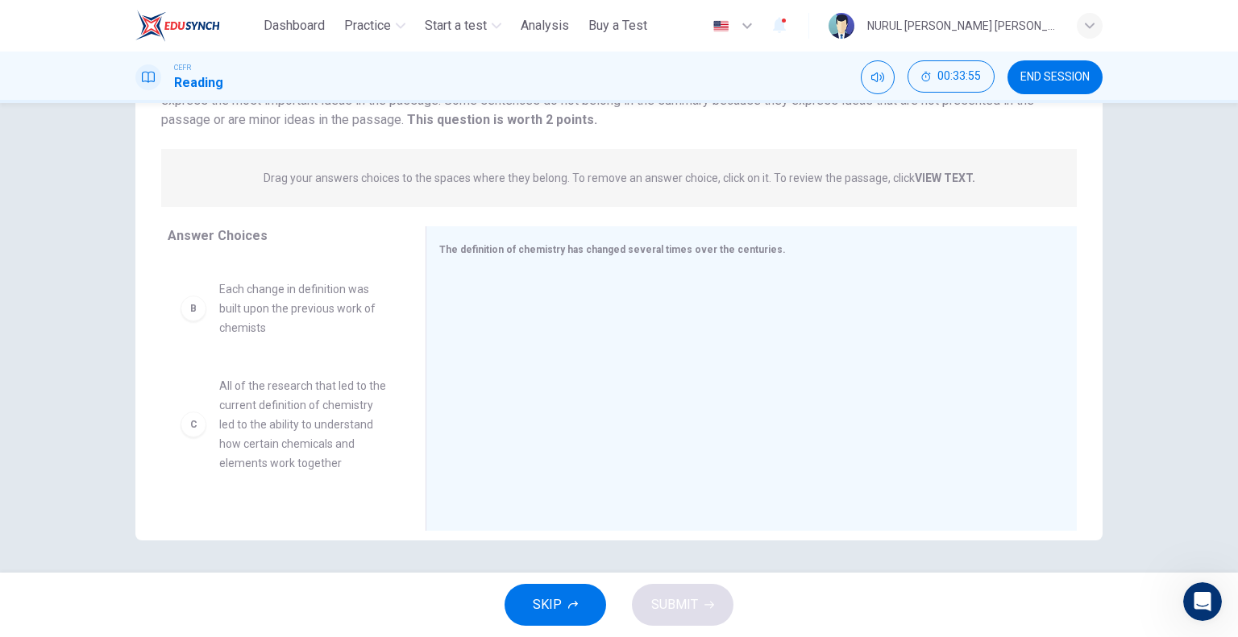
scroll to position [97, 0]
click at [309, 307] on span "Each change in definition was built upon the previous work of chemists" at bounding box center [303, 301] width 168 height 58
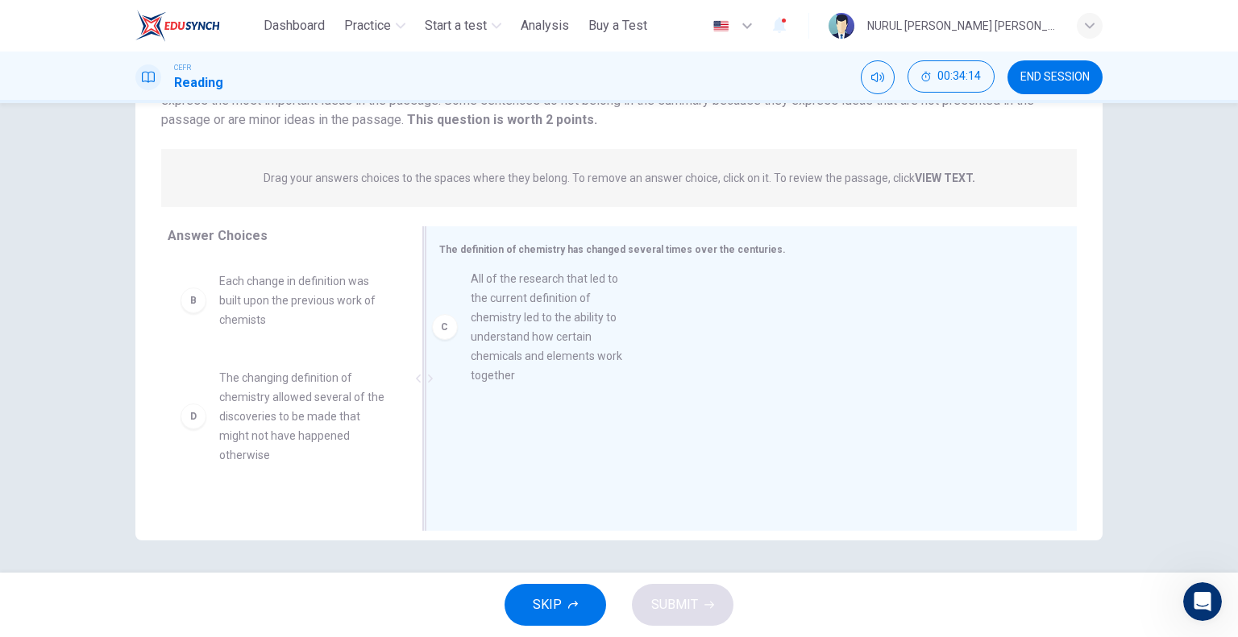
drag, startPoint x: 265, startPoint y: 435, endPoint x: 527, endPoint y: 334, distance: 280.6
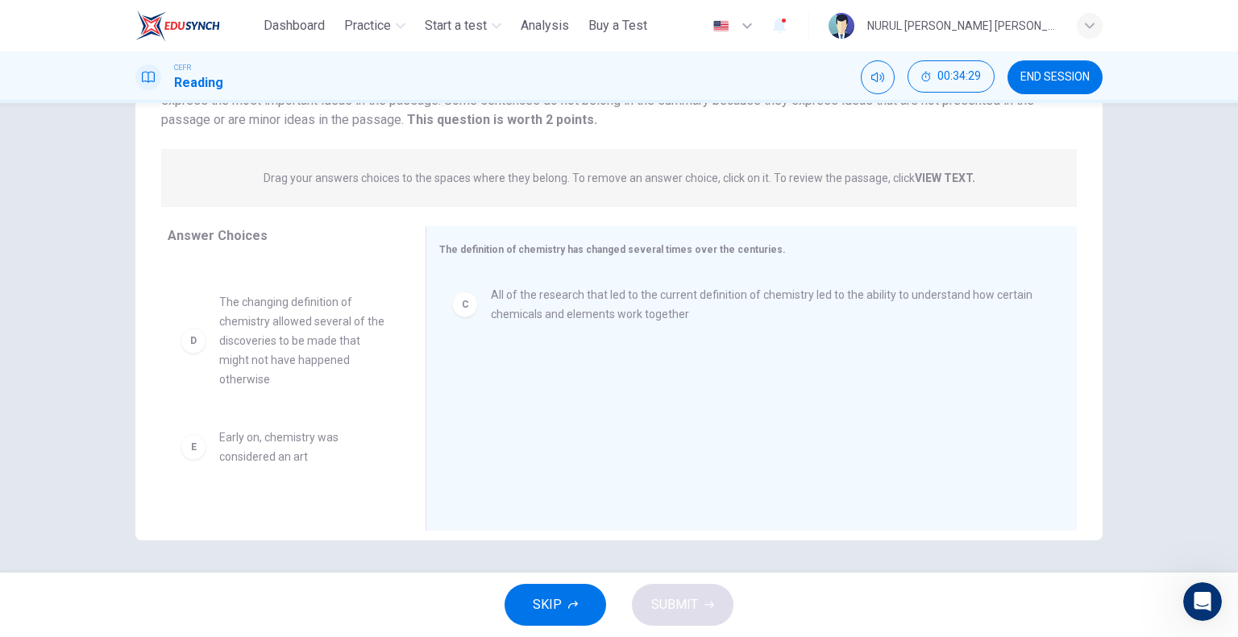
scroll to position [176, 0]
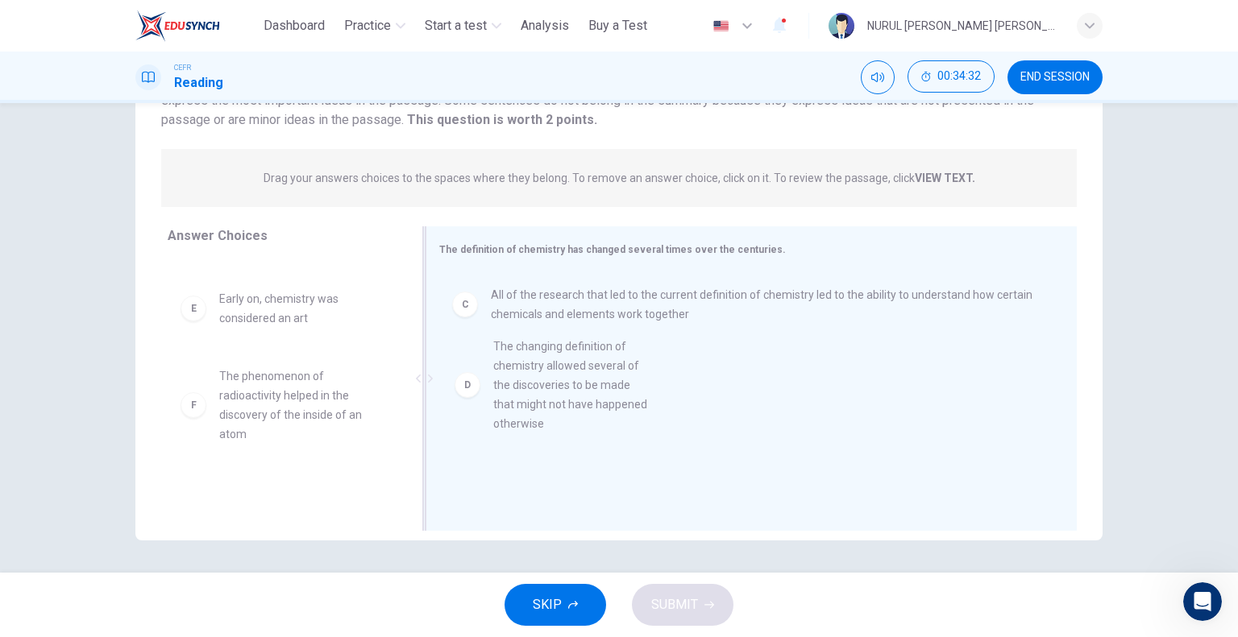
drag, startPoint x: 280, startPoint y: 350, endPoint x: 574, endPoint y: 402, distance: 297.9
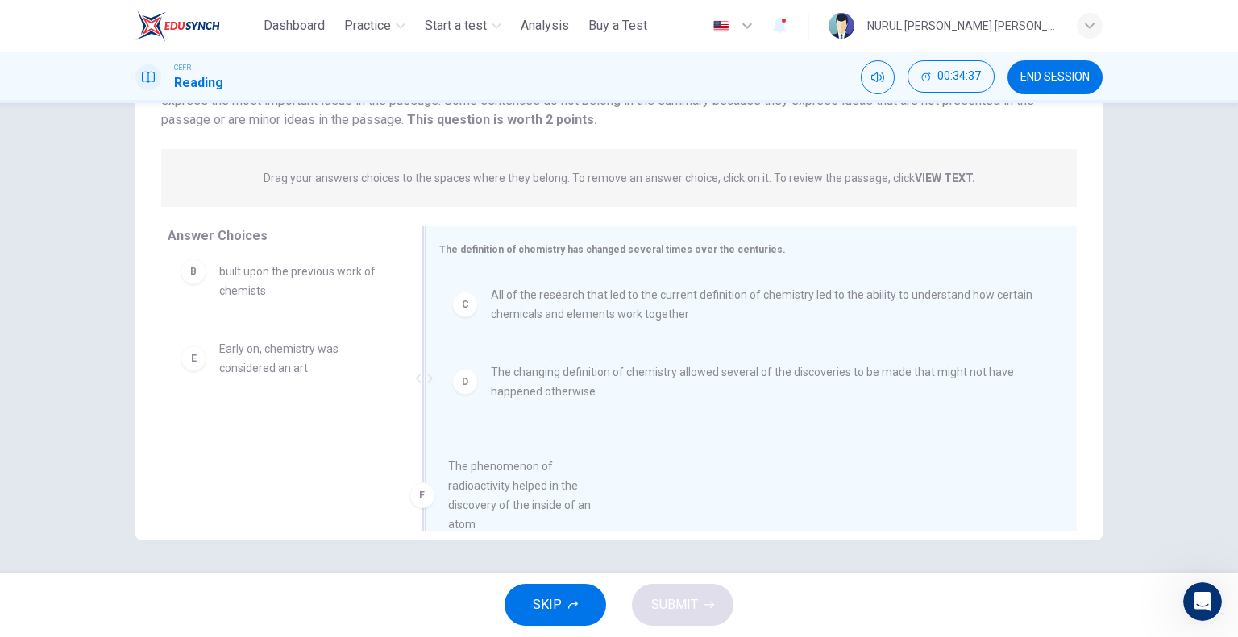
scroll to position [29, 0]
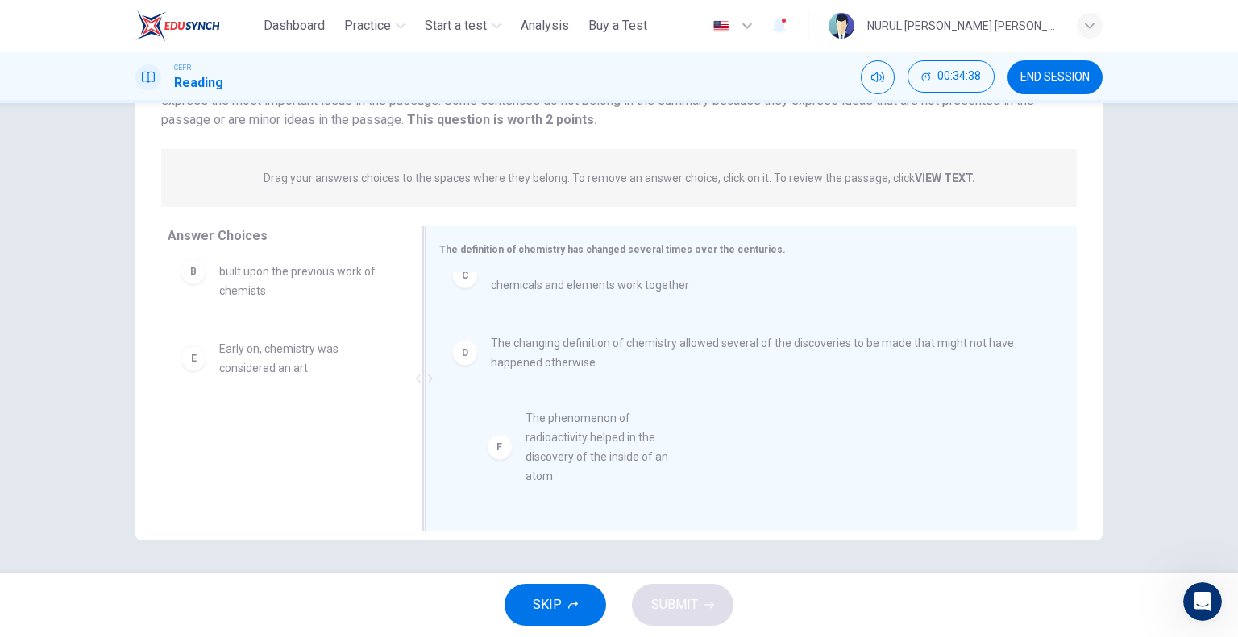
drag, startPoint x: 255, startPoint y: 452, endPoint x: 558, endPoint y: 438, distance: 303.3
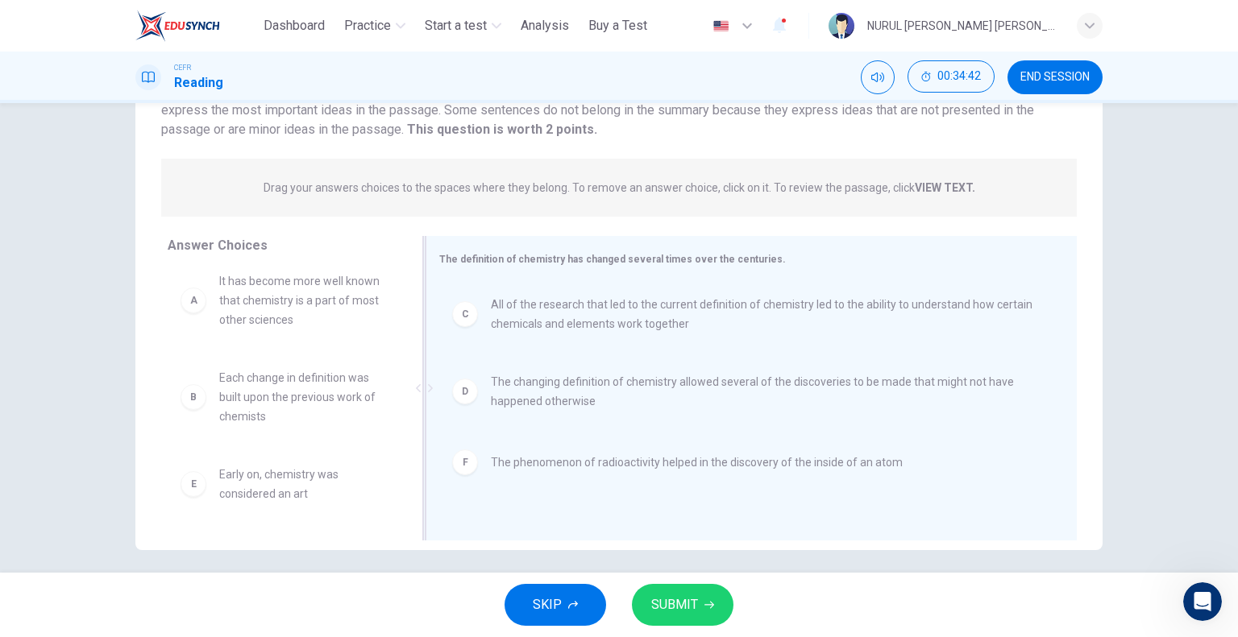
scroll to position [155, 0]
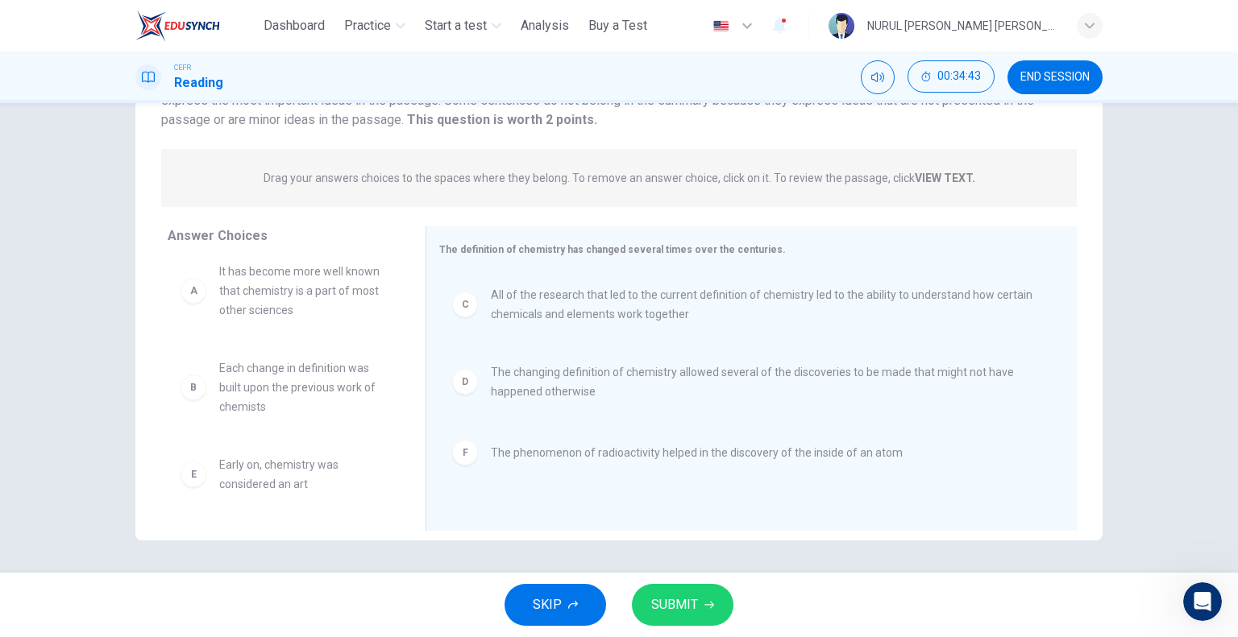
click at [945, 176] on strong "VIEW TEXT." at bounding box center [945, 178] width 60 height 13
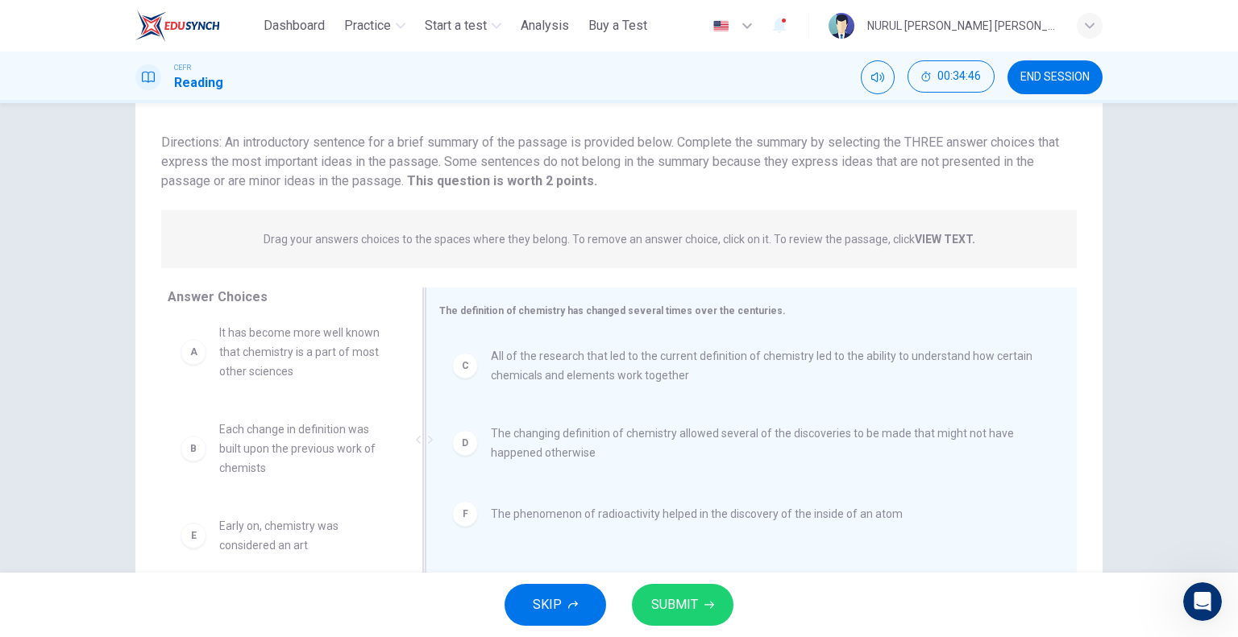
scroll to position [0, 0]
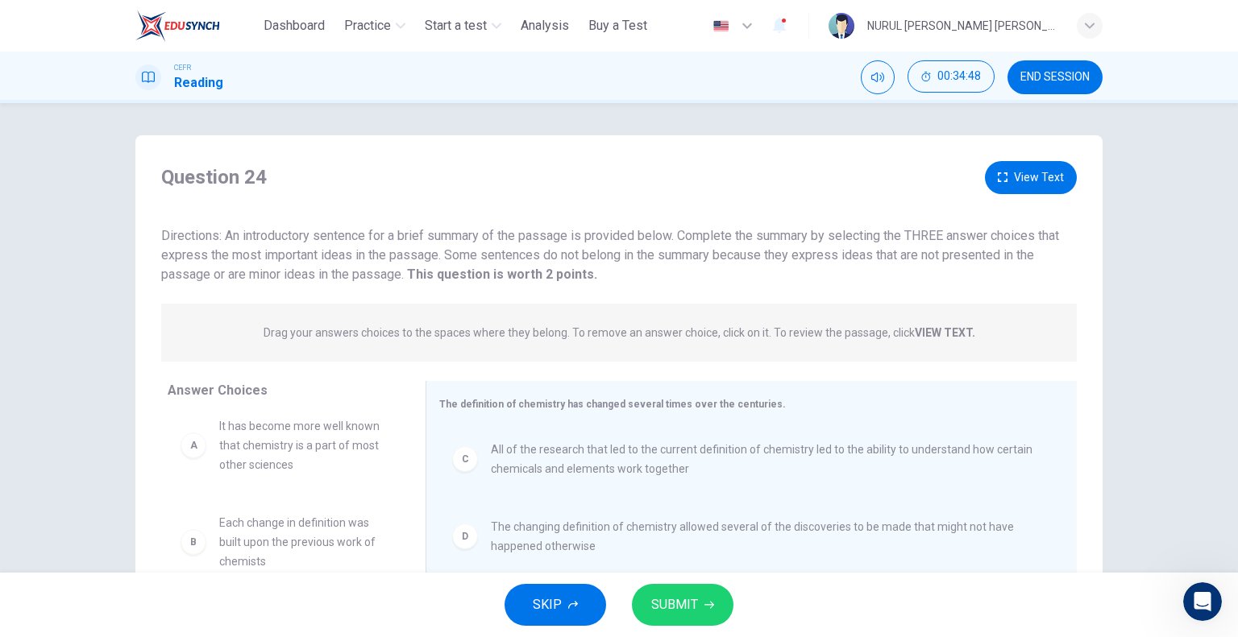
click at [998, 188] on button "View Text" at bounding box center [1031, 177] width 92 height 33
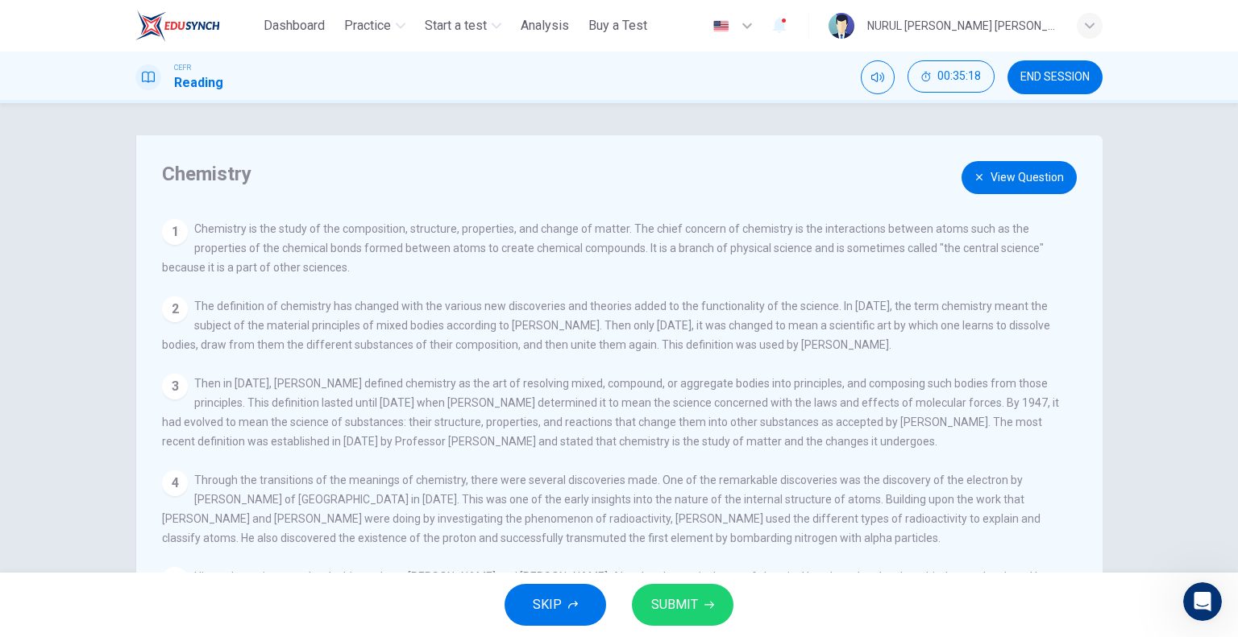
click at [985, 185] on button "View Question" at bounding box center [1018, 177] width 115 height 33
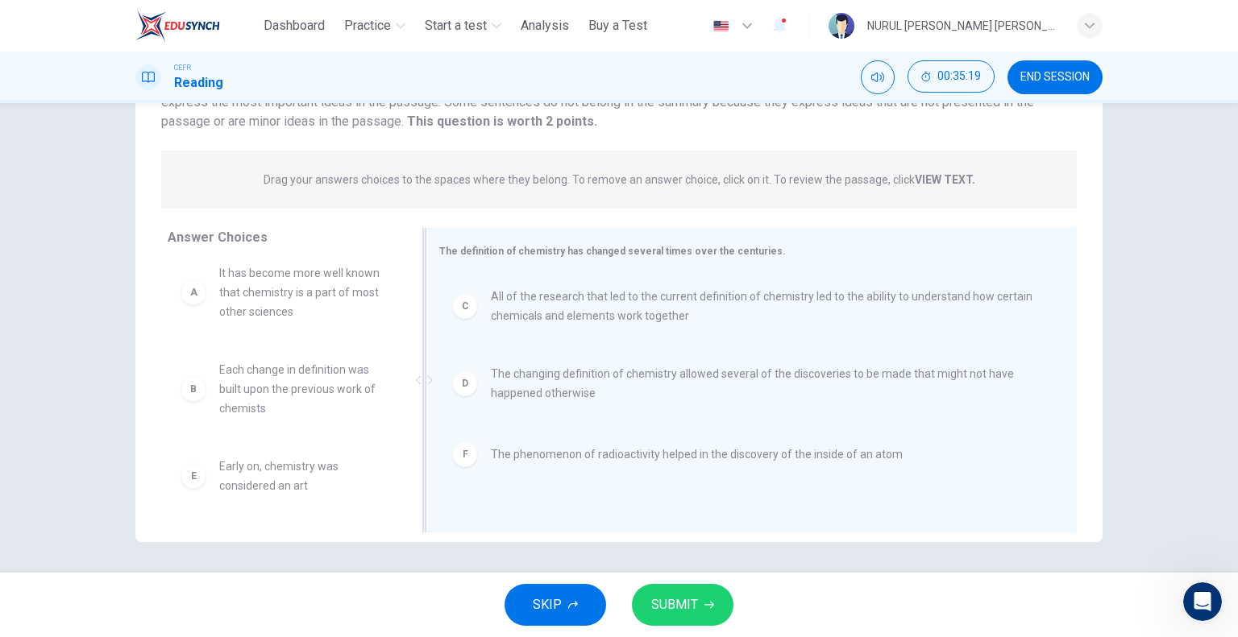
scroll to position [155, 0]
click at [670, 598] on span "SUBMIT" at bounding box center [674, 605] width 47 height 23
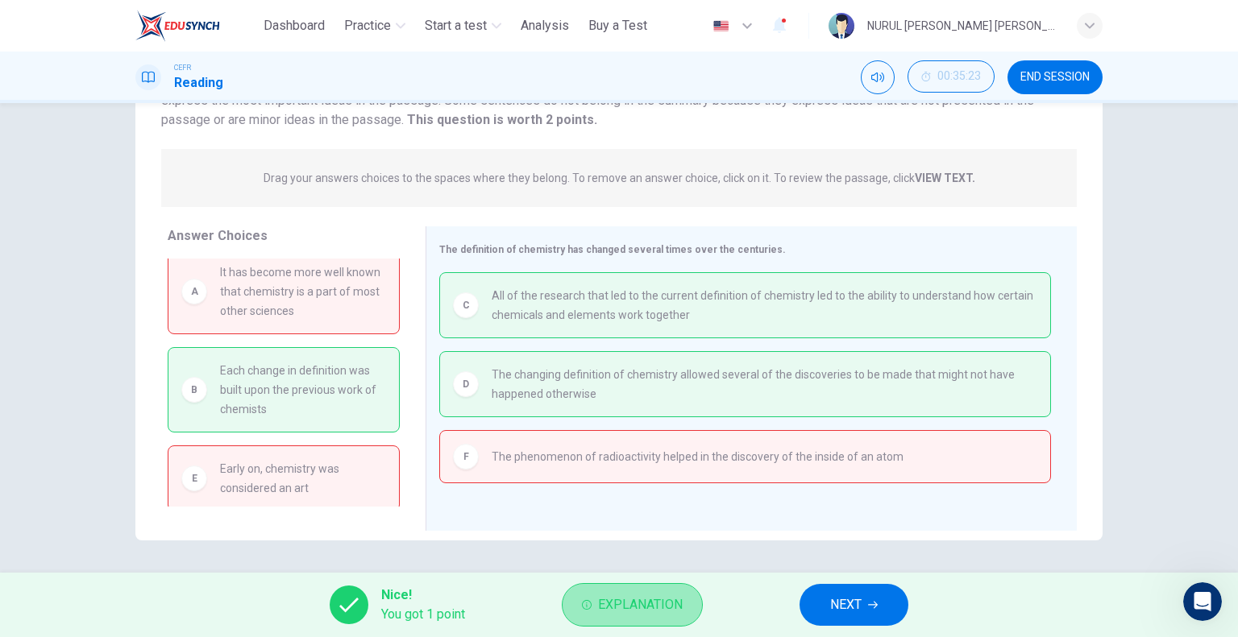
click at [620, 612] on span "Explanation" at bounding box center [640, 605] width 85 height 23
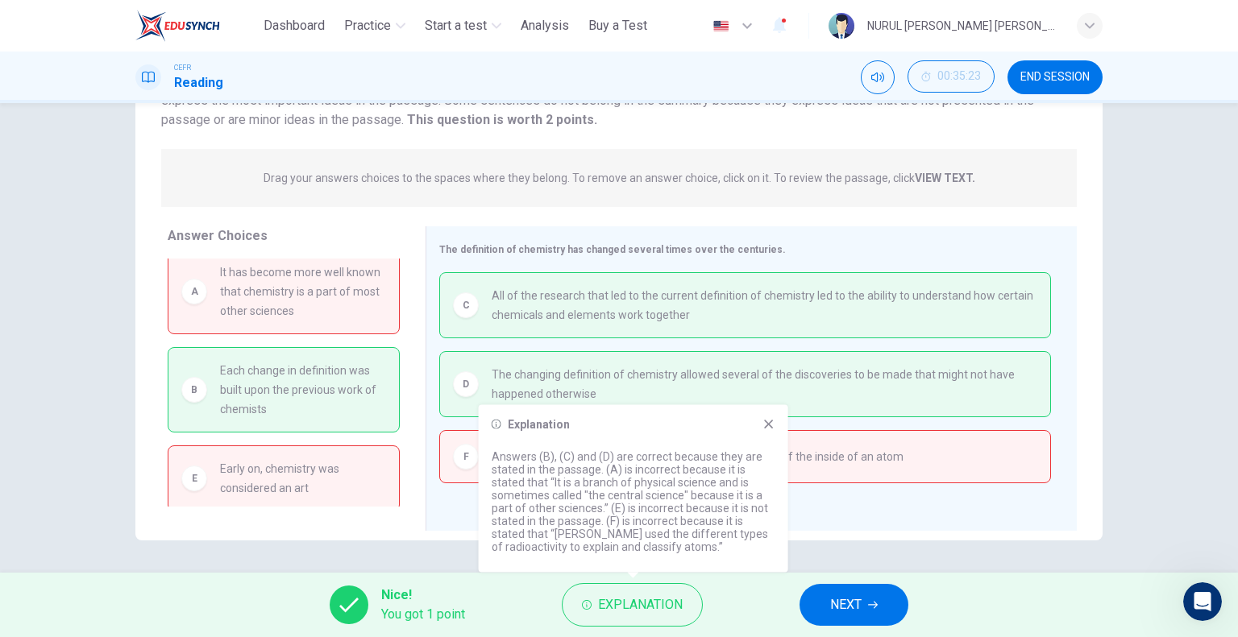
click at [774, 425] on div "Explanation Answers (B), (C) and (D) are correct because they are stated in the…" at bounding box center [633, 489] width 309 height 168
click at [881, 608] on button "NEXT" at bounding box center [853, 605] width 109 height 42
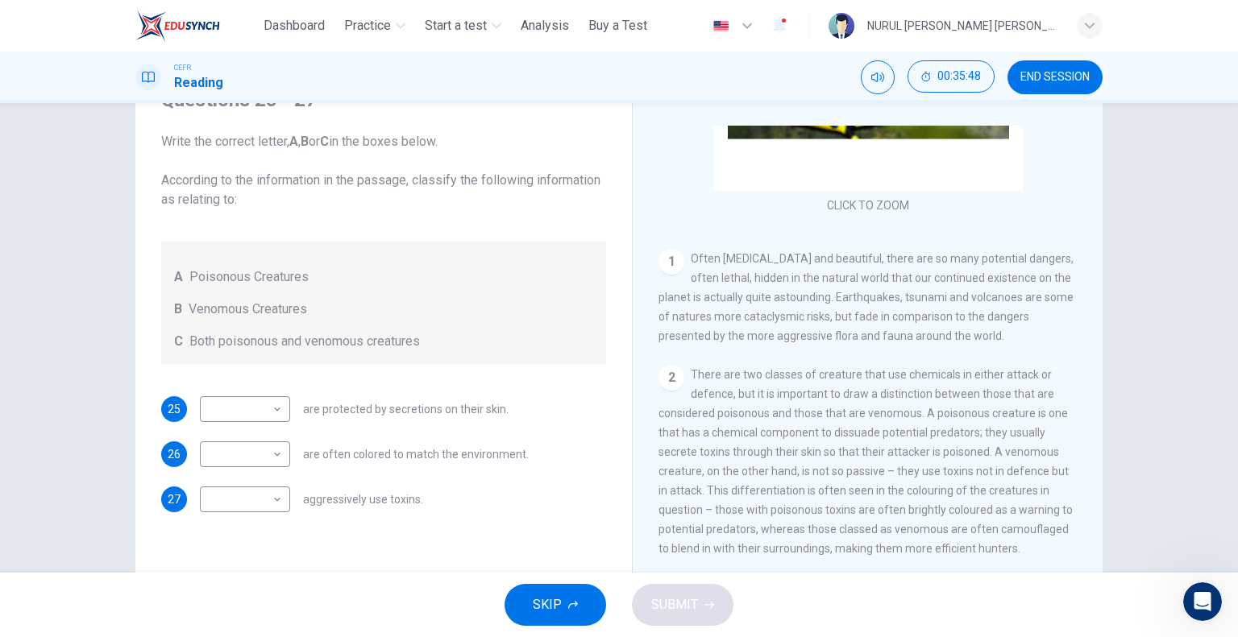
scroll to position [242, 0]
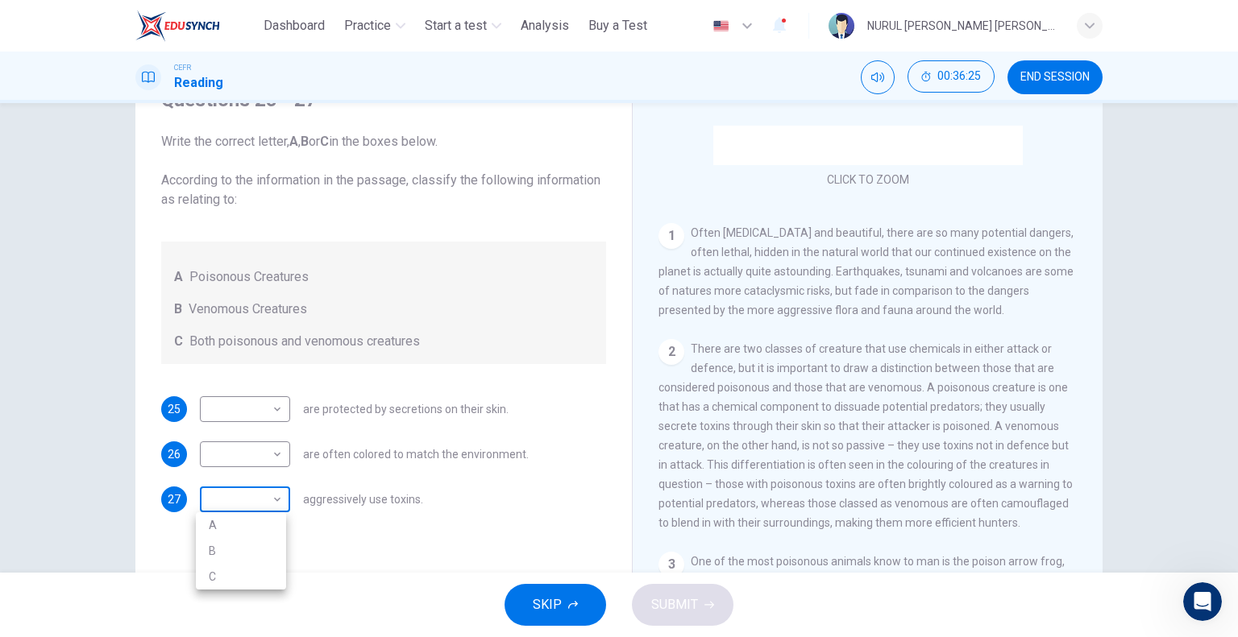
click at [275, 504] on body "This site uses cookies, as explained in our Privacy Policy . If you agree to th…" at bounding box center [619, 318] width 1238 height 637
click at [254, 555] on li "B" at bounding box center [241, 551] width 90 height 26
type input "*"
click at [279, 413] on body "This site uses cookies, as explained in our Privacy Policy . If you agree to th…" at bounding box center [619, 318] width 1238 height 637
click at [274, 433] on li "A" at bounding box center [241, 435] width 90 height 26
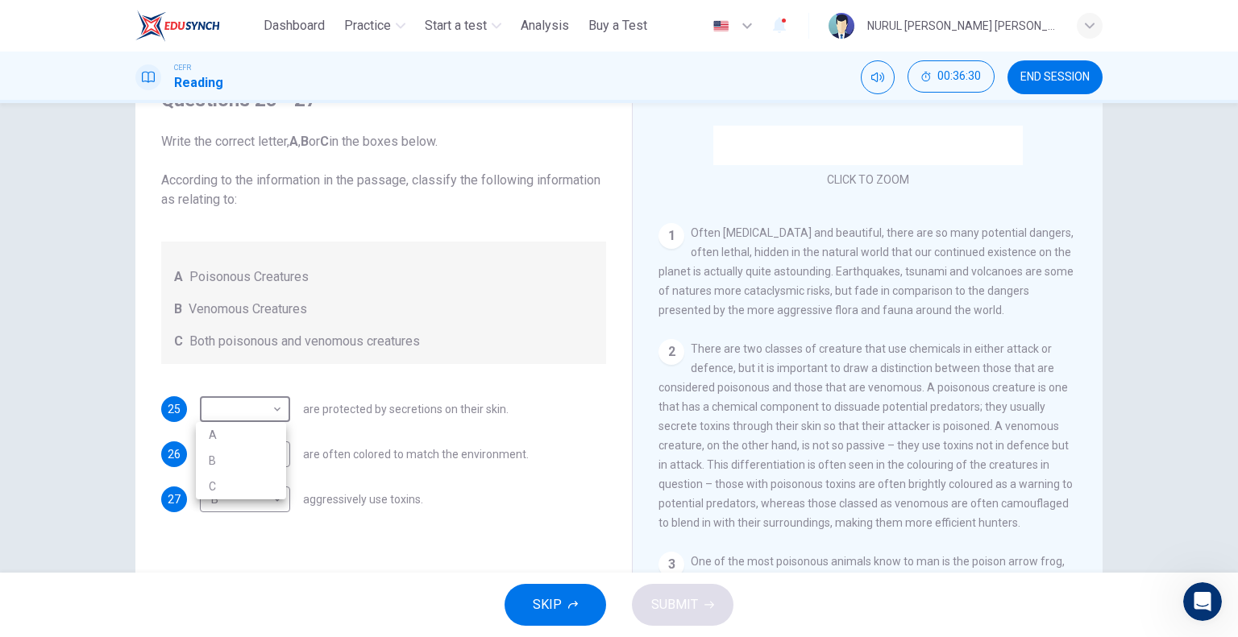
type input "*"
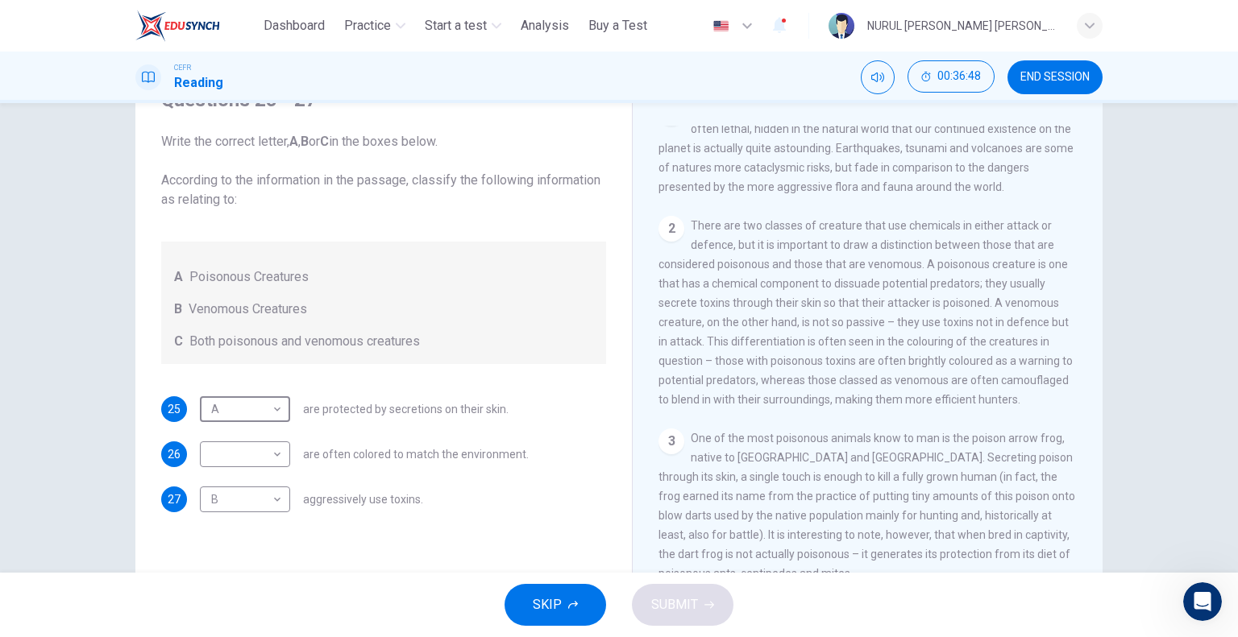
scroll to position [403, 0]
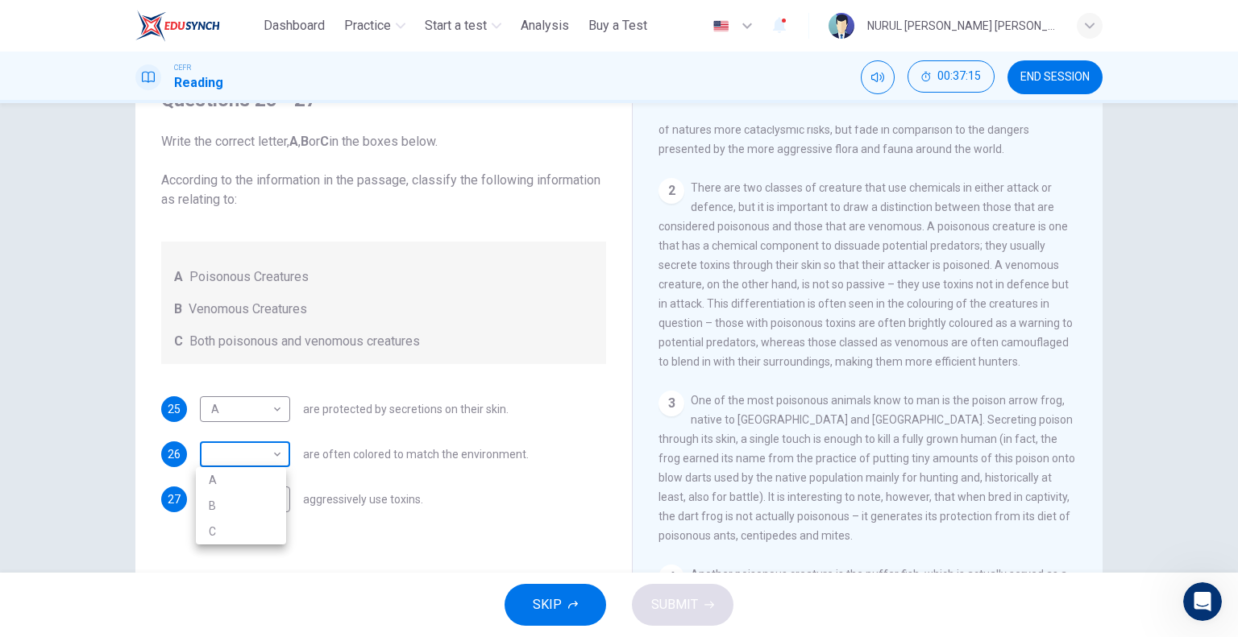
click at [272, 457] on body "This site uses cookies, as explained in our Privacy Policy . If you agree to th…" at bounding box center [619, 318] width 1238 height 637
click at [261, 496] on li "B" at bounding box center [241, 506] width 90 height 26
type input "*"
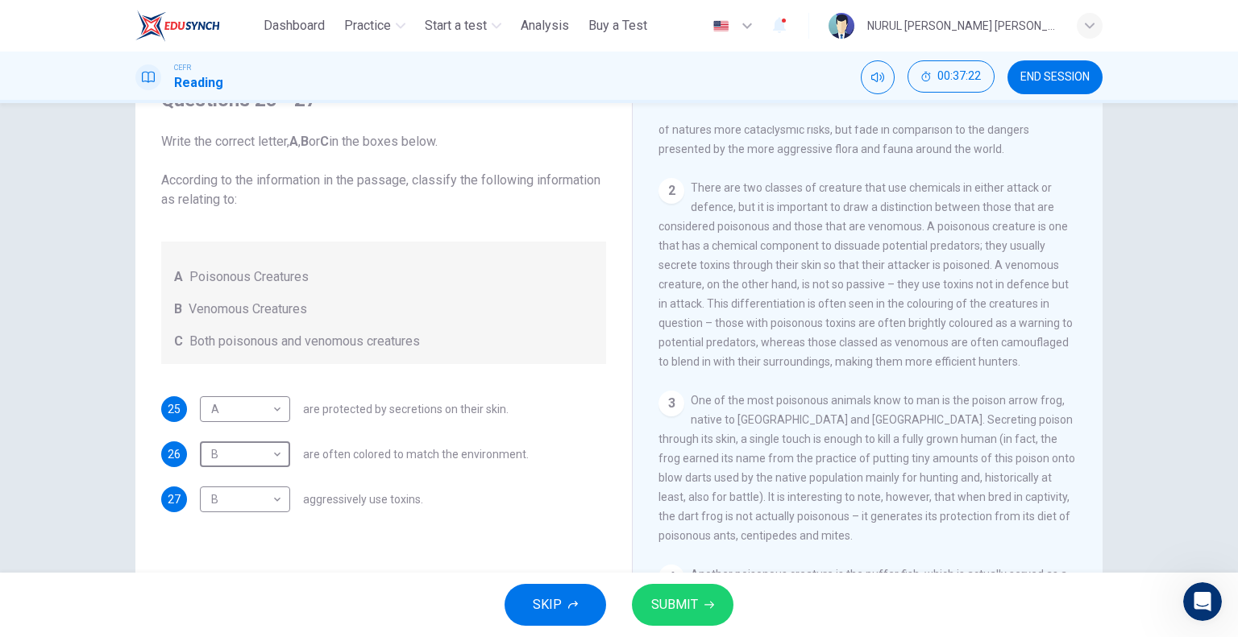
click at [483, 473] on div "25 A * ​ are protected by secretions on their skin. 26 B * ​ are often colored …" at bounding box center [383, 454] width 445 height 116
click at [699, 603] on button "SUBMIT" at bounding box center [683, 605] width 102 height 42
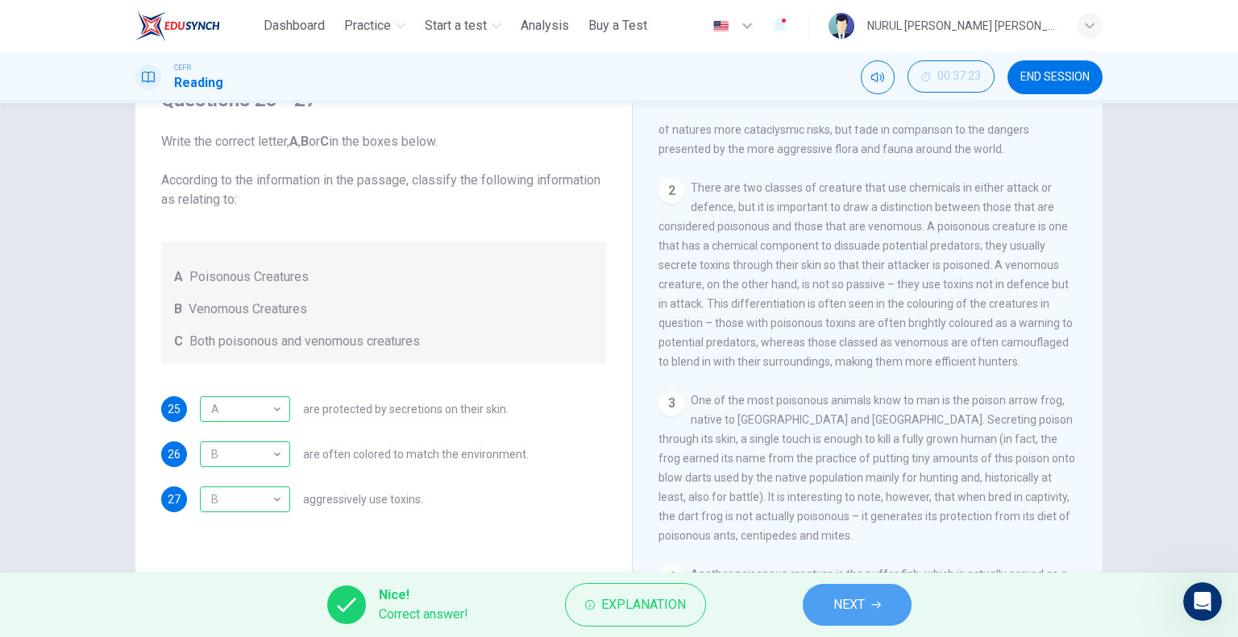
click at [866, 604] on button "NEXT" at bounding box center [857, 605] width 109 height 42
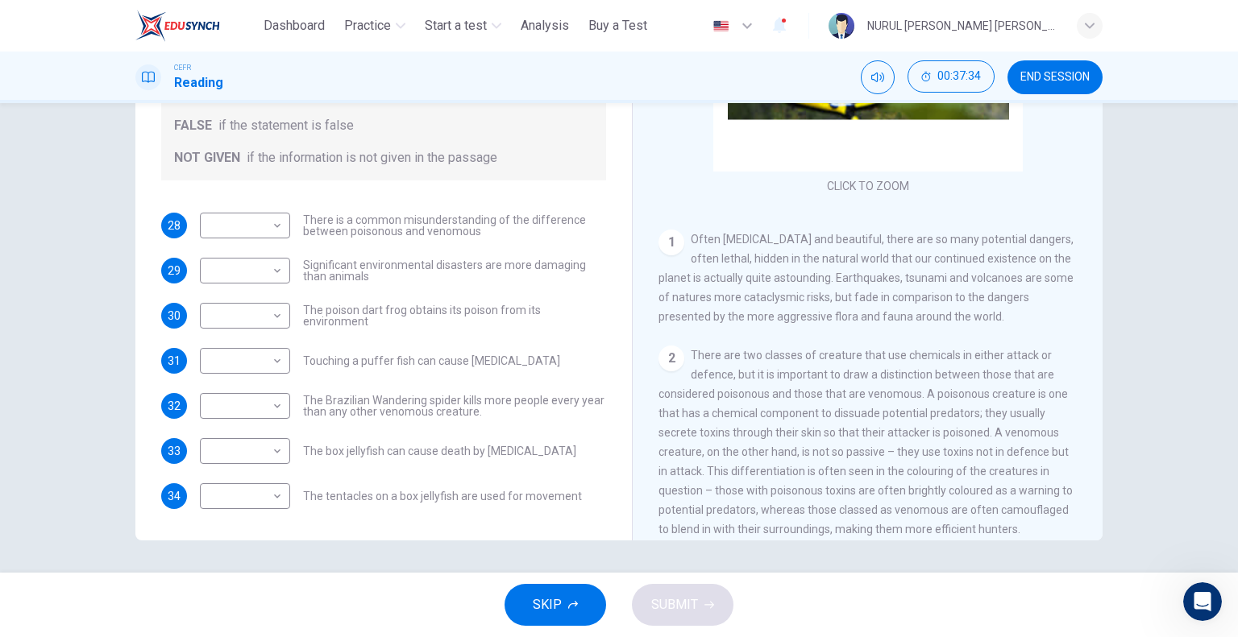
scroll to position [242, 0]
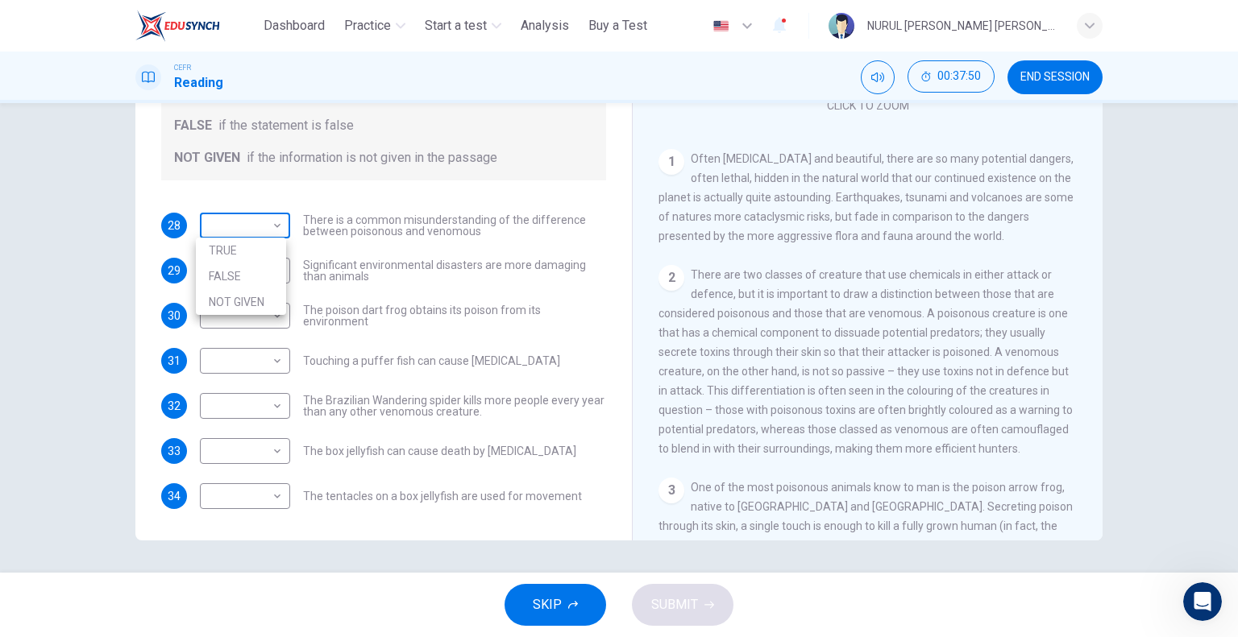
click at [258, 223] on body "This site uses cookies, as explained in our Privacy Policy . If you agree to th…" at bounding box center [619, 318] width 1238 height 637
click at [240, 303] on li "NOT GIVEN" at bounding box center [241, 302] width 90 height 26
type input "*********"
click at [268, 268] on body "This site uses cookies, as explained in our Privacy Policy . If you agree to th…" at bounding box center [619, 318] width 1238 height 637
click at [258, 321] on li "FALSE" at bounding box center [241, 322] width 90 height 26
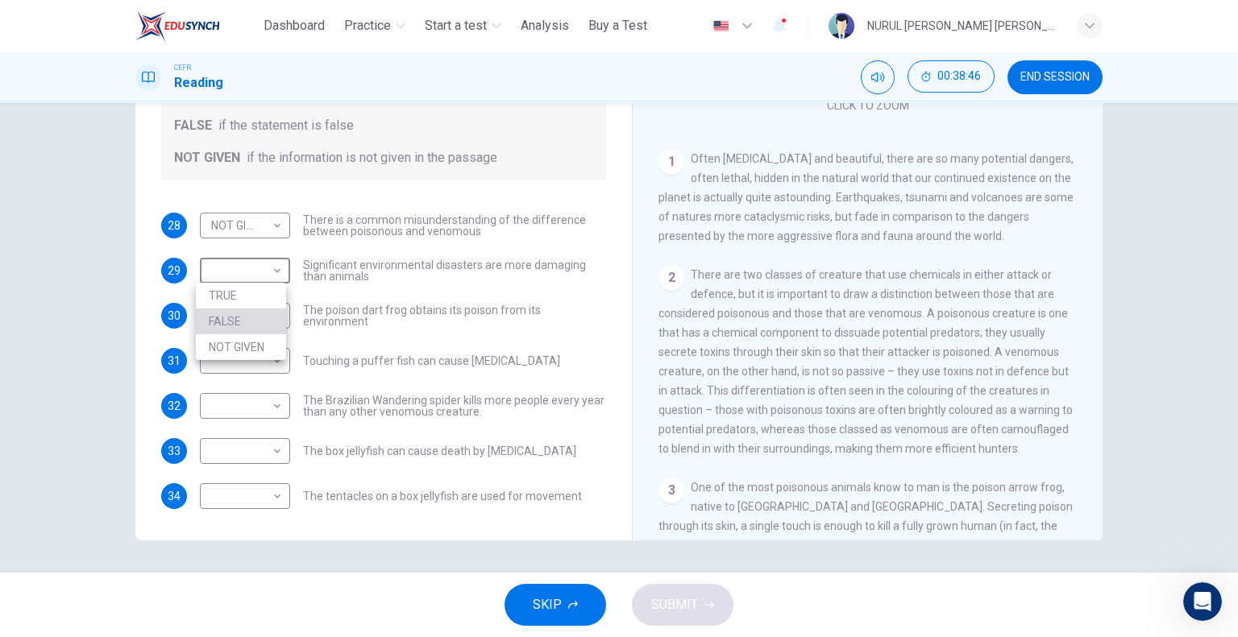
type input "*****"
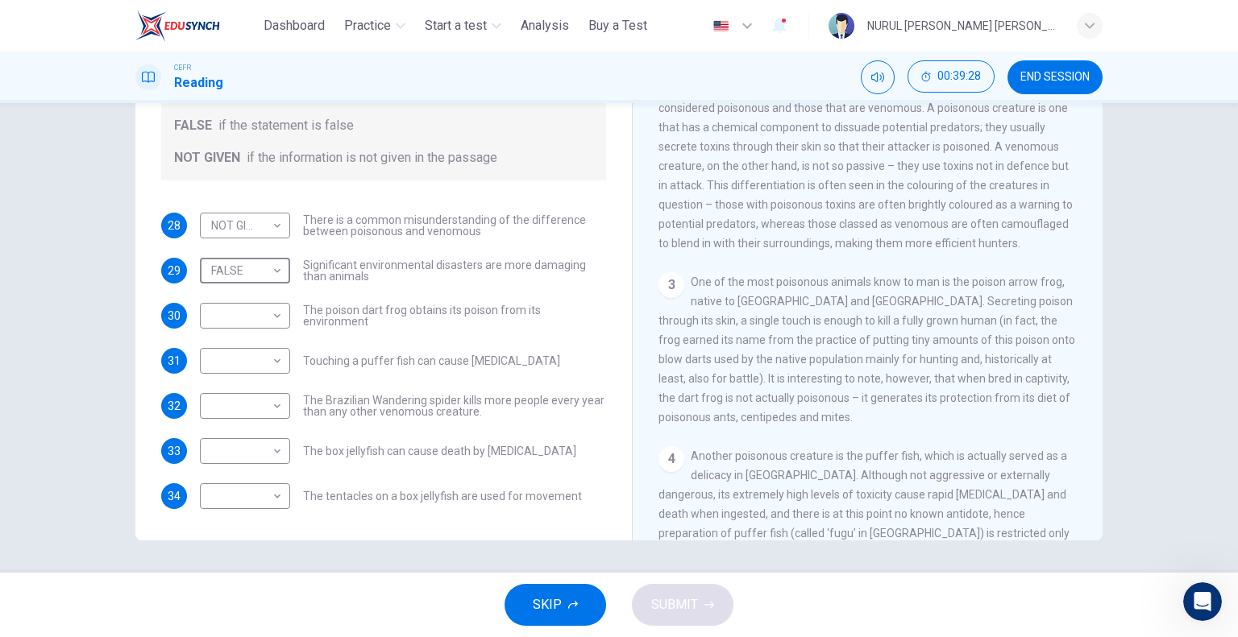
scroll to position [483, 0]
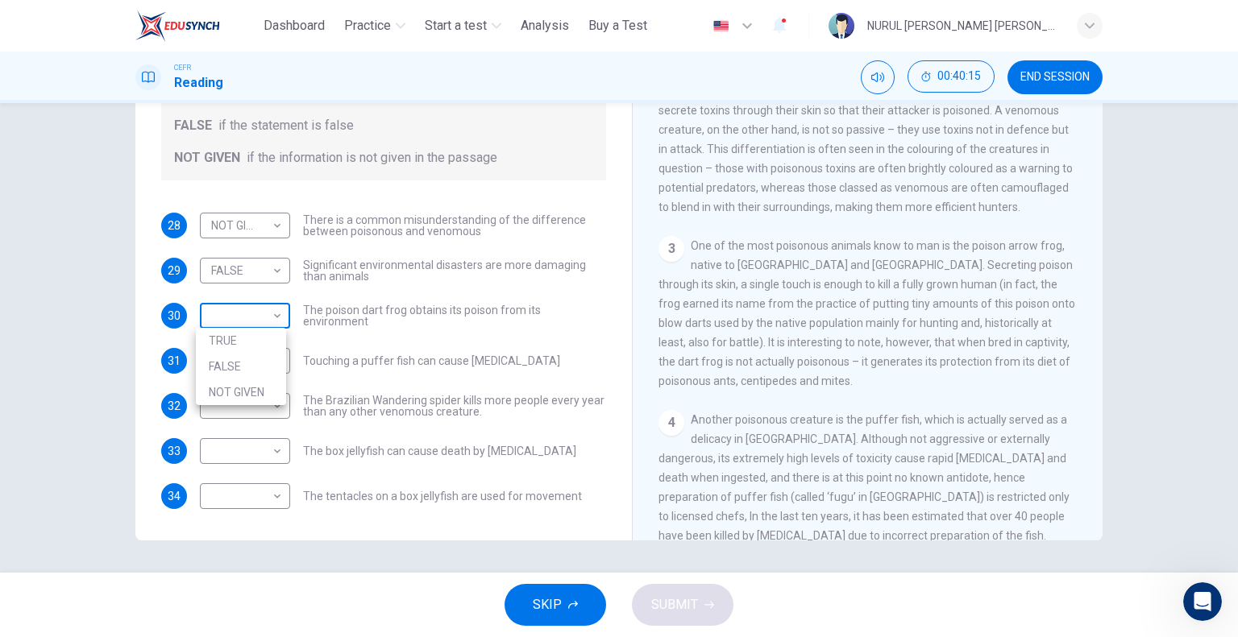
click at [274, 313] on body "This site uses cookies, as explained in our Privacy Policy . If you agree to th…" at bounding box center [619, 318] width 1238 height 637
click at [272, 372] on li "FALSE" at bounding box center [241, 367] width 90 height 26
type input "*****"
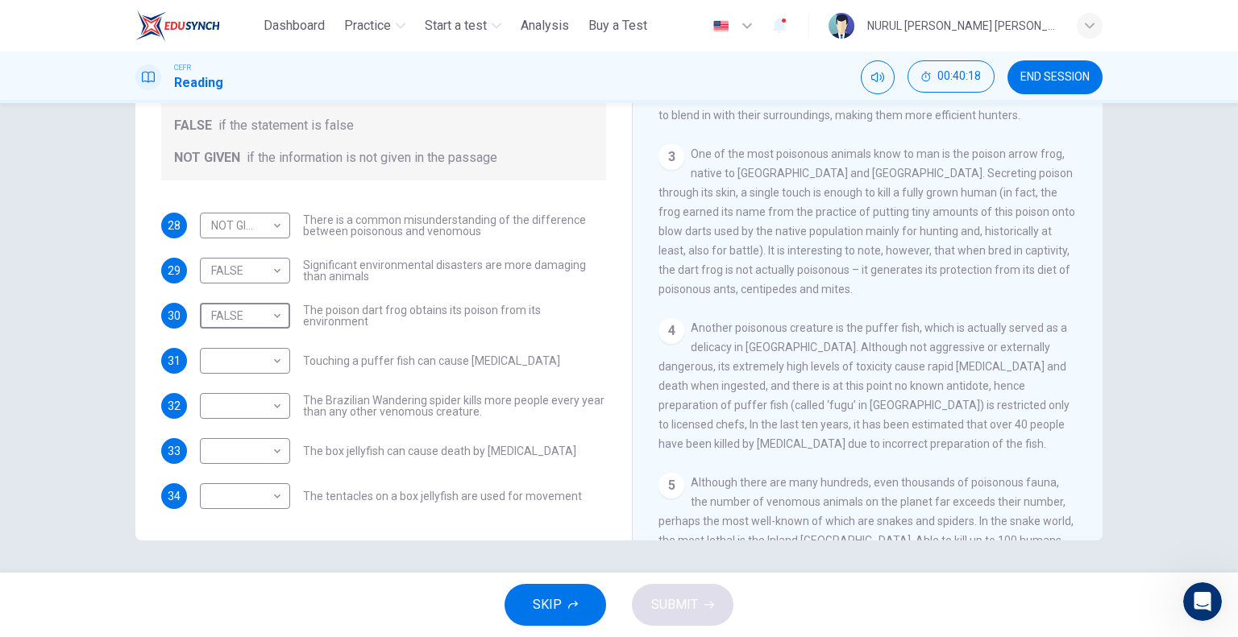
scroll to position [645, 0]
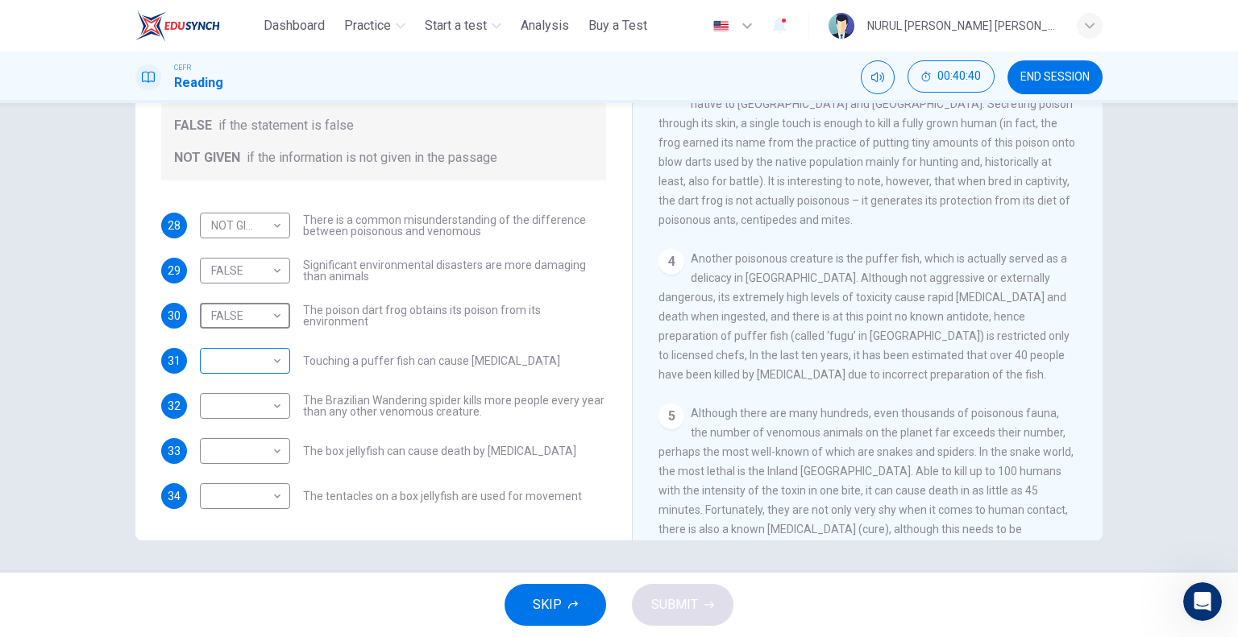
click at [264, 363] on body "This site uses cookies, as explained in our Privacy Policy . If you agree to th…" at bounding box center [619, 318] width 1238 height 637
click at [258, 412] on li "FALSE" at bounding box center [241, 412] width 90 height 26
type input "*****"
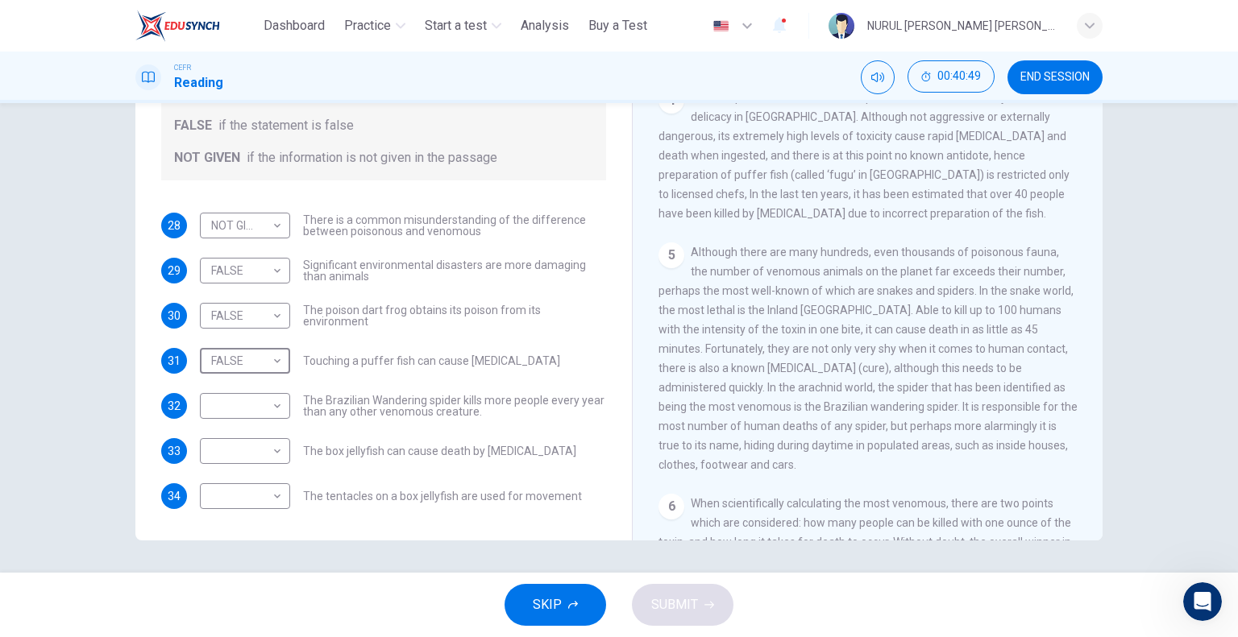
scroll to position [886, 0]
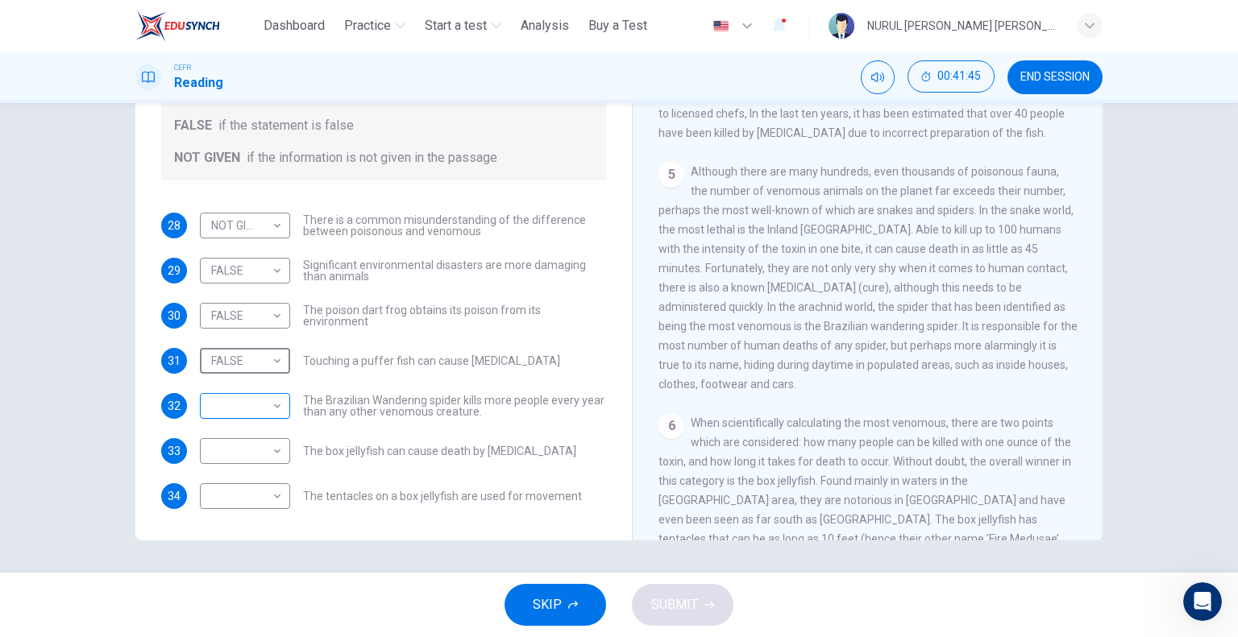
click at [276, 412] on body "This site uses cookies, as explained in our Privacy Policy . If you agree to th…" at bounding box center [619, 318] width 1238 height 637
click at [262, 455] on li "FALSE" at bounding box center [241, 457] width 90 height 26
type input "*****"
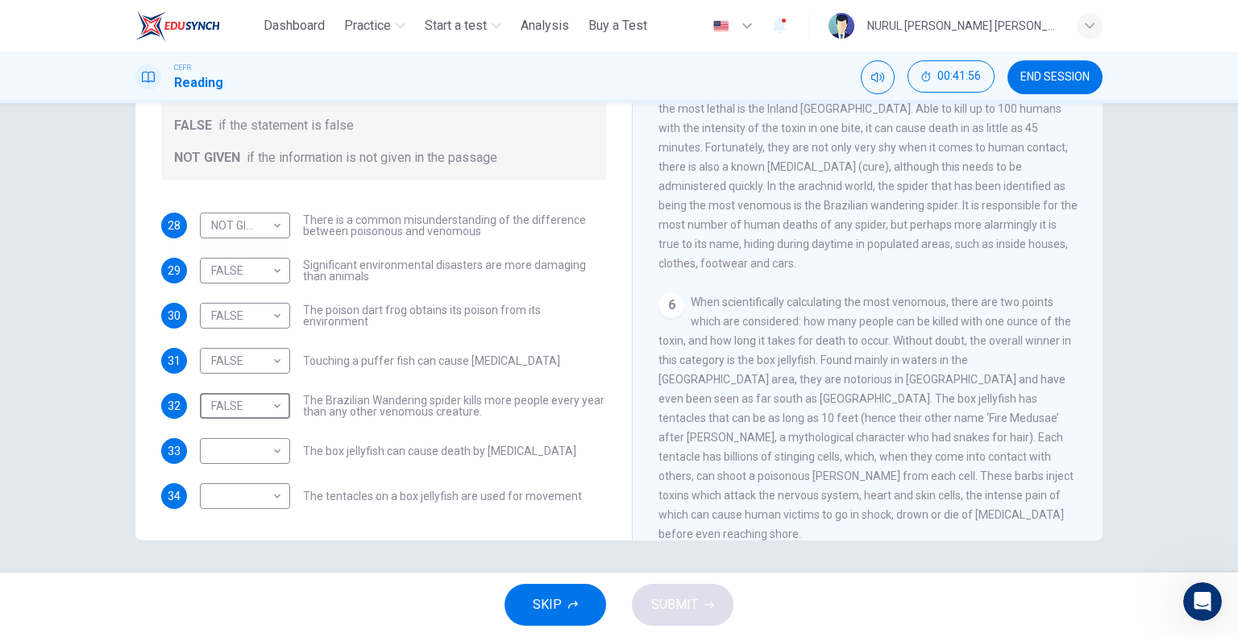
scroll to position [1044, 0]
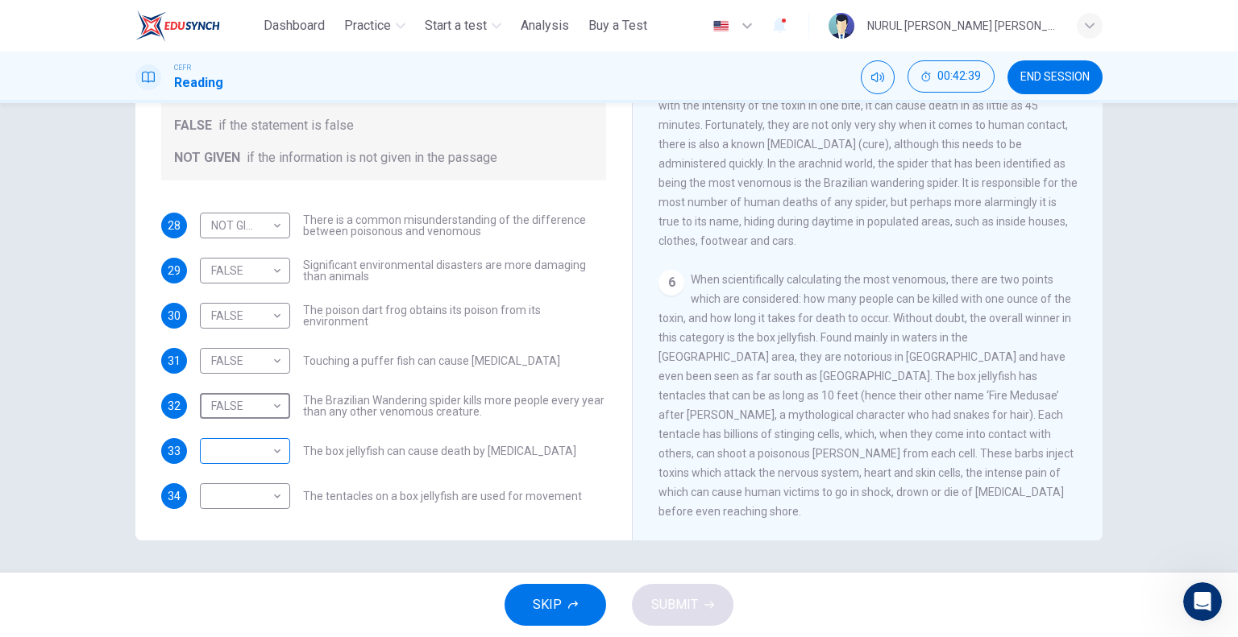
click at [272, 450] on body "This site uses cookies, as explained in our Privacy Policy . If you agree to th…" at bounding box center [619, 318] width 1238 height 637
click at [251, 500] on li "FALSE" at bounding box center [241, 502] width 90 height 26
type input "*****"
click at [246, 499] on body "This site uses cookies, as explained in our Privacy Policy . If you agree to th…" at bounding box center [619, 318] width 1238 height 637
click at [237, 570] on li "NOT GIVEN" at bounding box center [241, 573] width 90 height 26
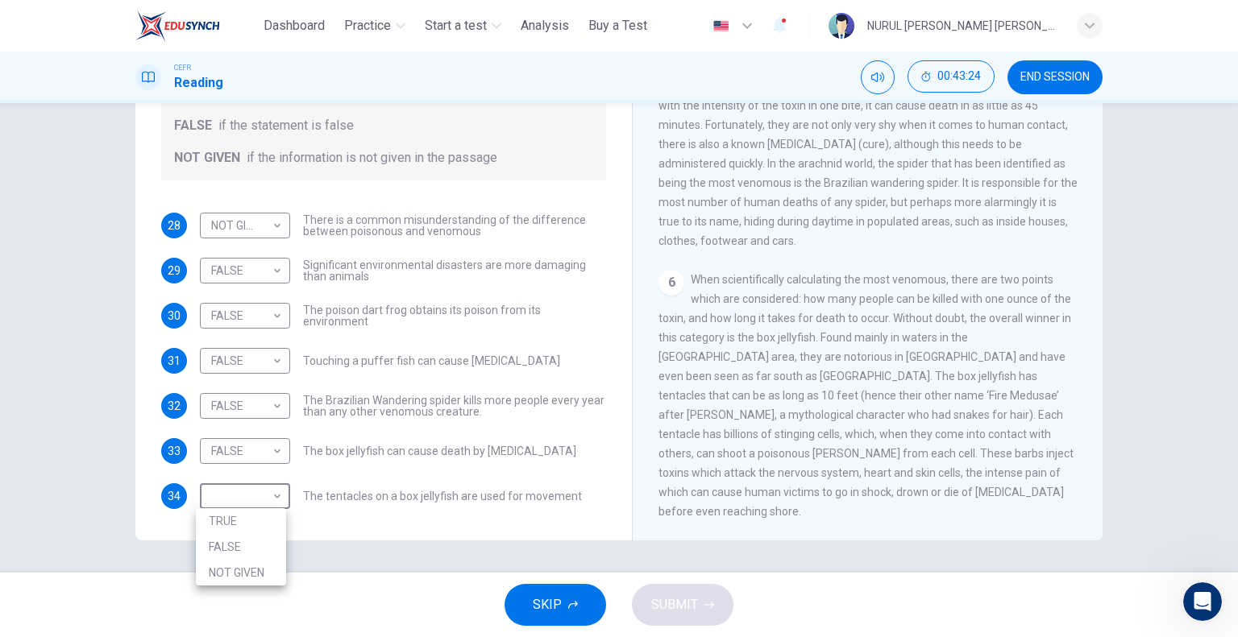
type input "*********"
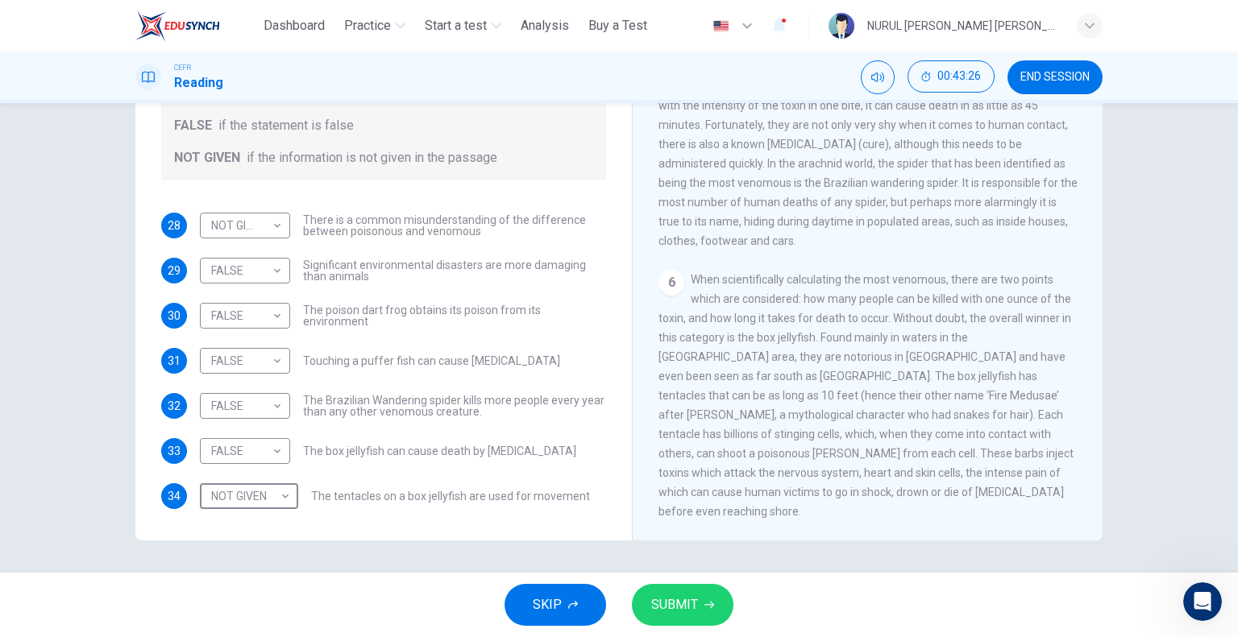
click at [683, 599] on span "SUBMIT" at bounding box center [674, 605] width 47 height 23
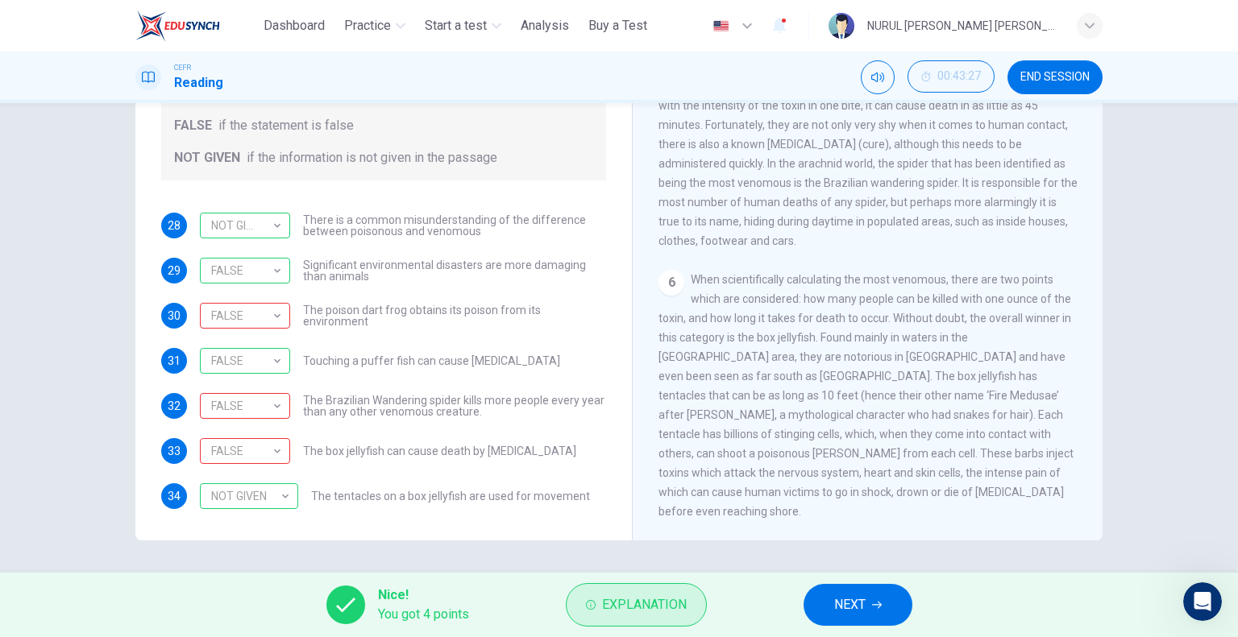
click at [626, 599] on span "Explanation" at bounding box center [644, 605] width 85 height 23
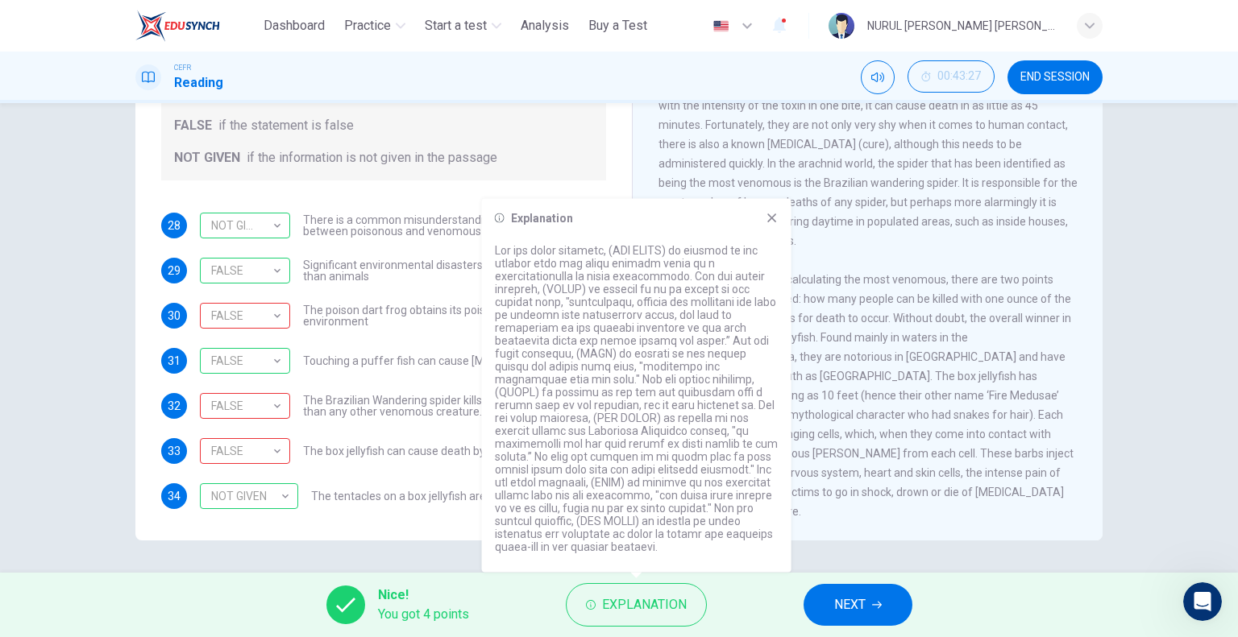
click at [882, 596] on button "NEXT" at bounding box center [857, 605] width 109 height 42
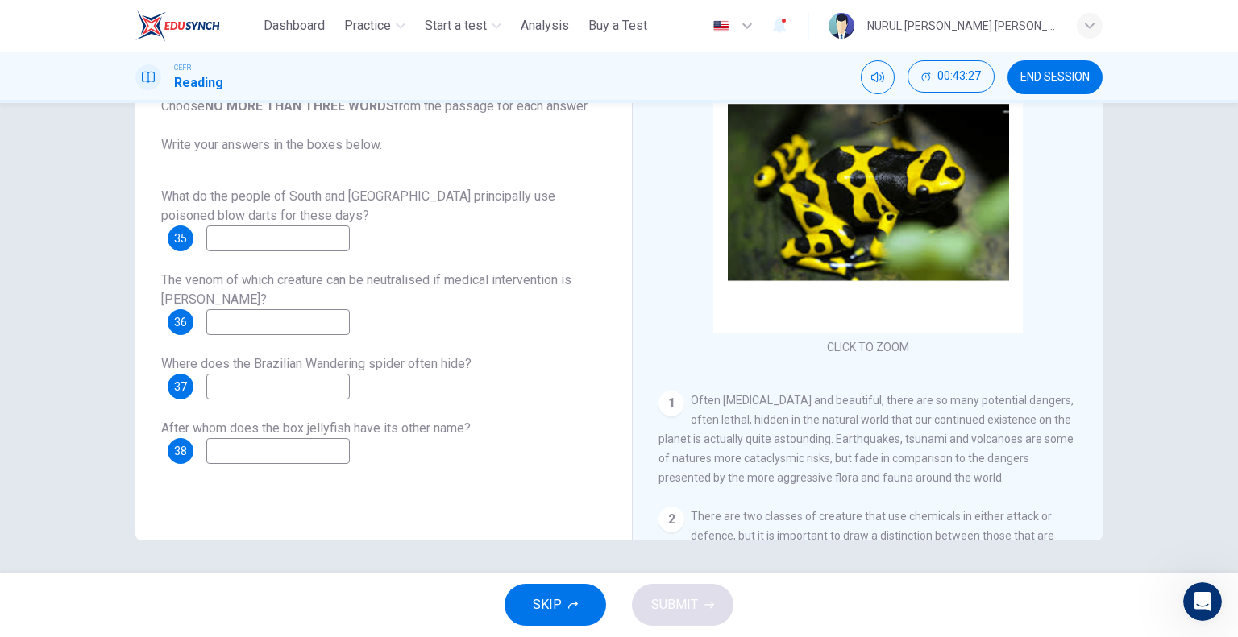
drag, startPoint x: 1041, startPoint y: 75, endPoint x: 699, endPoint y: 83, distance: 341.7
click at [1041, 75] on span "END SESSION" at bounding box center [1054, 77] width 69 height 13
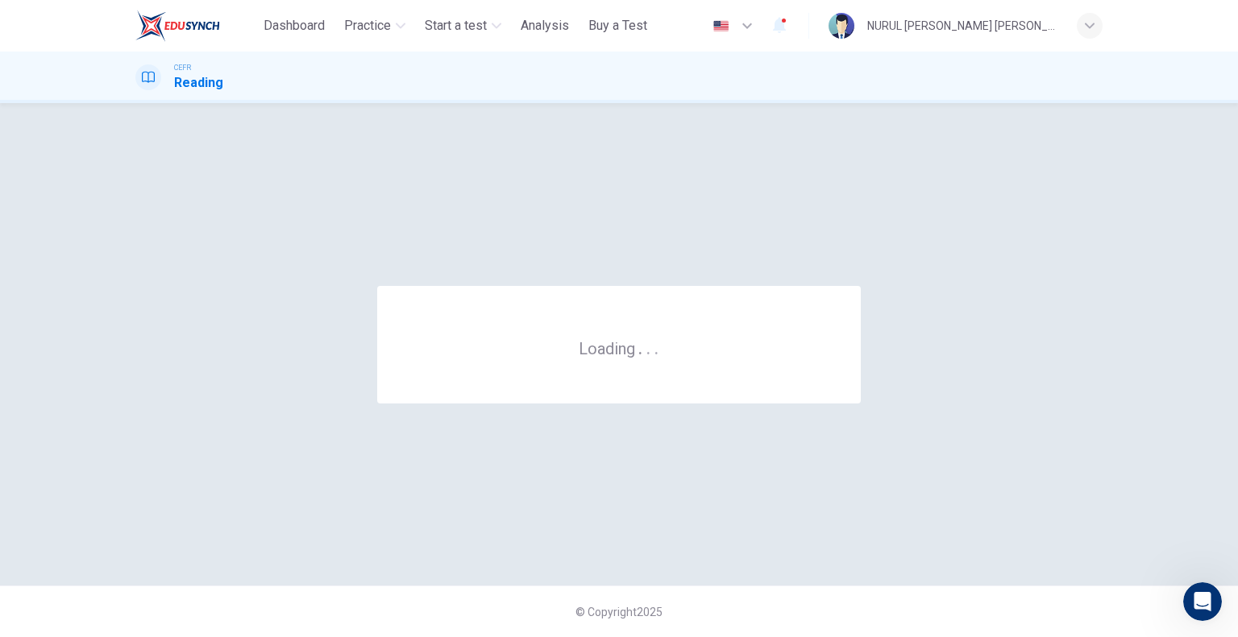
scroll to position [0, 0]
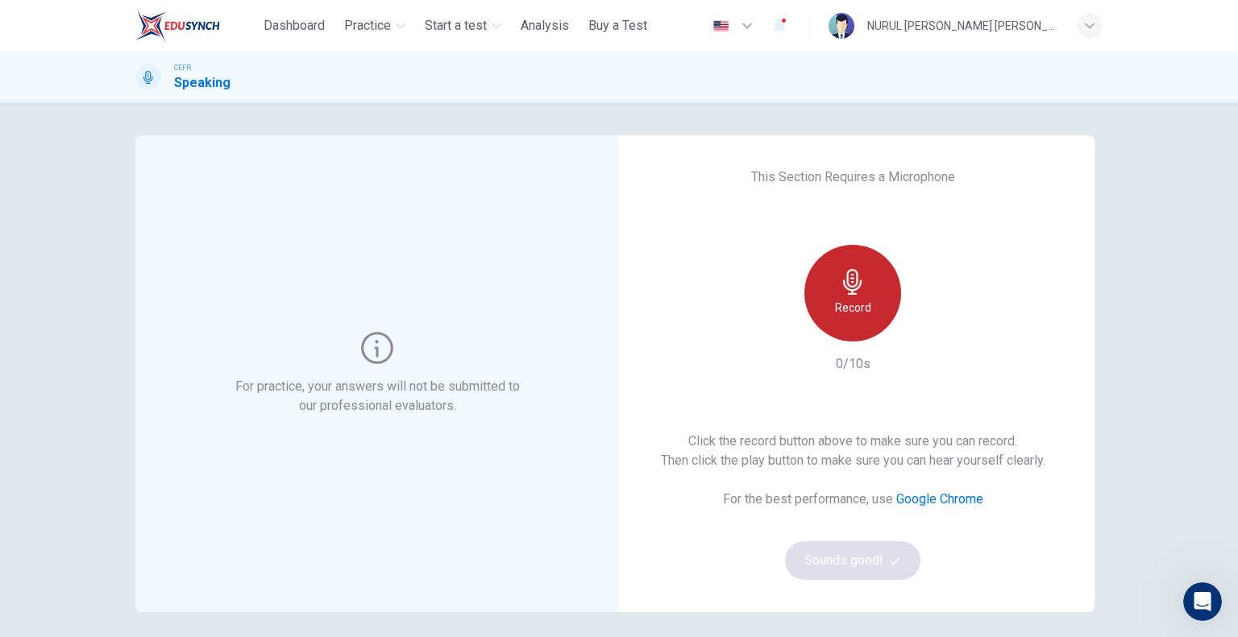
click at [861, 292] on div "Record" at bounding box center [852, 293] width 97 height 97
click at [852, 276] on icon "button" at bounding box center [852, 282] width 19 height 26
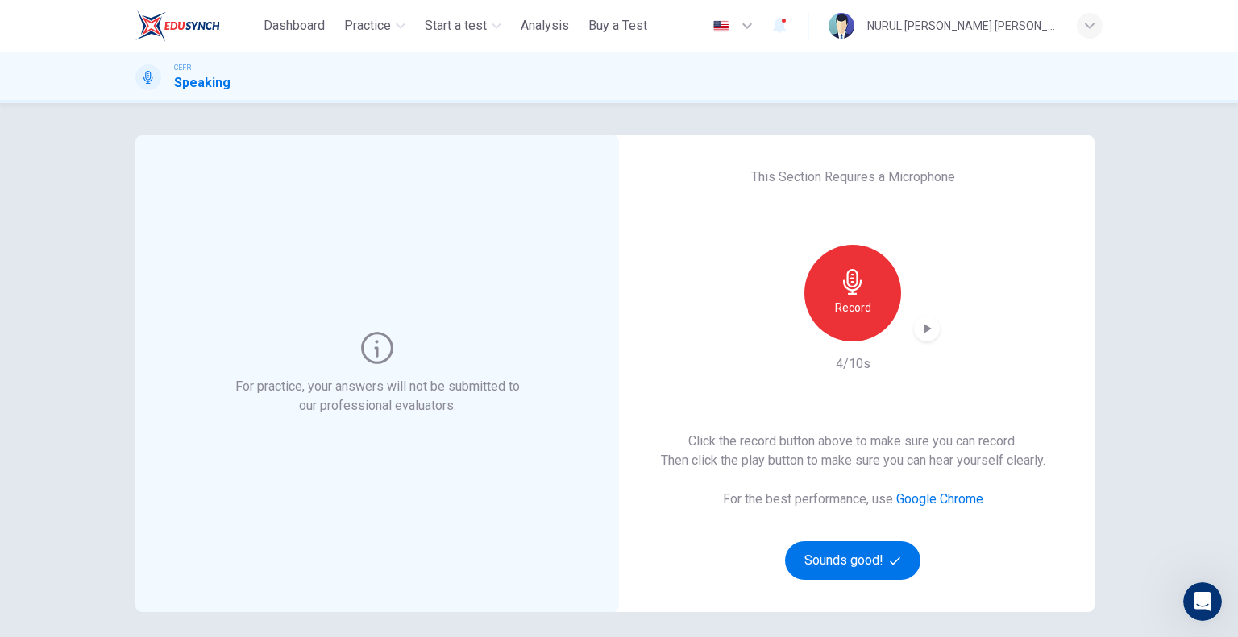
click at [931, 338] on div "Record" at bounding box center [852, 293] width 174 height 97
click at [928, 332] on icon "button" at bounding box center [927, 329] width 16 height 16
click at [845, 566] on button "Sounds good!" at bounding box center [852, 560] width 135 height 39
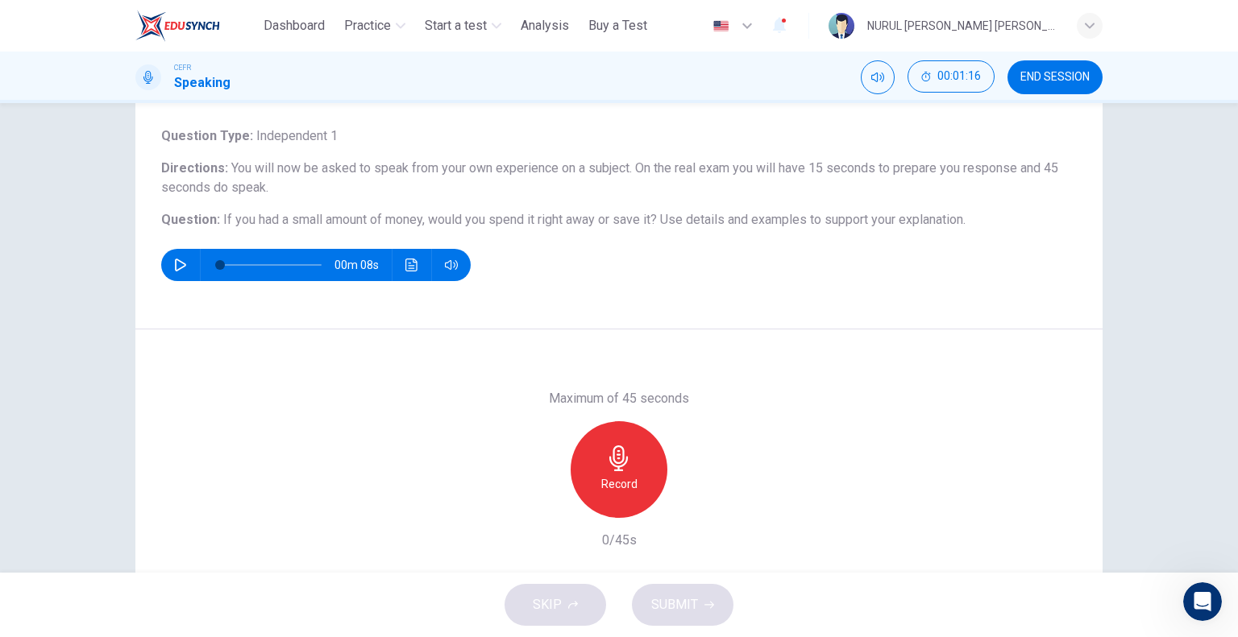
scroll to position [88, 0]
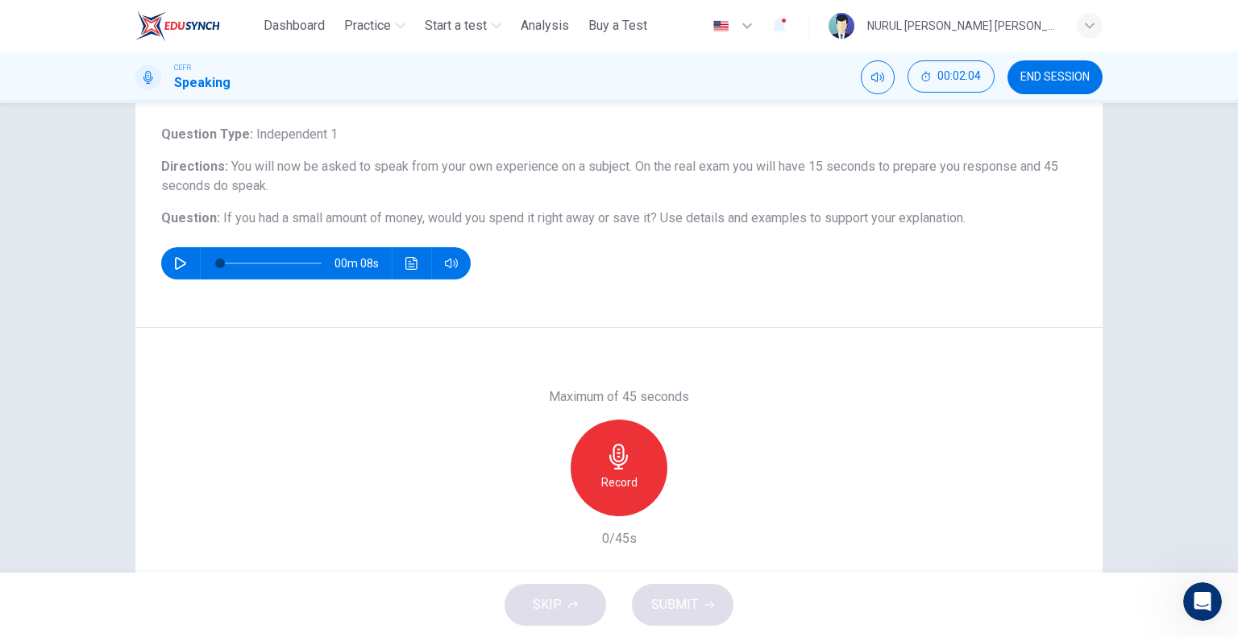
drag, startPoint x: 1041, startPoint y: 73, endPoint x: 703, endPoint y: 72, distance: 338.4
click at [1041, 73] on span "END SESSION" at bounding box center [1054, 77] width 69 height 13
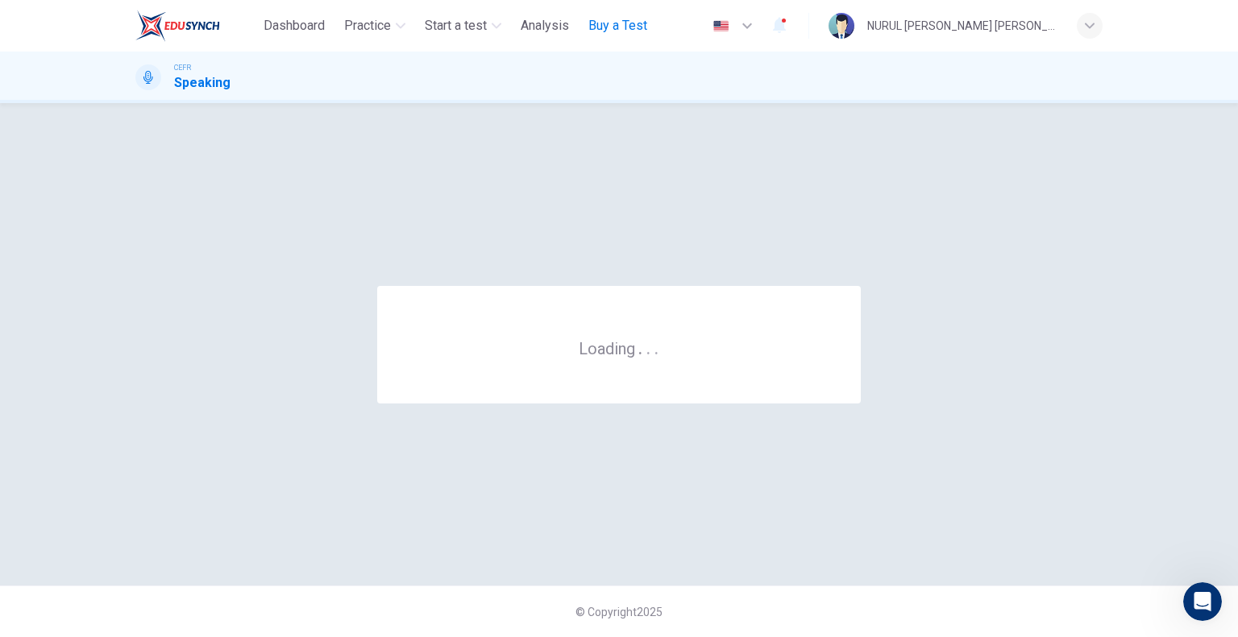
scroll to position [0, 0]
